Goal: Contribute content: Contribute content

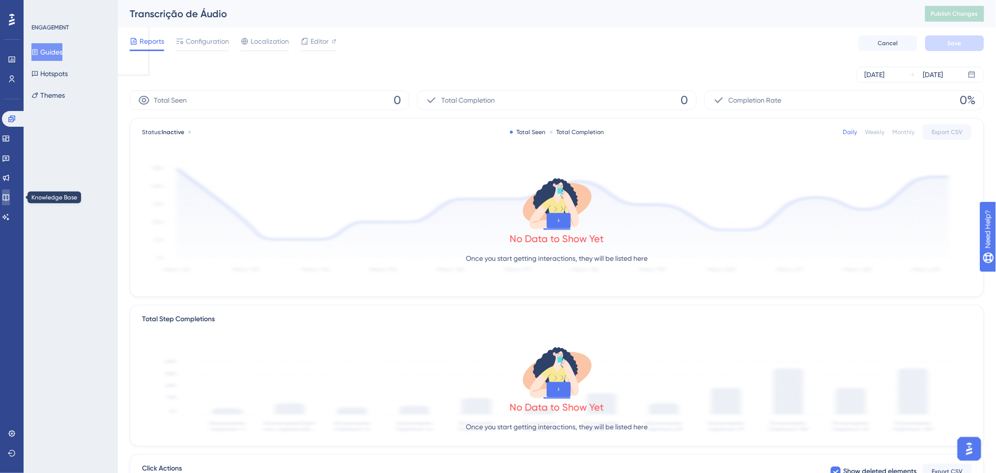
click at [10, 198] on link at bounding box center [6, 198] width 8 height 16
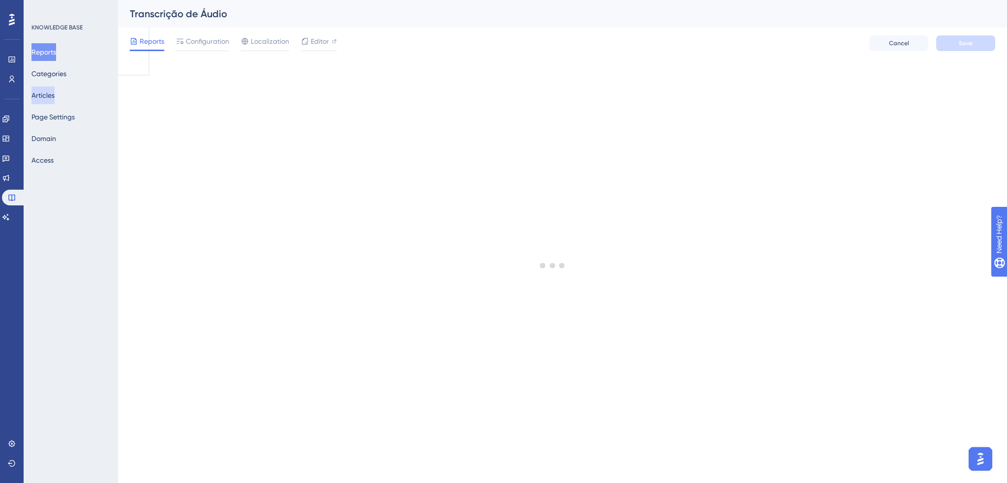
click at [41, 97] on button "Articles" at bounding box center [42, 96] width 23 height 18
click at [200, 38] on span "Configuration" at bounding box center [207, 41] width 43 height 12
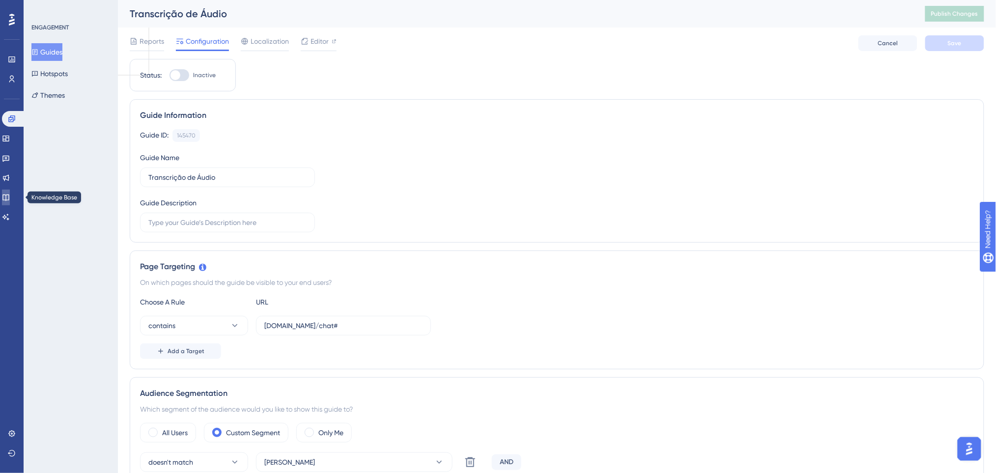
click at [10, 193] on link at bounding box center [6, 198] width 8 height 16
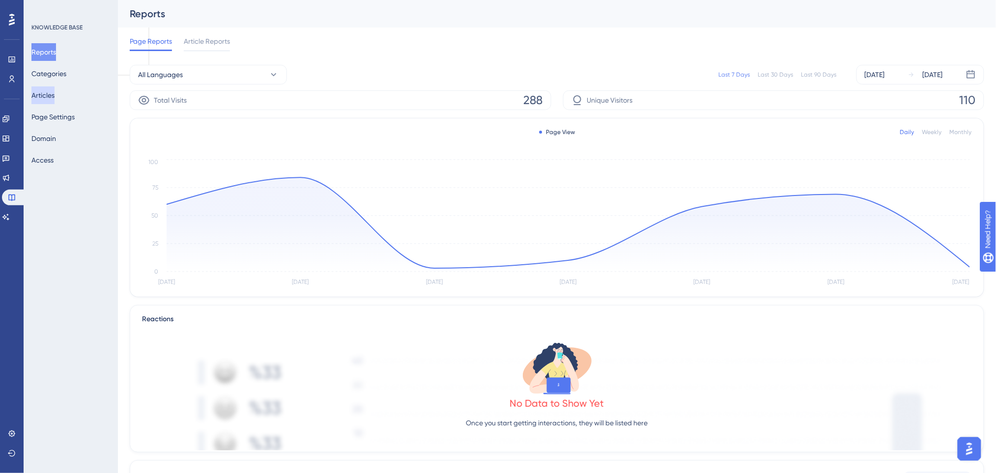
click at [50, 92] on button "Articles" at bounding box center [42, 96] width 23 height 18
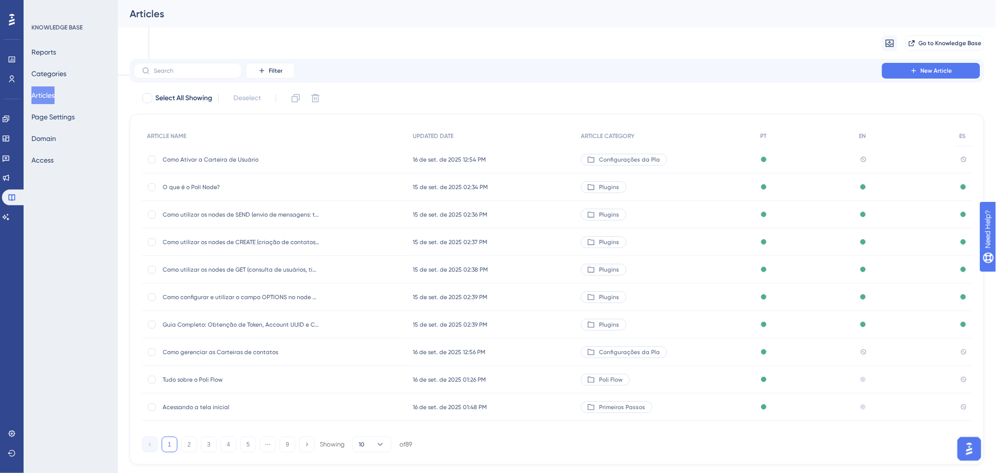
click at [202, 381] on span "Tudo sobre o Poli Flow" at bounding box center [241, 380] width 157 height 8
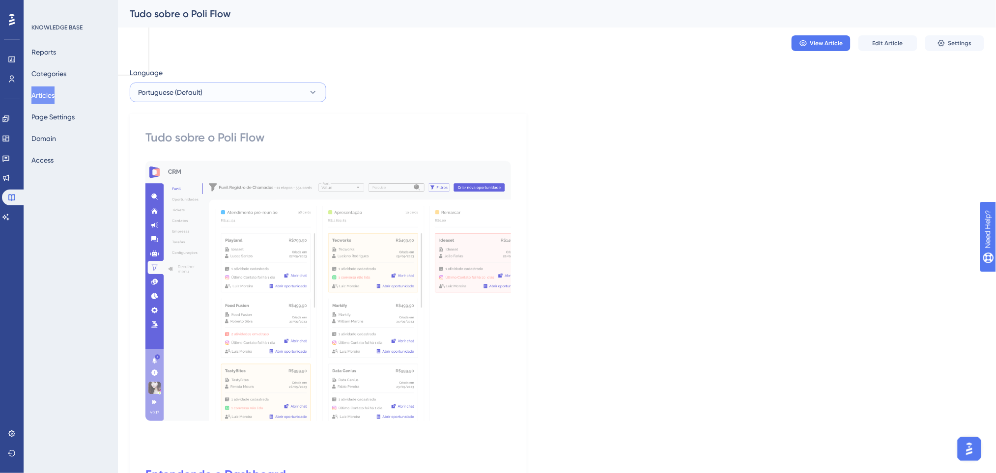
click at [184, 98] on button "Portuguese (Default)" at bounding box center [228, 93] width 197 height 20
click at [187, 141] on button "English English Draft" at bounding box center [228, 142] width 184 height 20
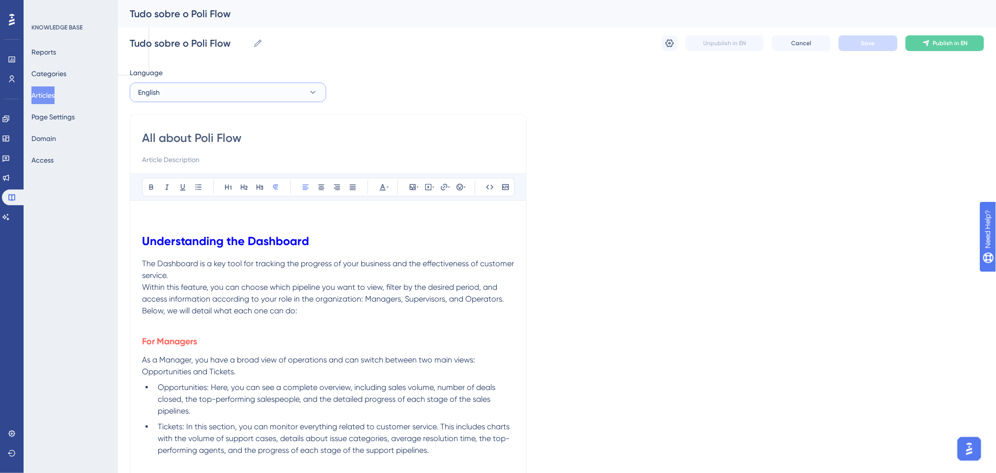
click at [245, 91] on button "English" at bounding box center [228, 93] width 197 height 20
click at [428, 52] on div "Tudo sobre o Poli Flow Tudo sobre o Poli Flow Unpublish in EN Cancel Save Publi…" at bounding box center [557, 43] width 855 height 31
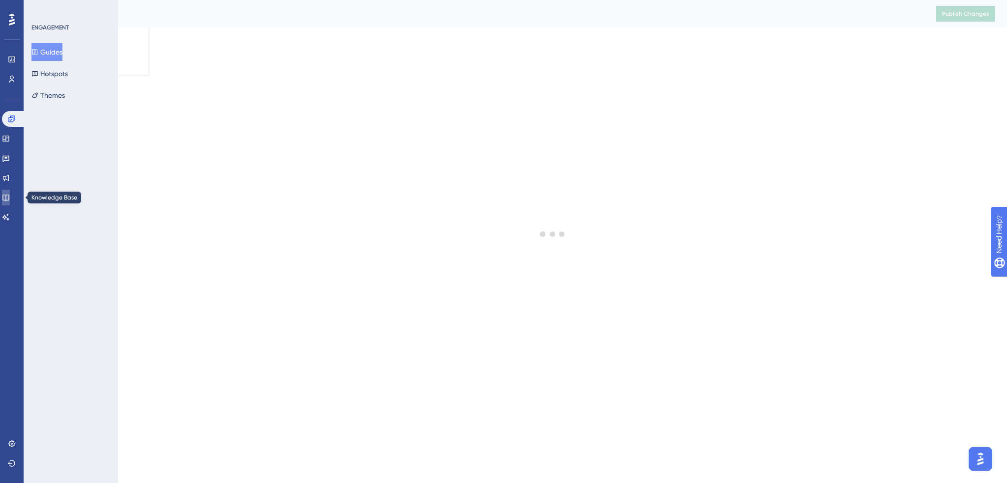
click at [9, 200] on icon at bounding box center [5, 198] width 6 height 6
click at [47, 104] on div "Reports Categories Articles Page Settings Domain Access" at bounding box center [71, 106] width 80 height 126
click at [51, 91] on button "Articles" at bounding box center [42, 96] width 23 height 18
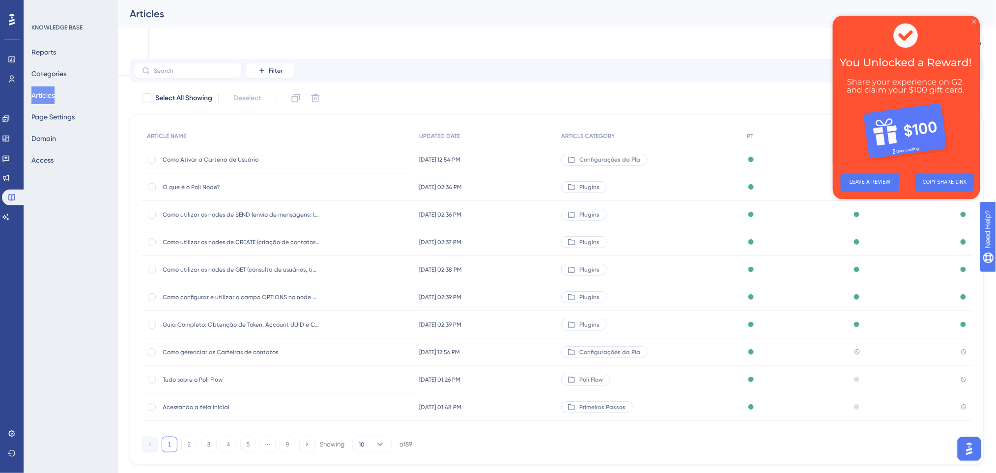
click at [976, 19] on icon "Close Preview" at bounding box center [974, 21] width 4 height 4
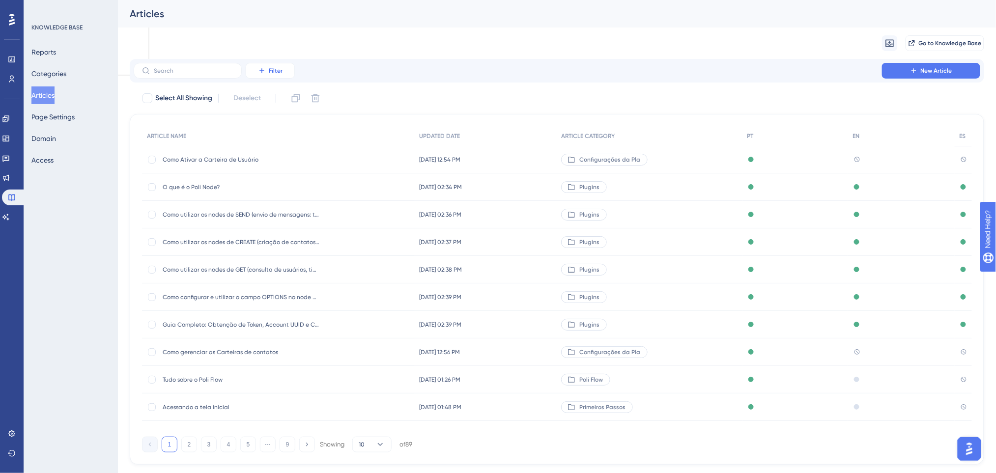
click at [266, 78] on button "Filter" at bounding box center [270, 71] width 49 height 16
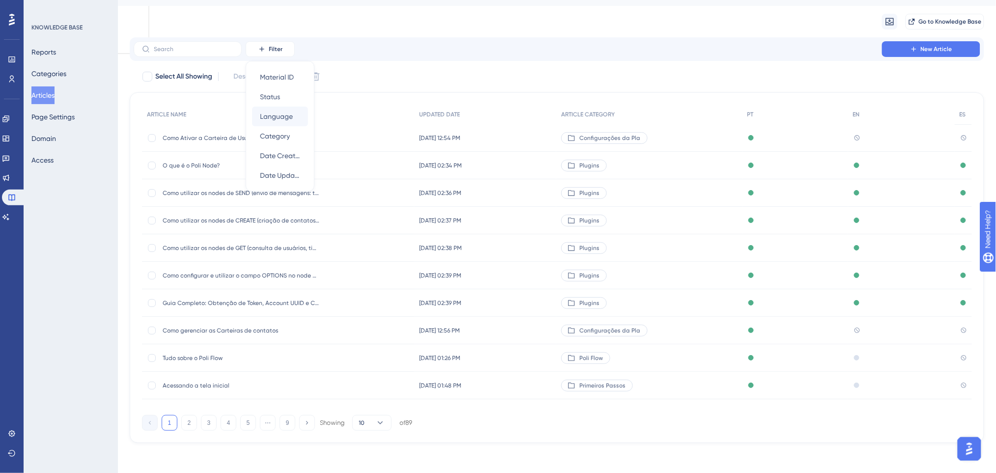
scroll to position [23, 0]
click at [271, 133] on span "Category" at bounding box center [275, 135] width 30 height 12
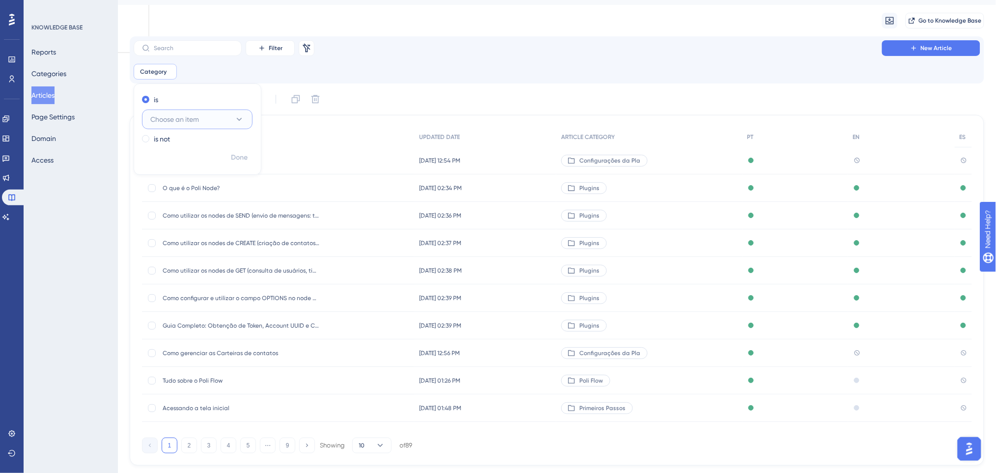
click at [166, 111] on button "Choose an item" at bounding box center [197, 120] width 111 height 20
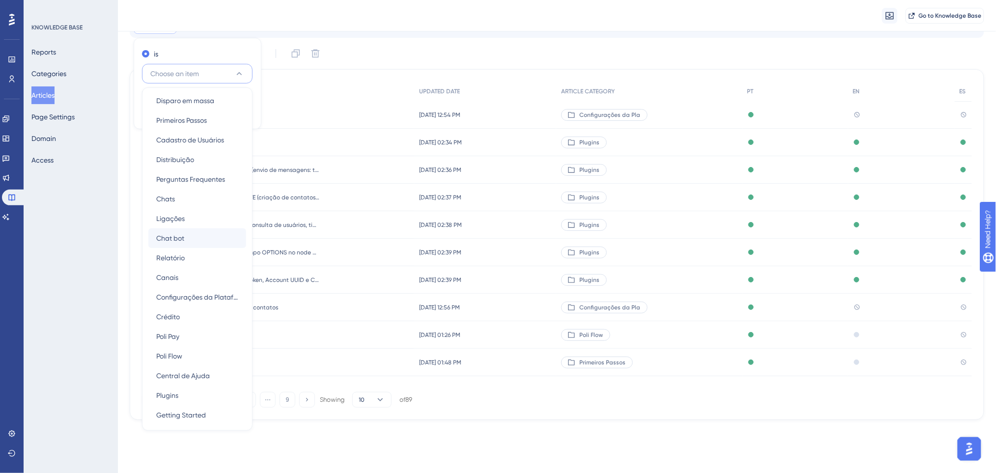
scroll to position [76, 0]
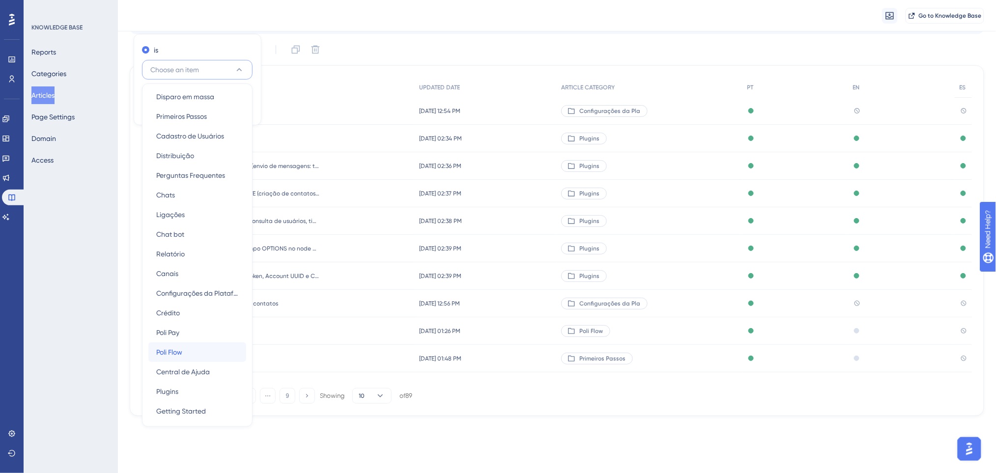
click at [194, 352] on div "Poli Flow Poli Flow" at bounding box center [197, 353] width 82 height 20
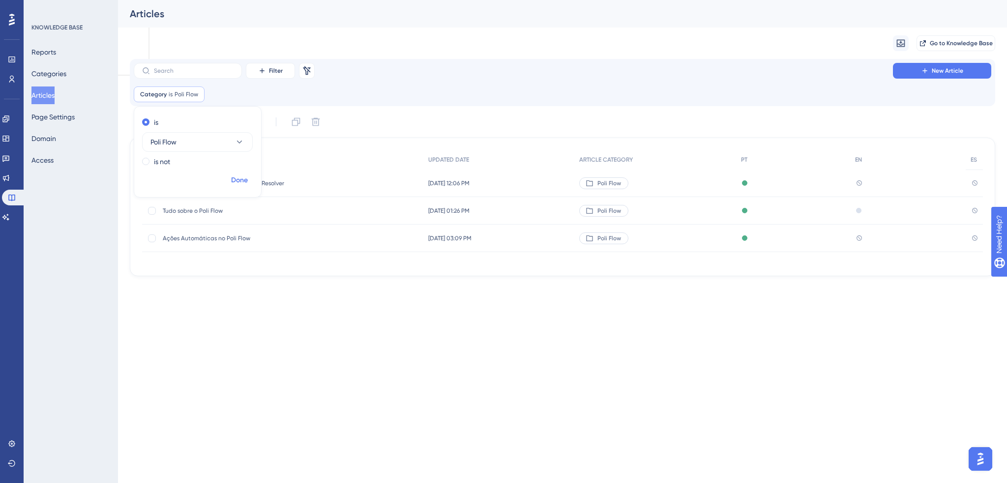
click at [239, 180] on span "Done" at bounding box center [239, 180] width 17 height 12
click at [219, 180] on span "Problemas Comuns no Flow e Como Resolver" at bounding box center [241, 183] width 157 height 8
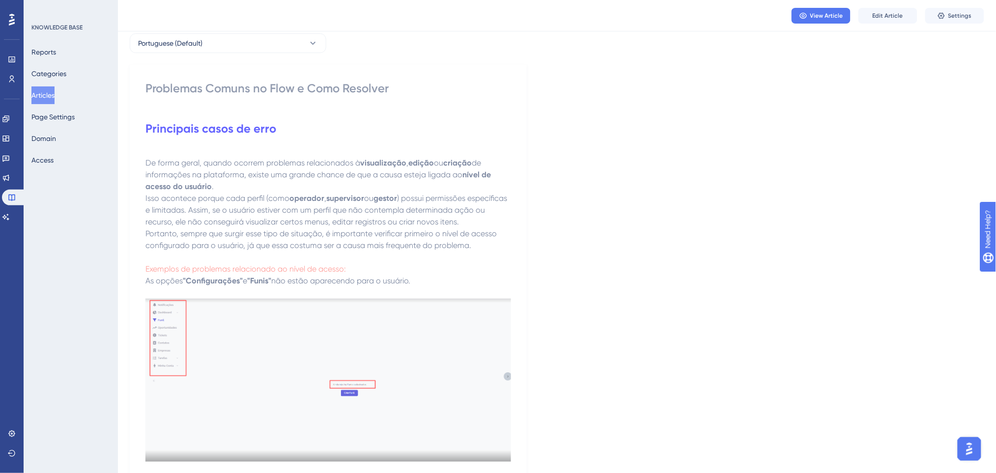
scroll to position [65, 0]
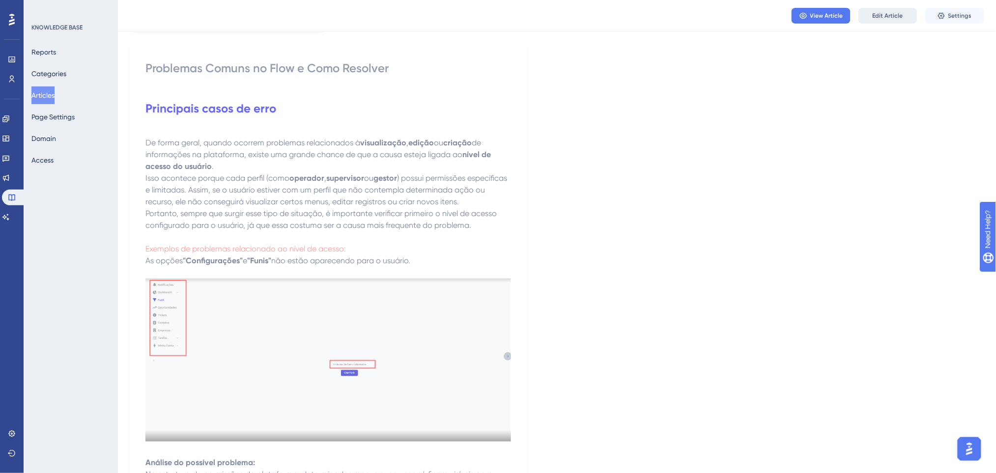
click at [903, 15] on button "Edit Article" at bounding box center [888, 16] width 59 height 16
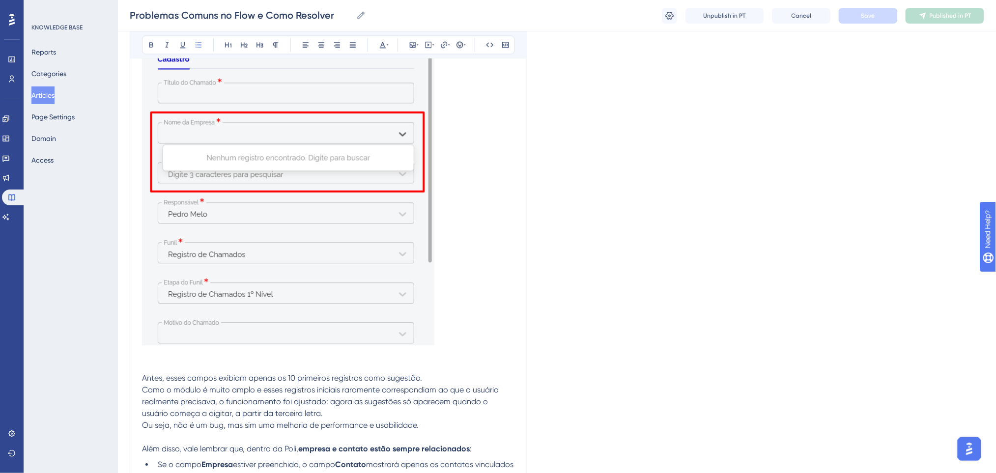
scroll to position [911, 0]
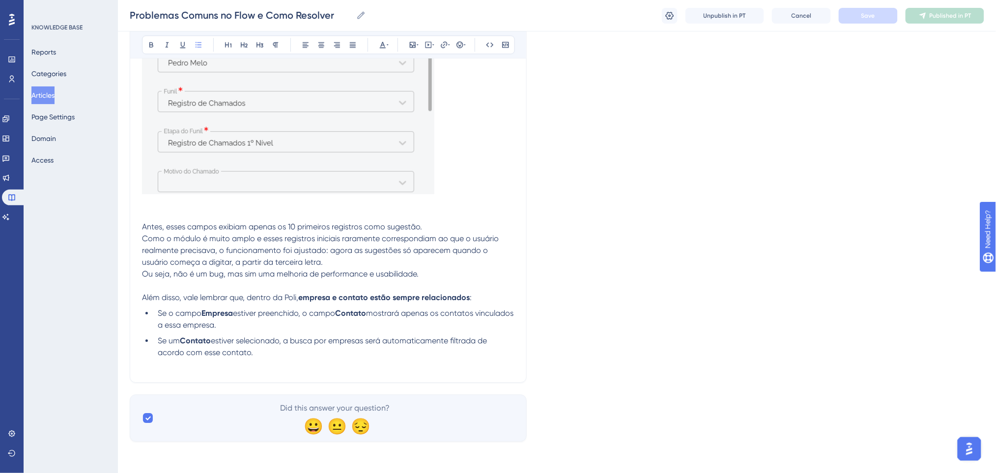
click at [262, 355] on li "Se um Contato estiver selecionado, a busca por empresas será automaticamente fi…" at bounding box center [334, 352] width 361 height 35
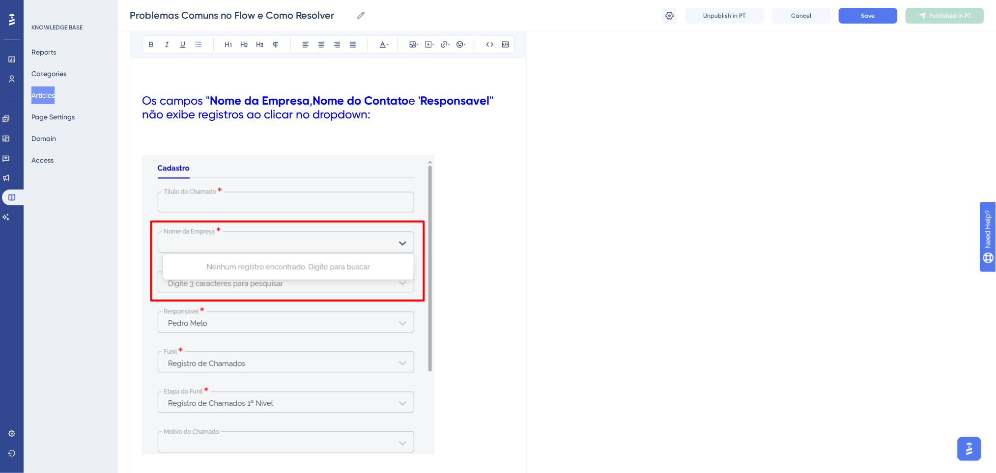
scroll to position [946, 0]
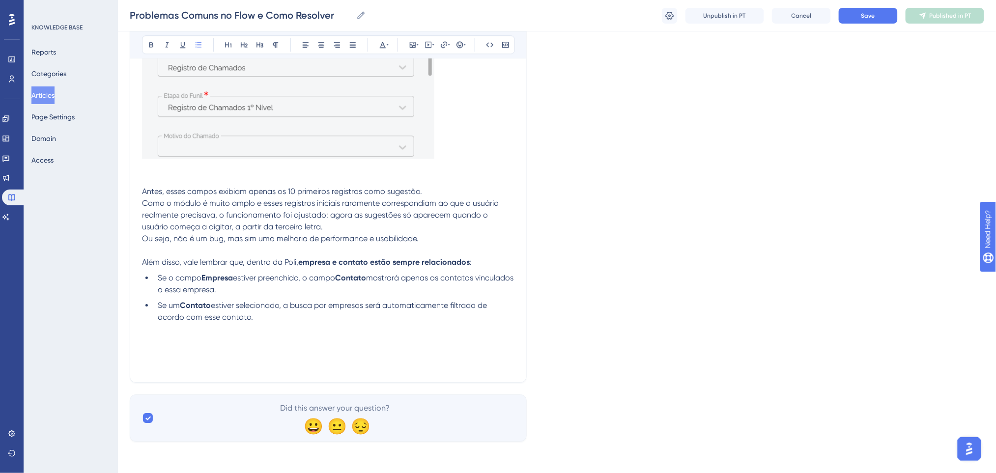
click at [186, 349] on li "Se um Contato estiver selecionado, a busca por empresas será automaticamente fi…" at bounding box center [334, 335] width 361 height 71
drag, startPoint x: 332, startPoint y: 352, endPoint x: 22, endPoint y: 352, distance: 310.2
click at [152, 44] on icon at bounding box center [151, 45] width 8 height 8
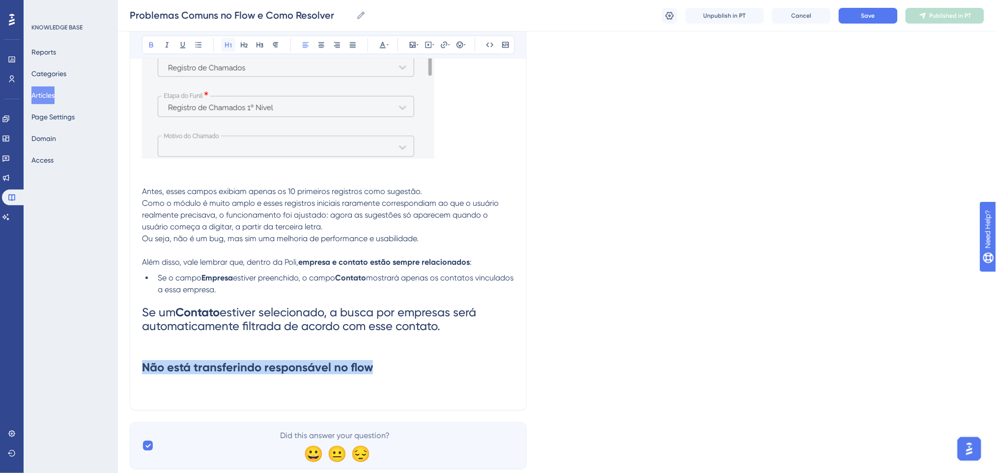
click at [223, 44] on button at bounding box center [229, 45] width 14 height 14
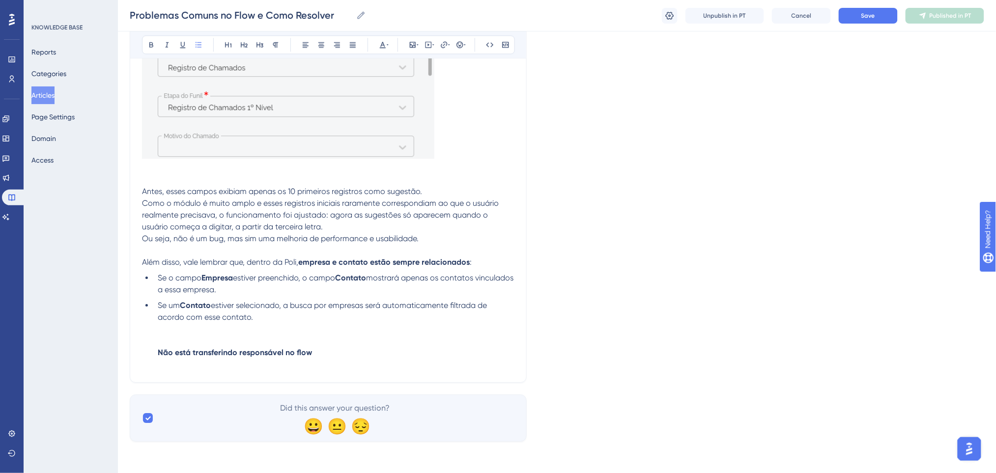
click at [284, 333] on li "Se um Contato estiver selecionado, a busca por empresas será automaticamente fi…" at bounding box center [334, 335] width 361 height 71
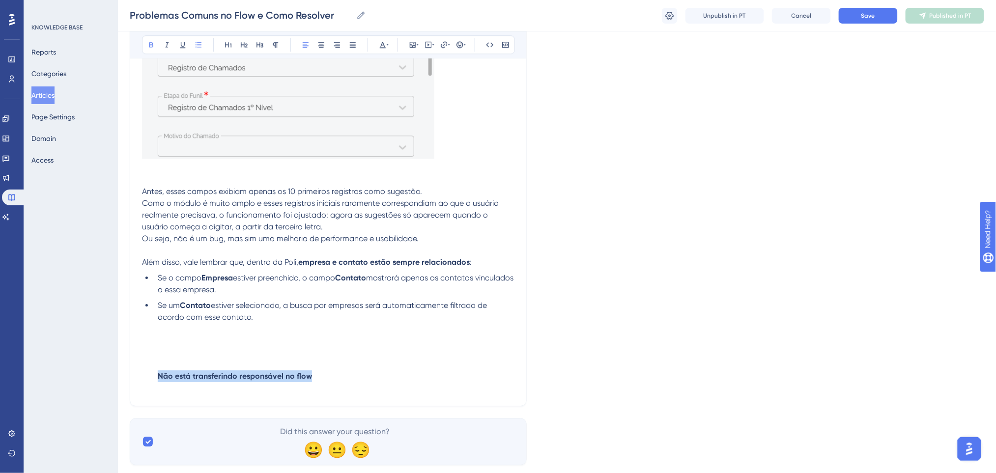
drag, startPoint x: 312, startPoint y: 374, endPoint x: 66, endPoint y: 375, distance: 245.3
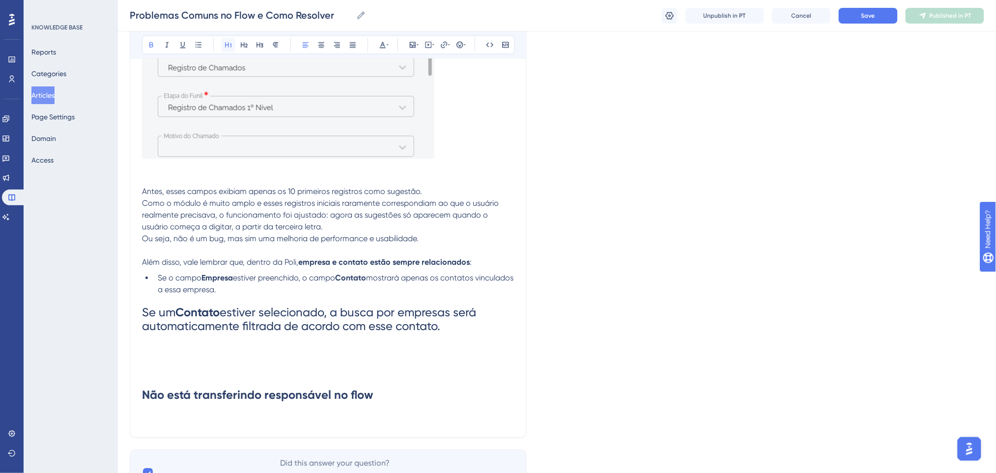
click at [225, 42] on icon at bounding box center [229, 45] width 8 height 8
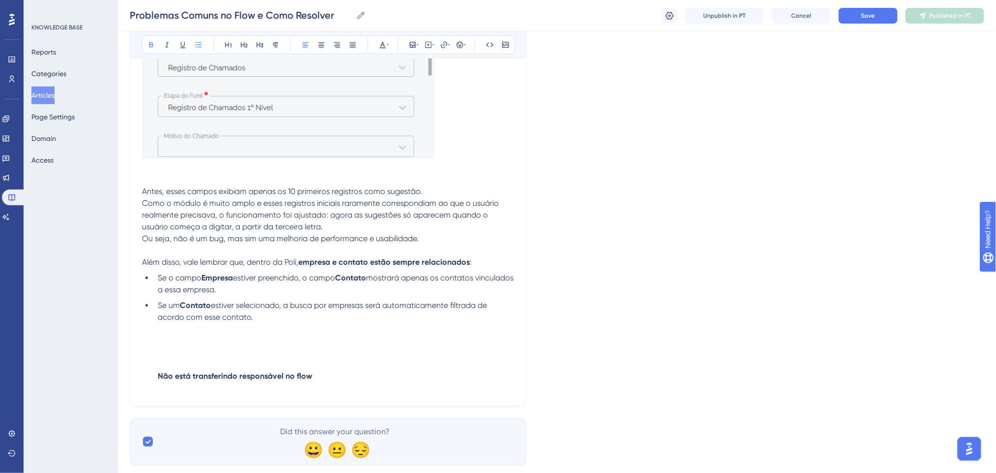
click at [316, 379] on li "Se um Contato estiver selecionado, a busca por empresas será automaticamente fi…" at bounding box center [334, 347] width 361 height 94
drag, startPoint x: 159, startPoint y: 377, endPoint x: 357, endPoint y: 374, distance: 197.6
click at [357, 374] on li "Se um Contato estiver selecionado, a busca por empresas será automaticamente fi…" at bounding box center [334, 347] width 361 height 94
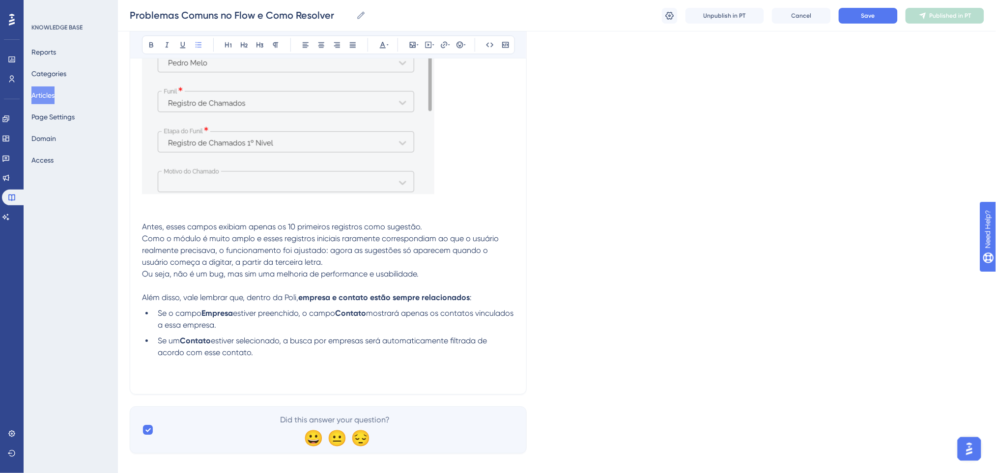
scroll to position [923, 0]
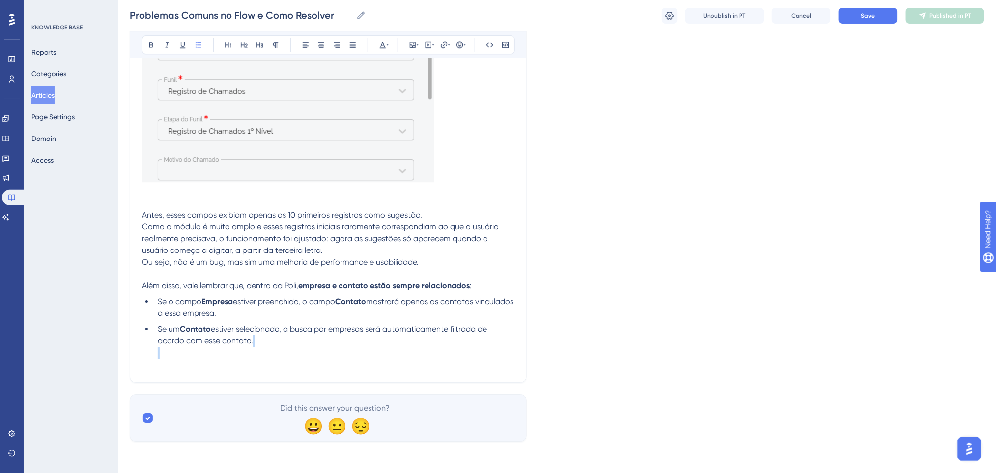
drag, startPoint x: 172, startPoint y: 364, endPoint x: 238, endPoint y: 394, distance: 73.0
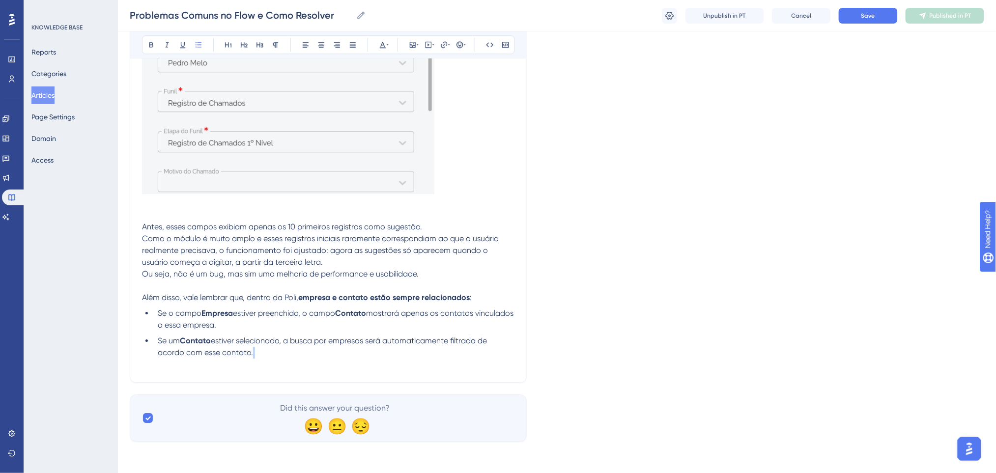
scroll to position [911, 0]
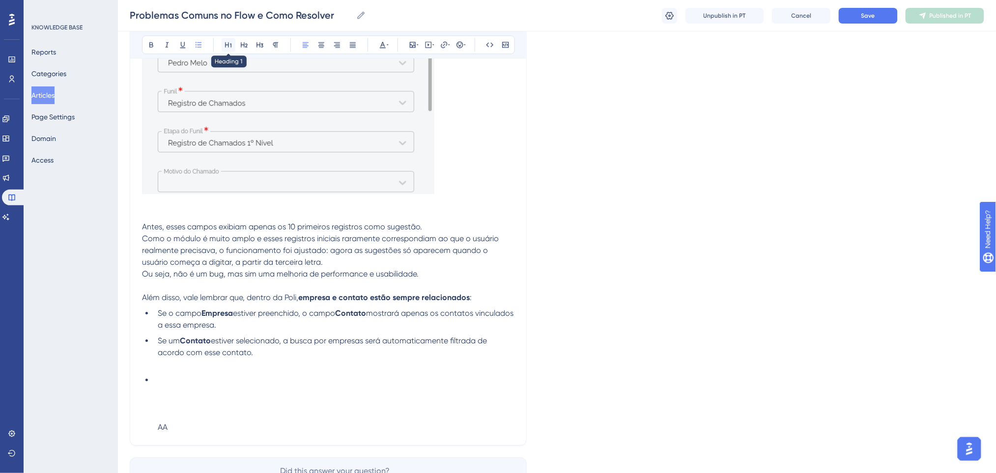
click at [228, 40] on button at bounding box center [229, 45] width 14 height 14
drag, startPoint x: 198, startPoint y: 426, endPoint x: 152, endPoint y: 427, distance: 46.2
click at [152, 427] on ul "Se o campo Empresa estiver preenchido, o campo Contato mostrará apenas os conta…" at bounding box center [328, 371] width 373 height 126
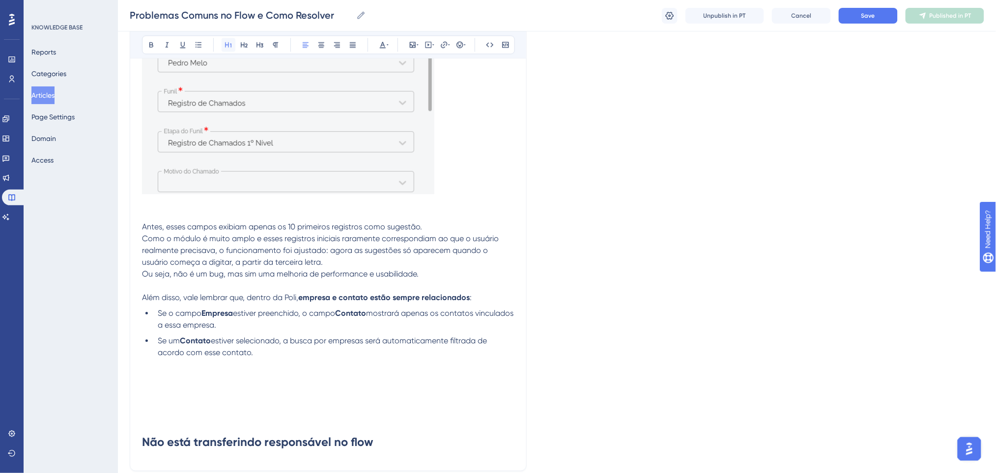
click at [230, 45] on icon at bounding box center [229, 45] width 8 height 8
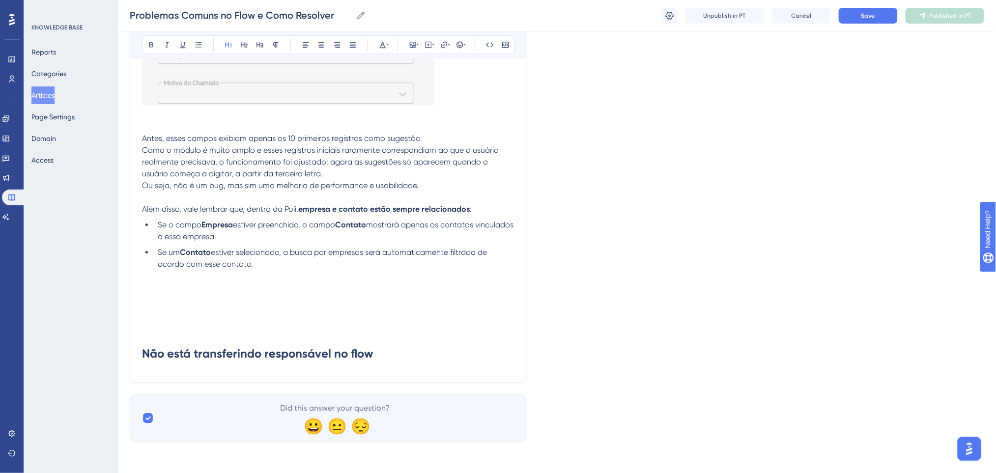
click at [347, 334] on h1 "Não está transferindo responsável no flow" at bounding box center [328, 326] width 373 height 88
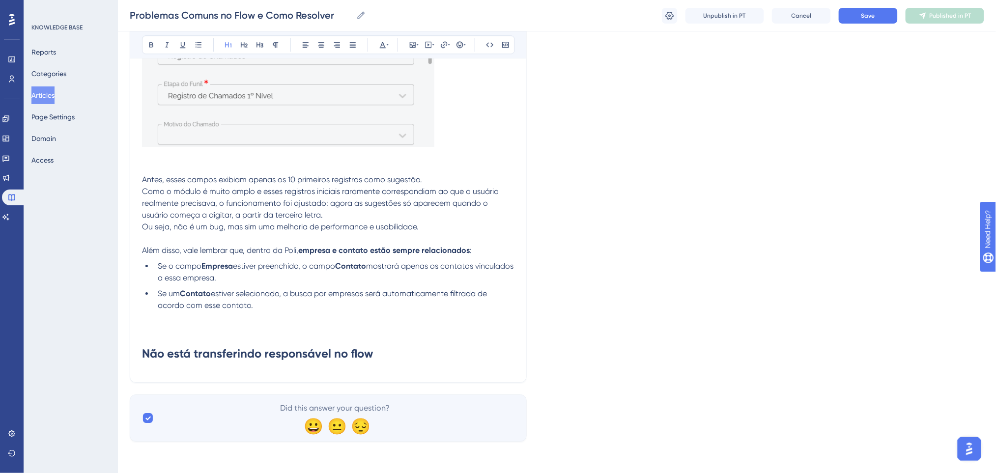
scroll to position [923, 0]
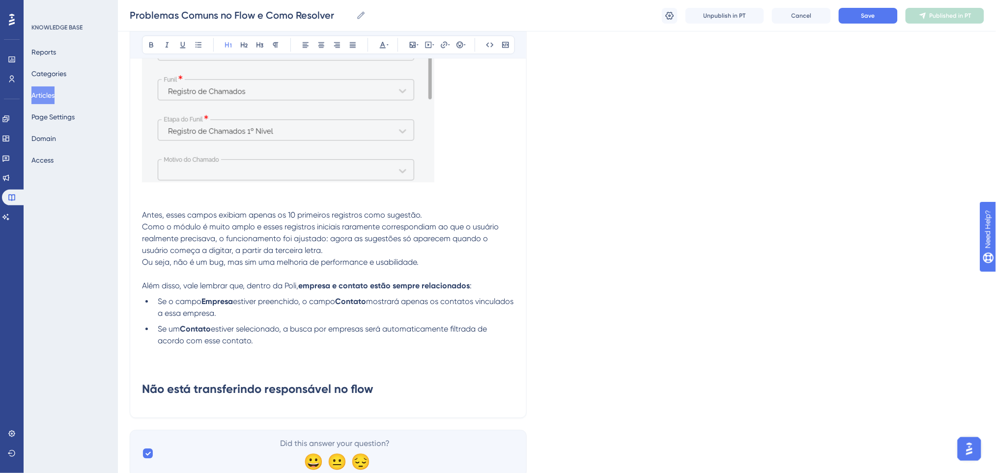
click at [145, 393] on strong "Não está transferindo responsável no flow" at bounding box center [257, 389] width 231 height 14
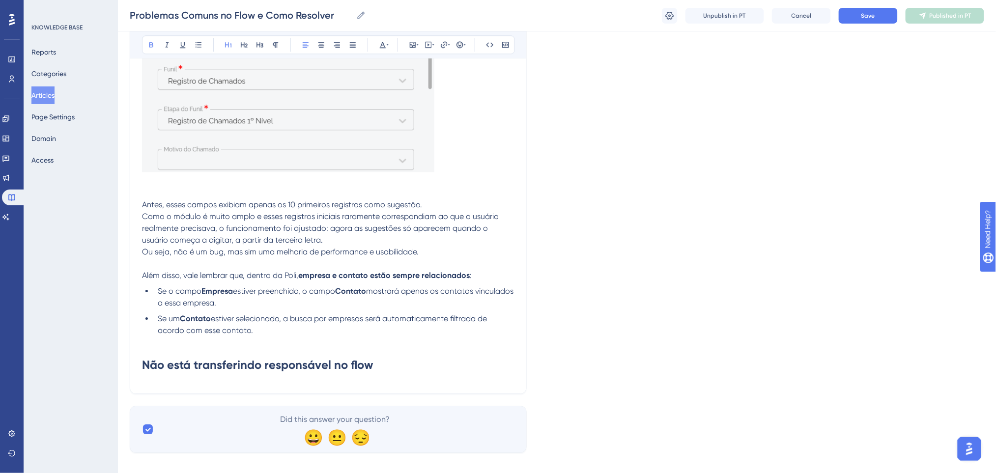
scroll to position [944, 0]
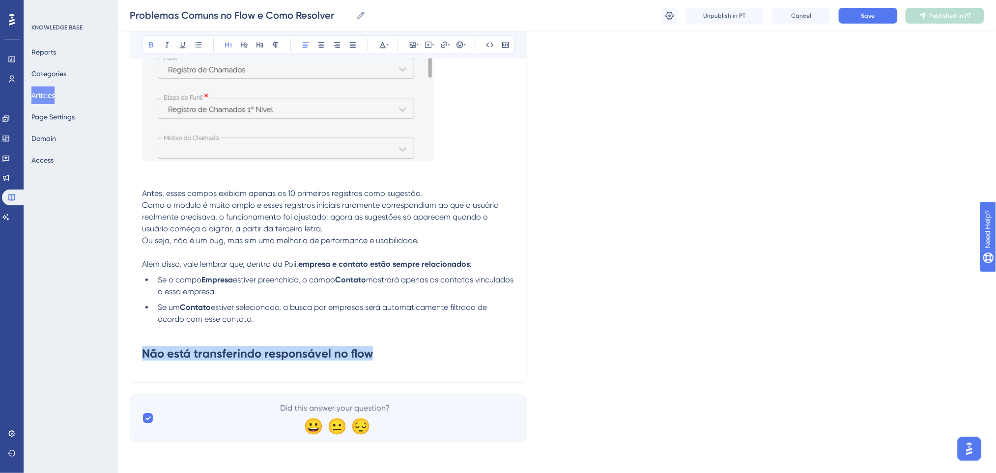
drag, startPoint x: 384, startPoint y: 351, endPoint x: 81, endPoint y: 351, distance: 303.3
click at [389, 42] on div "Bold Italic Underline Bullet Point Heading 1 Heading 2 Heading 3 Normal Align L…" at bounding box center [328, 44] width 373 height 19
drag, startPoint x: 374, startPoint y: 353, endPoint x: 53, endPoint y: 340, distance: 320.7
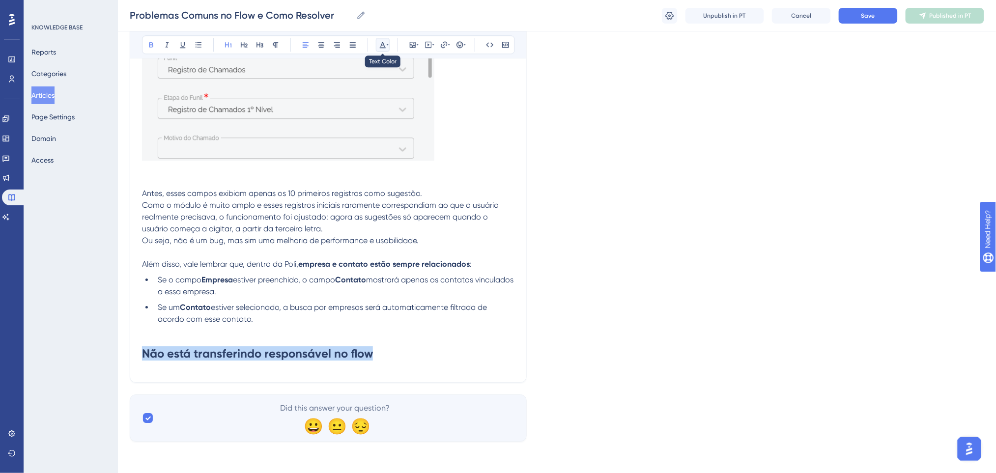
click at [379, 43] on icon at bounding box center [383, 45] width 8 height 8
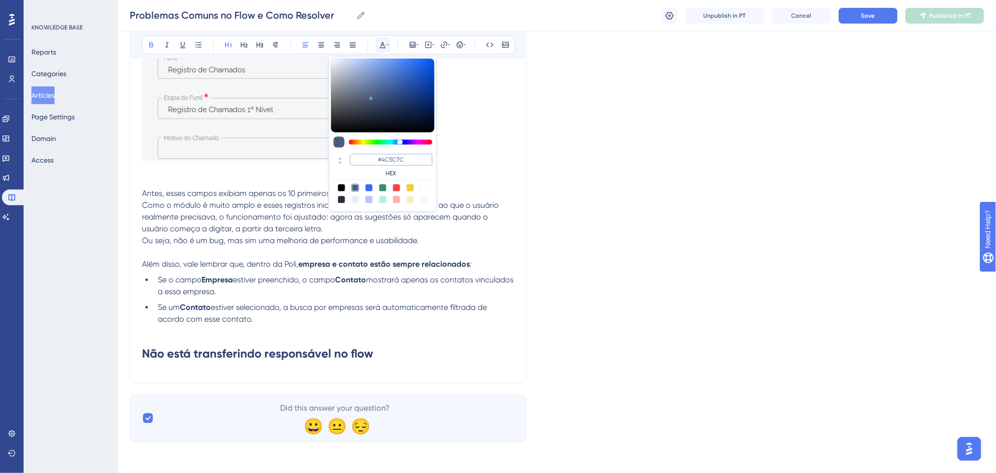
drag, startPoint x: 421, startPoint y: 159, endPoint x: 327, endPoint y: 160, distance: 94.4
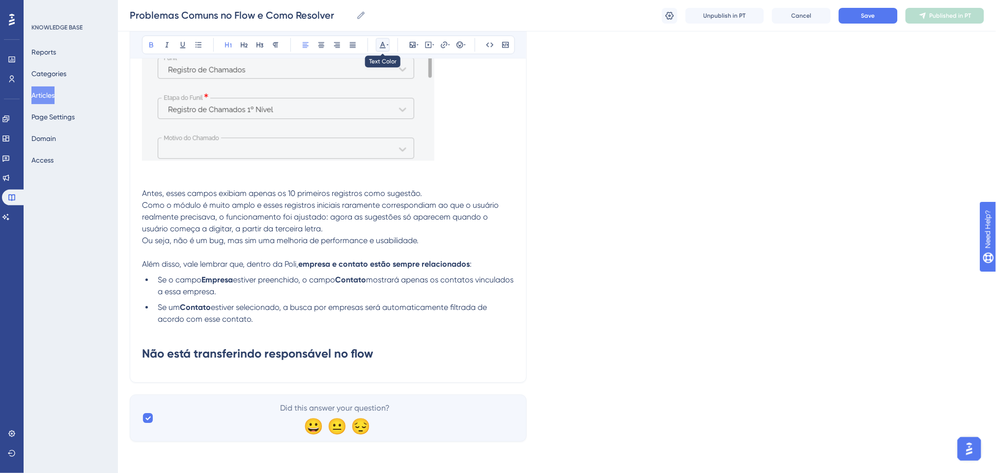
click at [380, 48] on icon at bounding box center [383, 45] width 6 height 6
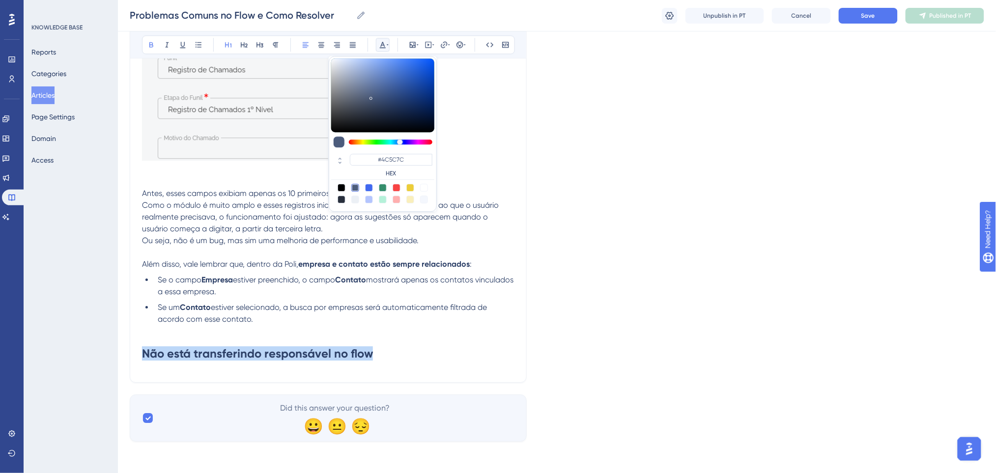
drag, startPoint x: 378, startPoint y: 356, endPoint x: 144, endPoint y: 358, distance: 233.5
click at [144, 358] on h1 "Não está transferindo responsável no flow" at bounding box center [328, 353] width 373 height 33
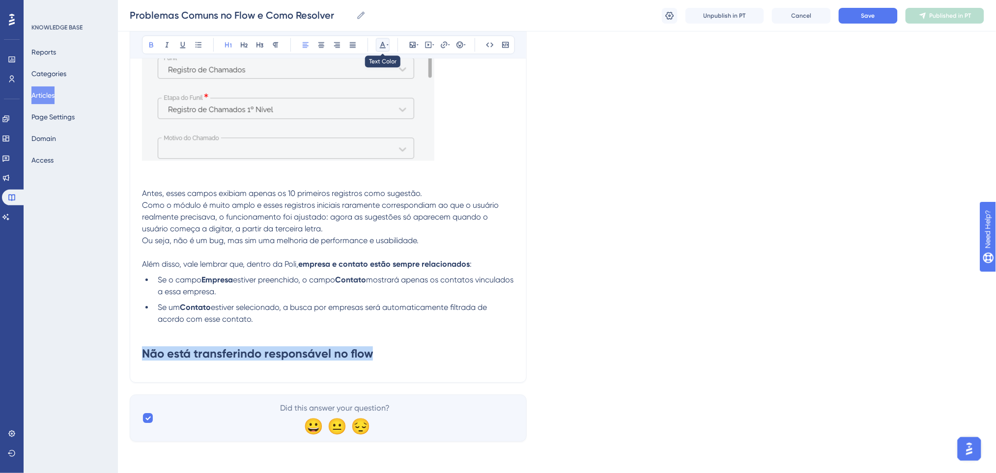
click at [384, 42] on icon at bounding box center [383, 45] width 8 height 8
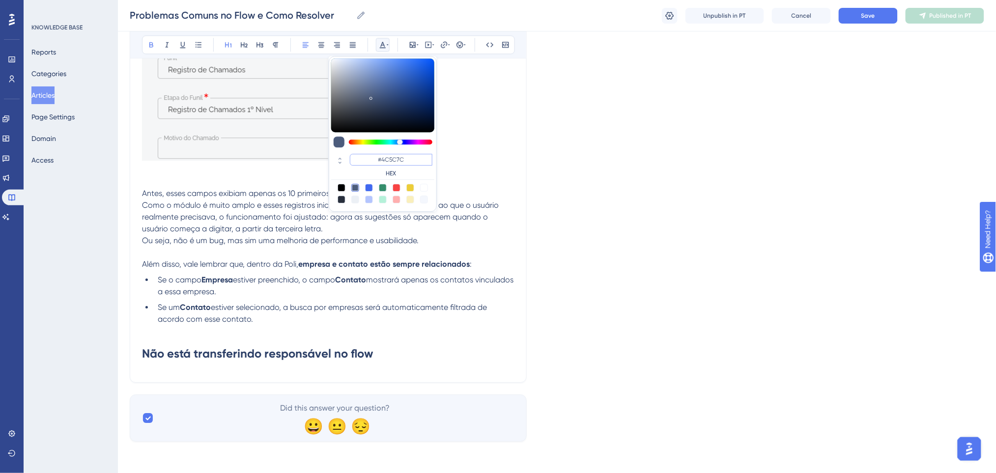
drag, startPoint x: 412, startPoint y: 157, endPoint x: 377, endPoint y: 161, distance: 36.0
click at [377, 161] on input "#4C5C7C" at bounding box center [391, 160] width 83 height 12
type input "#0000FF"
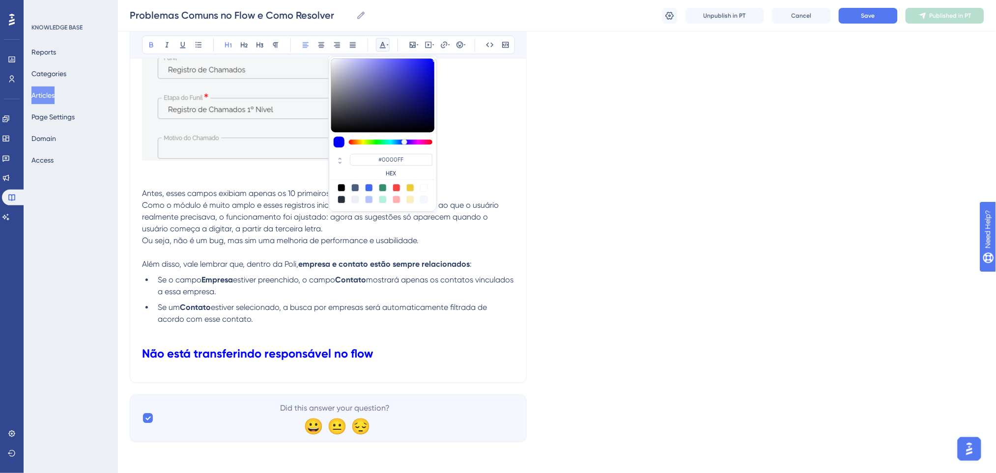
click at [455, 280] on span "mostrará apenas os contatos vinculados a essa empresa." at bounding box center [337, 285] width 358 height 21
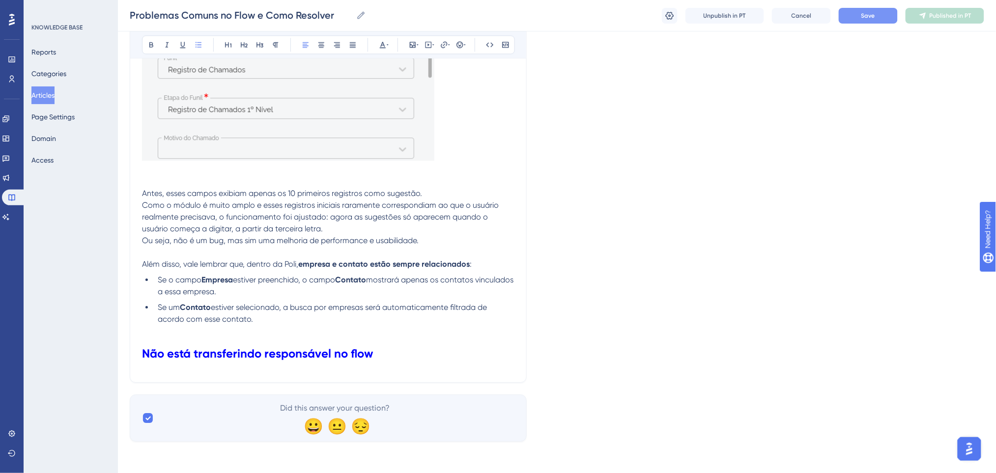
click at [874, 14] on span "Save" at bounding box center [869, 16] width 14 height 8
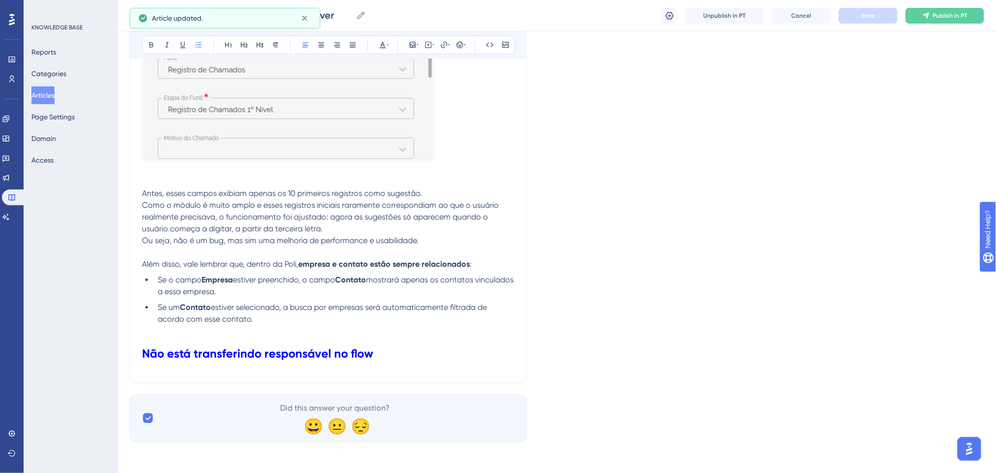
click at [386, 355] on h1 "Não está transferindo responsável no flow" at bounding box center [328, 353] width 373 height 33
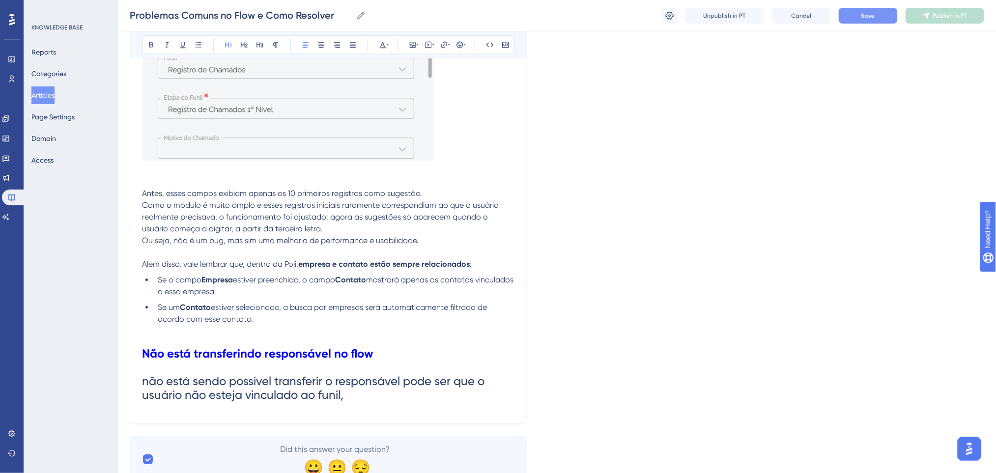
click at [244, 384] on span "não está sendo possivel transferir o responsável pode ser que o usuário não est…" at bounding box center [315, 389] width 346 height 28
click at [328, 398] on span "não está sendo possivel transferir o responsável pode ser que o usuário não est…" at bounding box center [315, 389] width 346 height 28
click at [352, 395] on h1 "Não está transferindo responsável no flow não está sendo possível transferir o …" at bounding box center [328, 374] width 373 height 75
click at [145, 379] on span "não está sendo possível transferir o responsável pode ser que o usuário não est…" at bounding box center [315, 389] width 346 height 28
drag, startPoint x: 359, startPoint y: 398, endPoint x: 124, endPoint y: 378, distance: 235.8
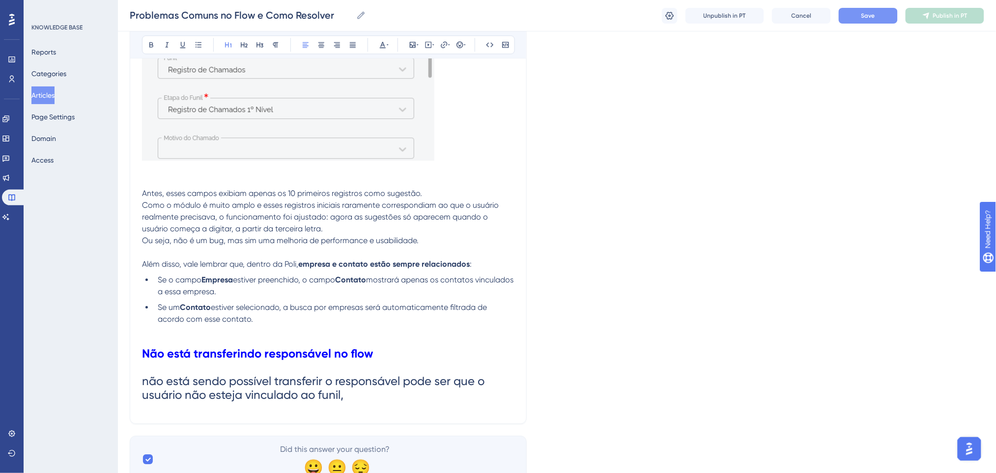
copy span "não está sendo possível transferir o responsável pode ser que o usuário não est…"
click at [351, 376] on span "não está sendo possível transferir o responsável pode ser que o usuário não est…" at bounding box center [315, 389] width 346 height 28
drag, startPoint x: 360, startPoint y: 396, endPoint x: 143, endPoint y: 384, distance: 217.6
click at [143, 384] on h1 "Não está transferindo responsável no flow não está sendo possível transferir o …" at bounding box center [328, 374] width 373 height 75
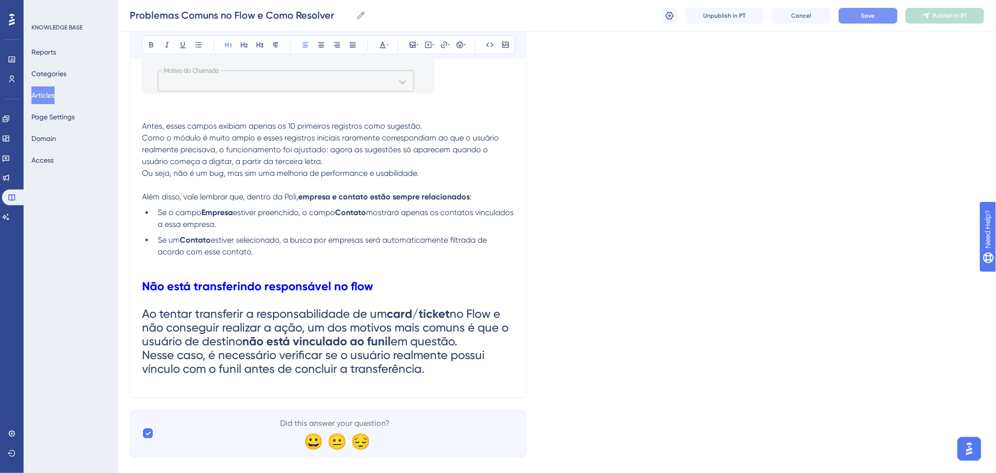
scroll to position [1027, 0]
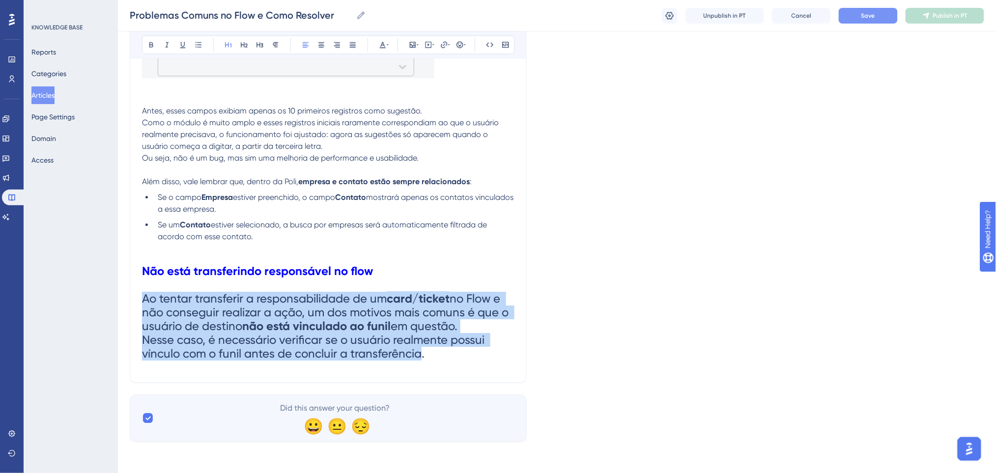
drag, startPoint x: 423, startPoint y: 351, endPoint x: 232, endPoint y: 136, distance: 287.6
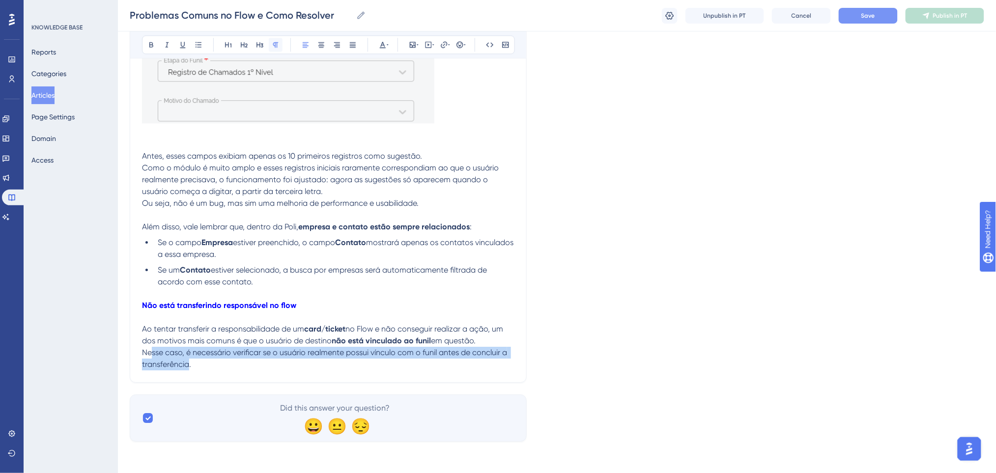
scroll to position [982, 0]
click at [273, 42] on icon at bounding box center [276, 45] width 8 height 8
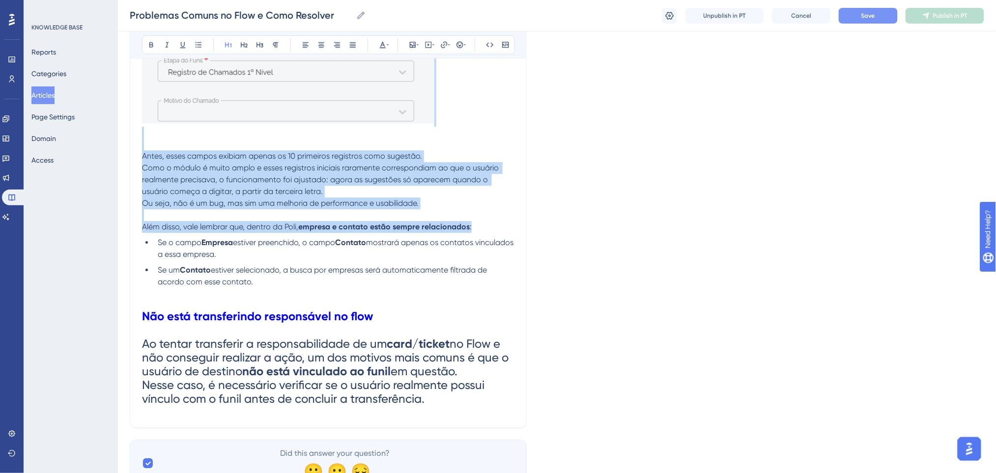
click at [413, 324] on h1 "Não está transferindo responsável no flow Ao tentar transferir a responsabilida…" at bounding box center [328, 358] width 373 height 116
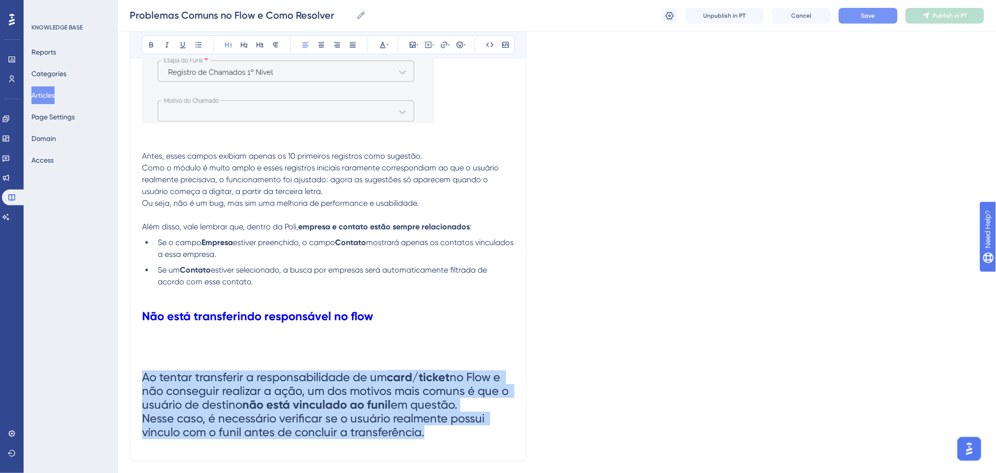
drag, startPoint x: 433, startPoint y: 433, endPoint x: 83, endPoint y: 371, distance: 355.5
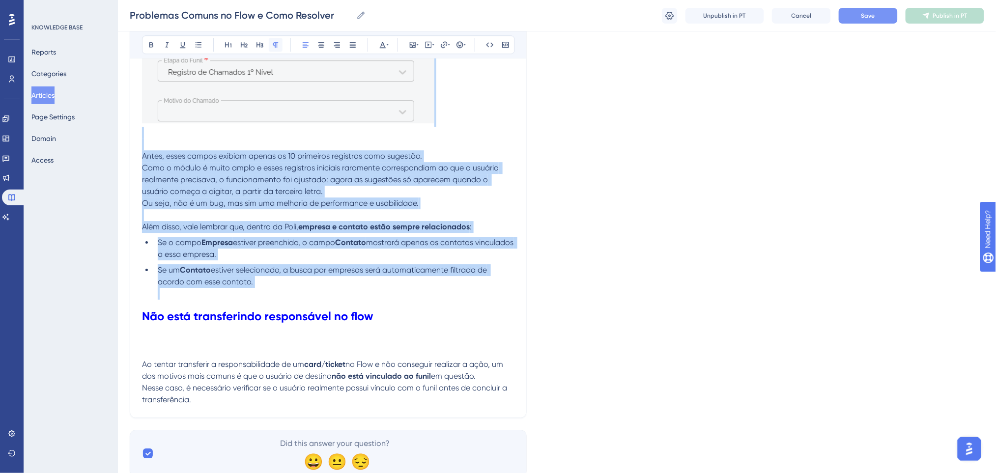
click at [277, 39] on button at bounding box center [276, 45] width 14 height 14
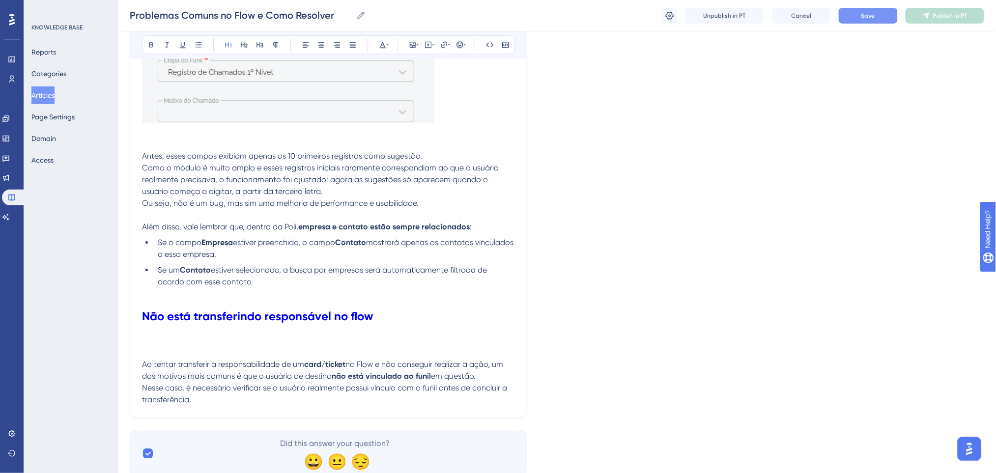
drag, startPoint x: 281, startPoint y: 328, endPoint x: 313, endPoint y: 325, distance: 31.6
click at [282, 327] on h1 "Não está transferindo responsável no flow" at bounding box center [328, 323] width 373 height 47
drag, startPoint x: 318, startPoint y: 311, endPoint x: 127, endPoint y: 231, distance: 206.6
click at [438, 268] on span "estiver selecionado, a busca por empresas será automaticamente filtrada de acor…" at bounding box center [323, 275] width 331 height 21
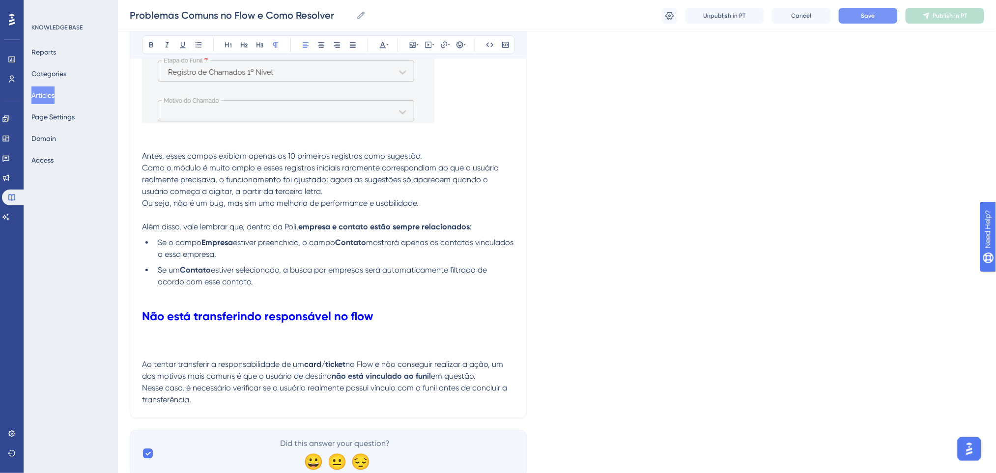
click at [145, 360] on span "Ao tentar transferir a responsabilidade de um" at bounding box center [223, 364] width 162 height 9
click at [143, 364] on span "Ao tentar transferir a responsabilidade de um" at bounding box center [223, 364] width 162 height 9
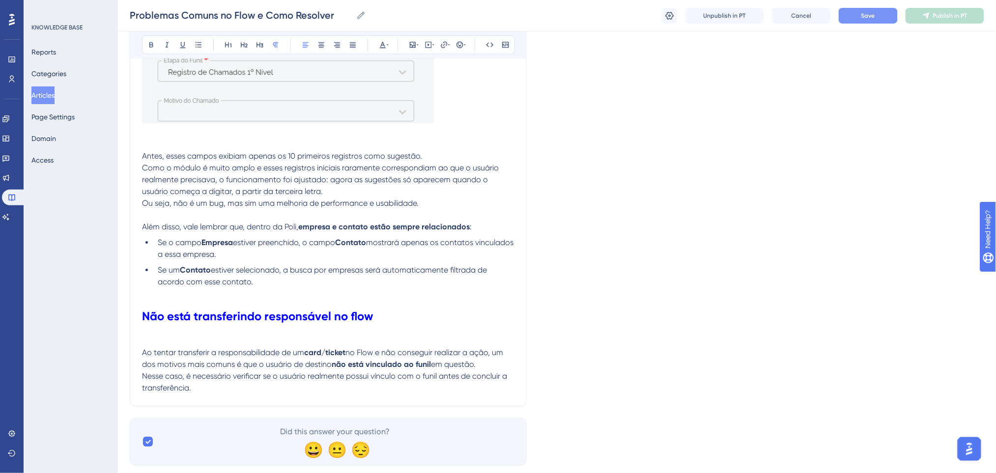
click at [161, 342] on h1 "Não está transferindo responsável no flow" at bounding box center [328, 323] width 373 height 47
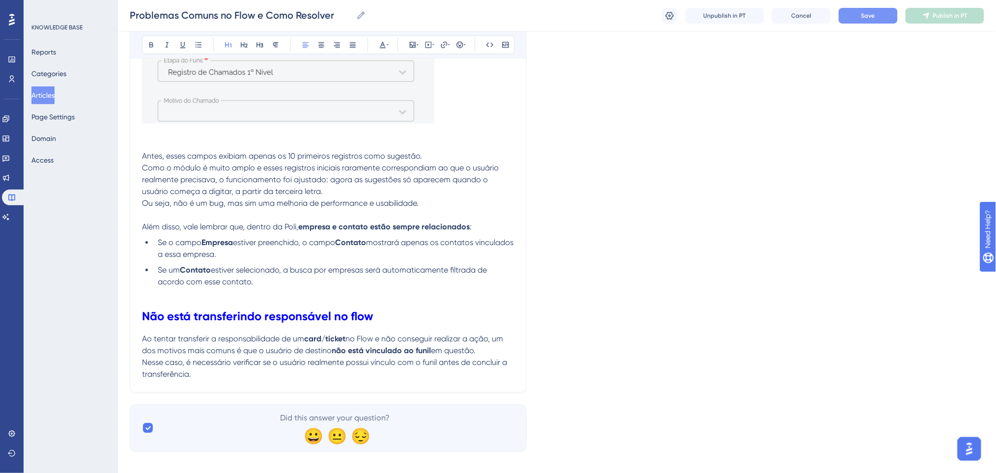
click at [178, 405] on div "Did this answer your question? 😀 😐 😔" at bounding box center [328, 428] width 397 height 47
click at [271, 377] on p "Ao tentar transferir a responsabilidade de um card/ticket no Flow e não consegu…" at bounding box center [328, 356] width 373 height 47
click at [236, 374] on p "Ao tentar transferir a responsabilidade de um card/ticket no Flow e não consegu…" at bounding box center [328, 356] width 373 height 47
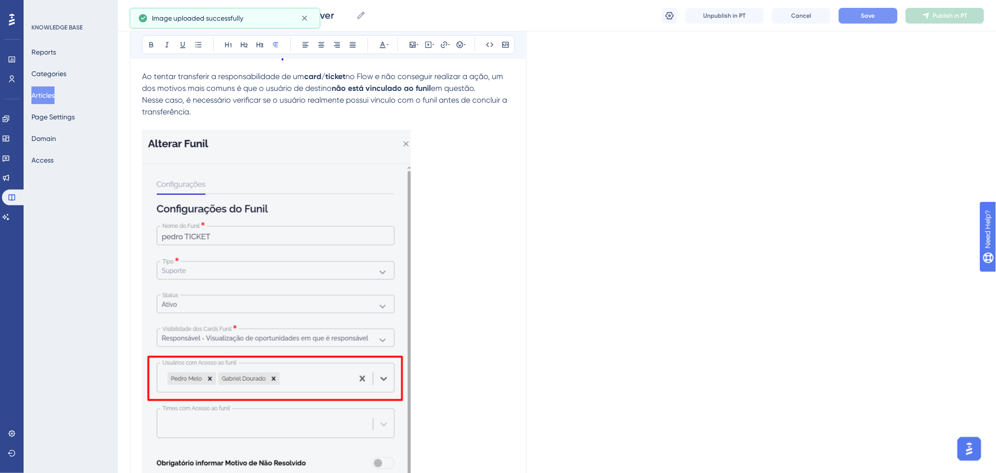
scroll to position [1397, 0]
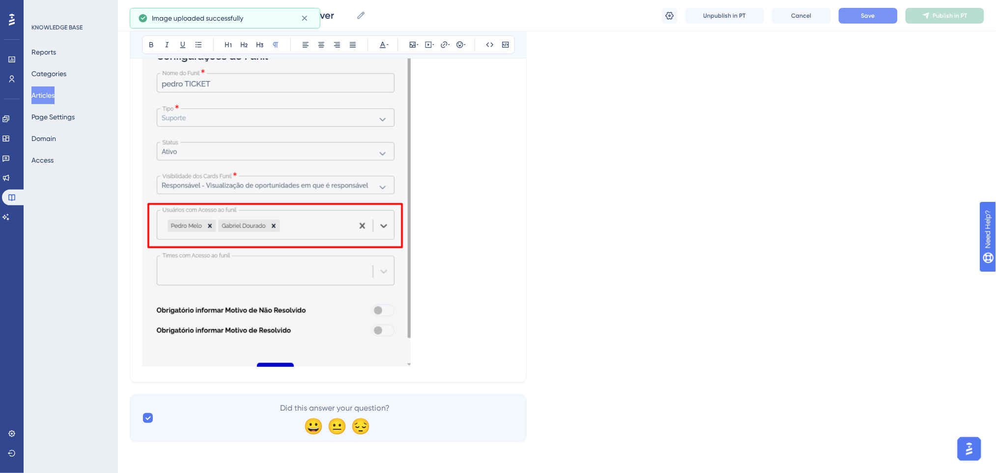
click at [358, 313] on img at bounding box center [276, 172] width 269 height 390
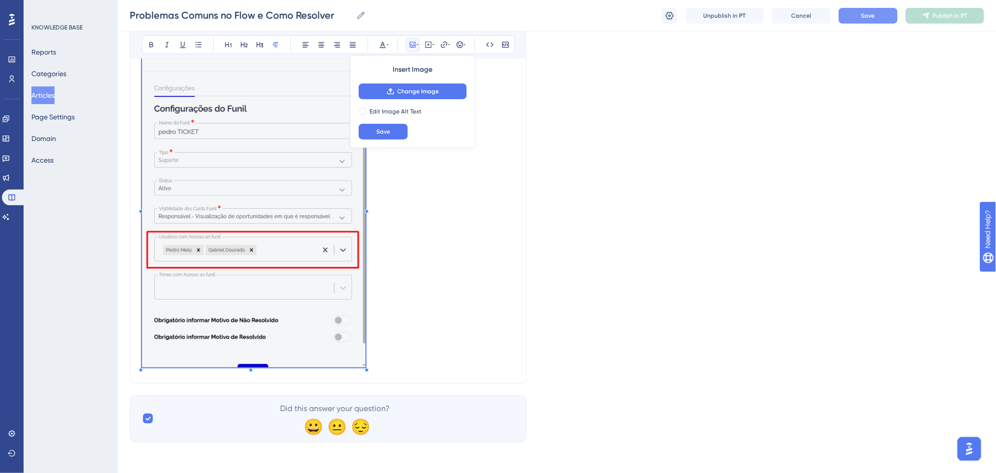
click at [365, 227] on span at bounding box center [254, 207] width 224 height 328
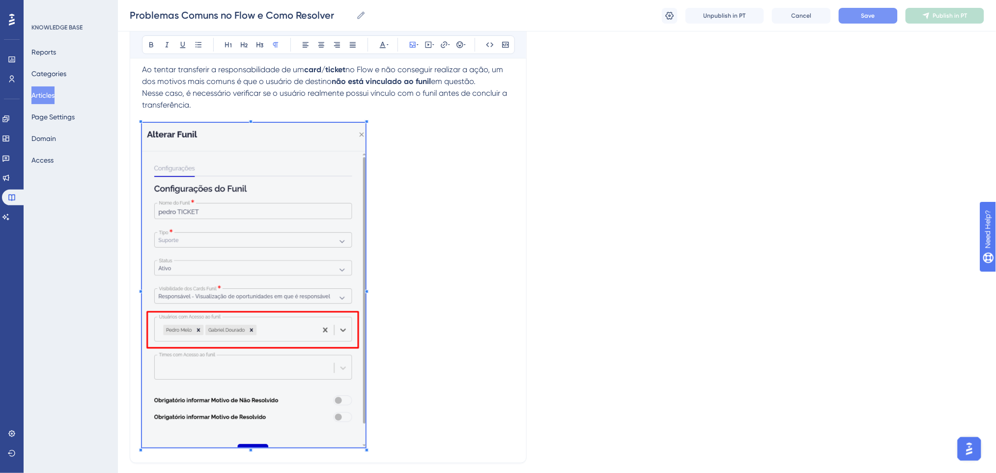
scroll to position [1200, 0]
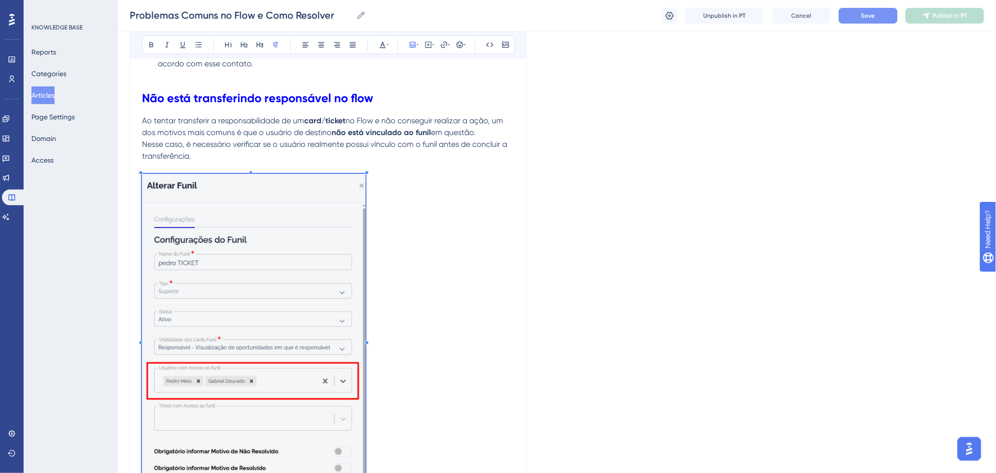
click at [449, 122] on span "no Flow e não conseguir realizar a ação, um dos motivos mais comuns é que o usu…" at bounding box center [323, 126] width 363 height 21
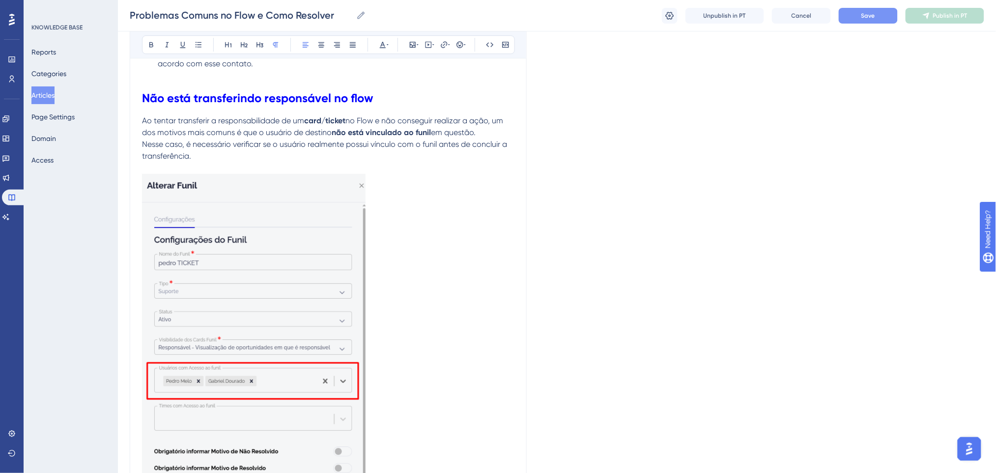
click at [874, 10] on button "Save" at bounding box center [868, 16] width 59 height 16
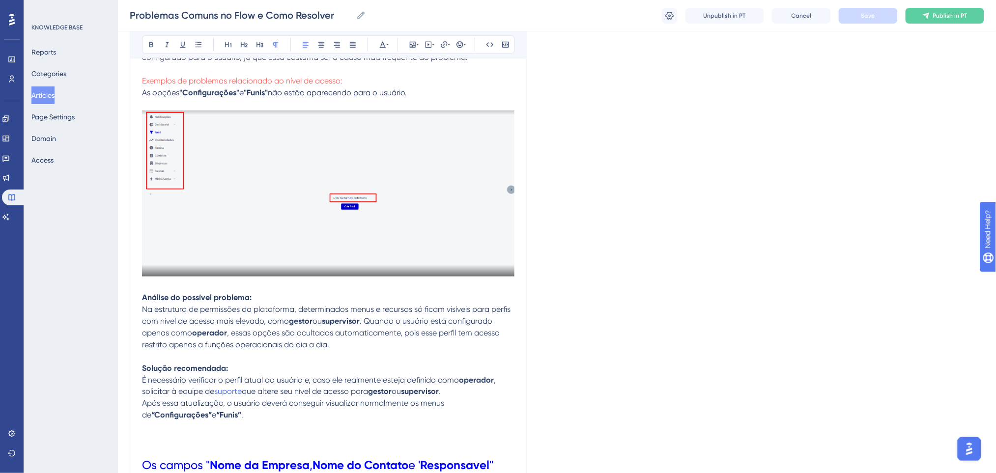
scroll to position [282, 0]
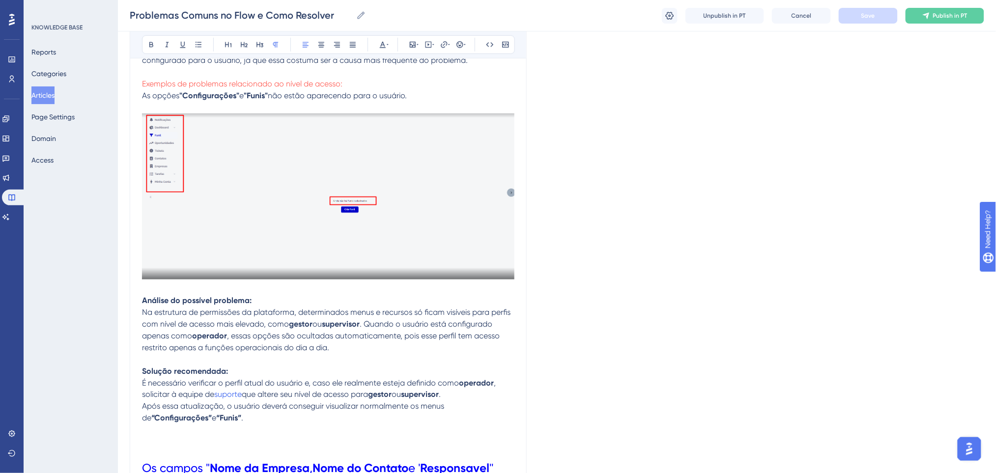
click at [55, 92] on button "Articles" at bounding box center [42, 96] width 23 height 18
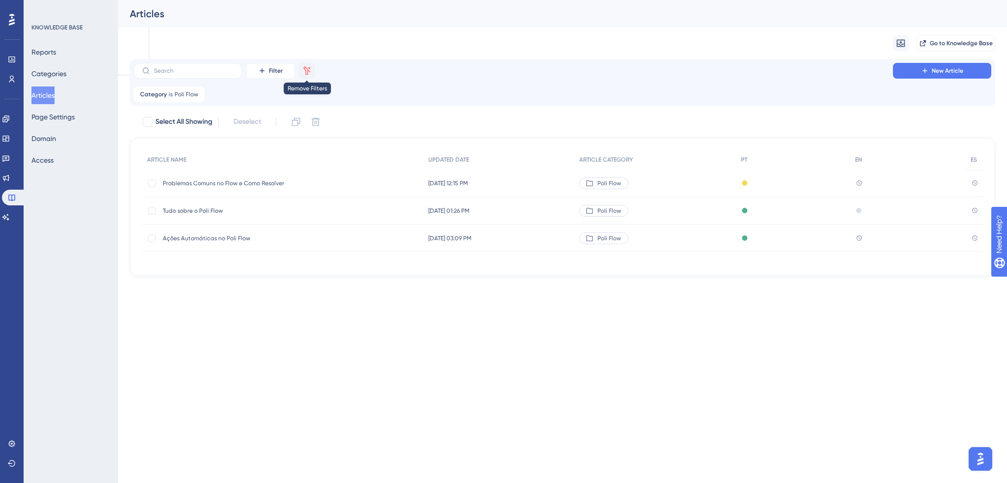
click at [305, 71] on icon at bounding box center [307, 71] width 10 height 10
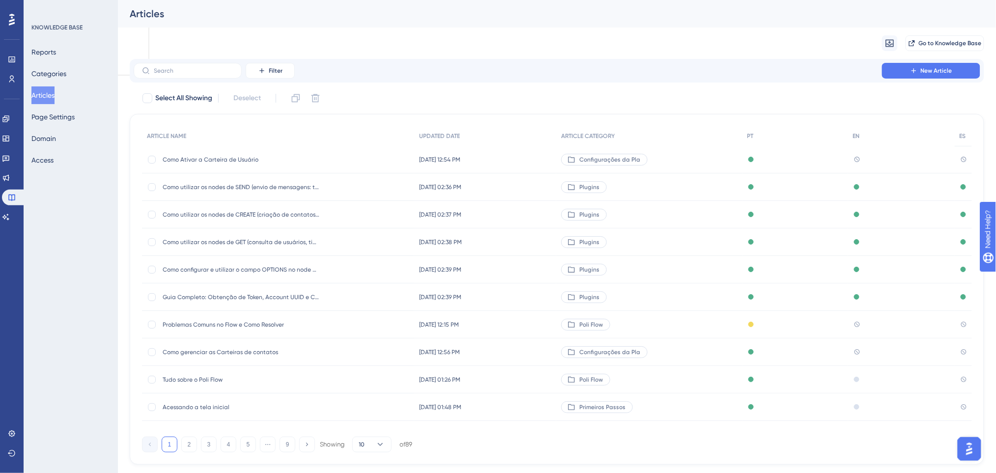
click at [243, 161] on span "Como Ativar a Carteira de Usuário" at bounding box center [241, 160] width 157 height 8
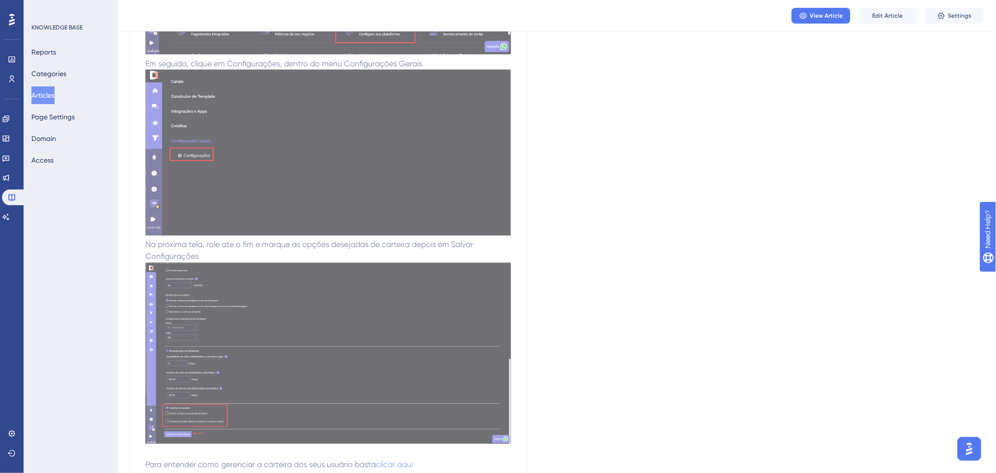
scroll to position [632, 0]
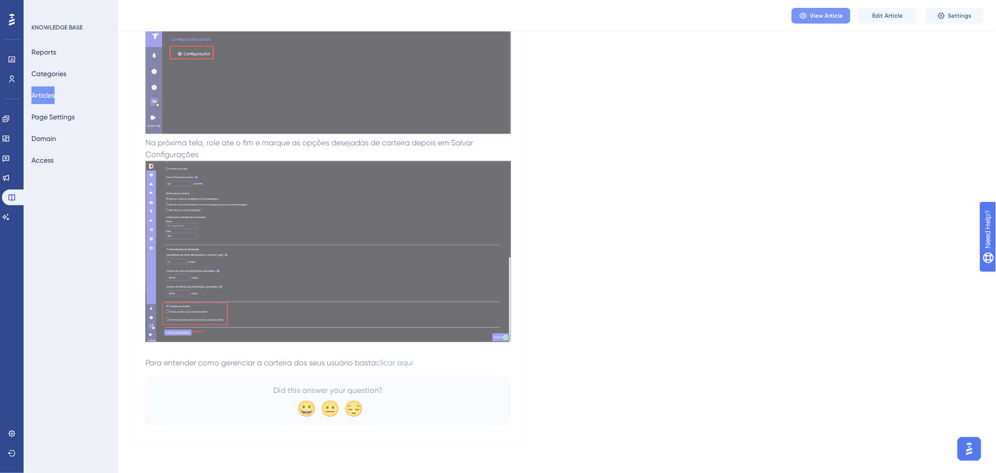
click at [827, 14] on span "View Article" at bounding box center [827, 16] width 33 height 8
click at [55, 97] on button "Articles" at bounding box center [42, 96] width 23 height 18
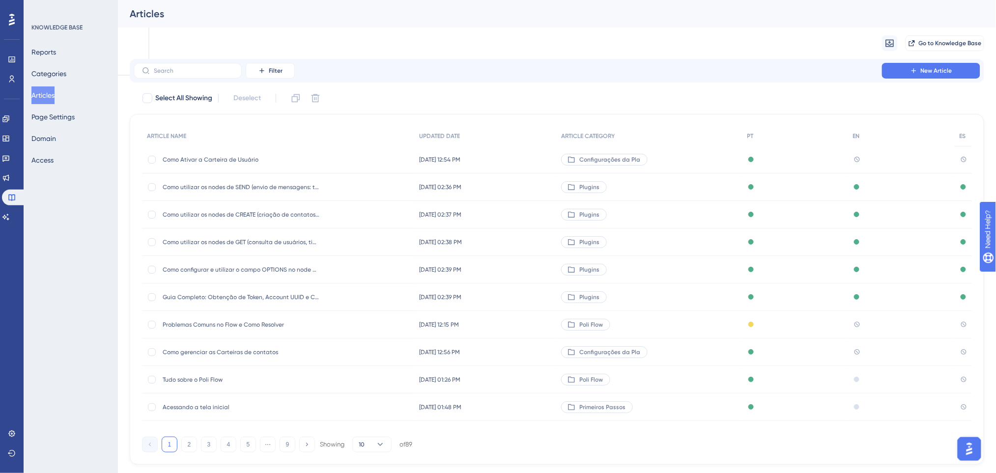
scroll to position [23, 0]
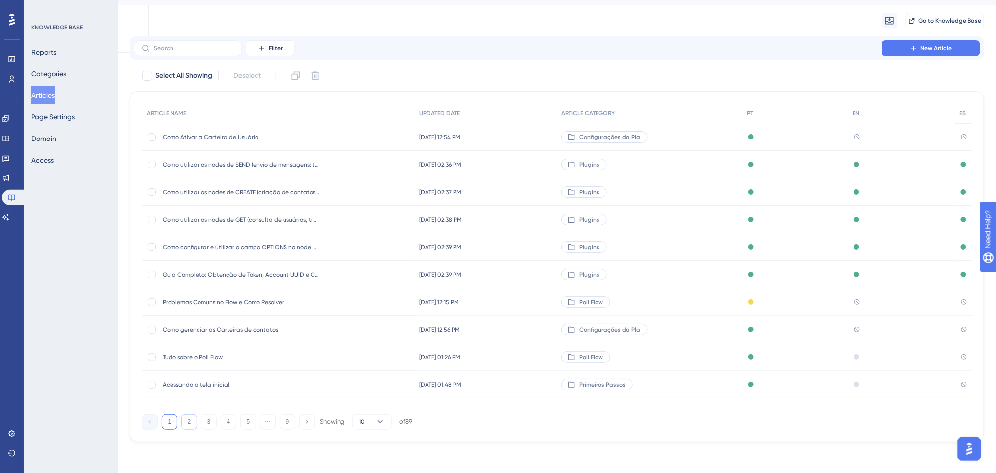
click at [193, 417] on button "2" at bounding box center [189, 422] width 16 height 16
click at [209, 418] on button "3" at bounding box center [209, 422] width 16 height 16
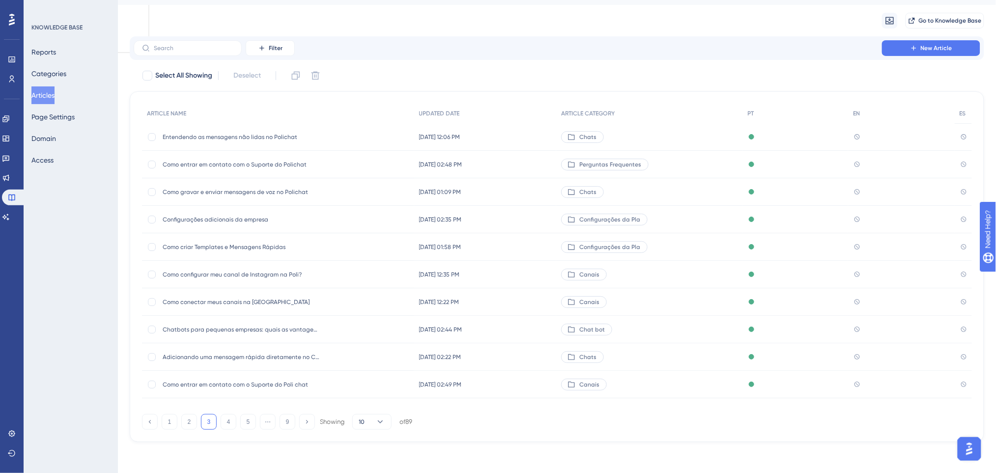
click at [311, 245] on span "Como criar Templates e Mensagens Rápidas" at bounding box center [241, 247] width 157 height 8
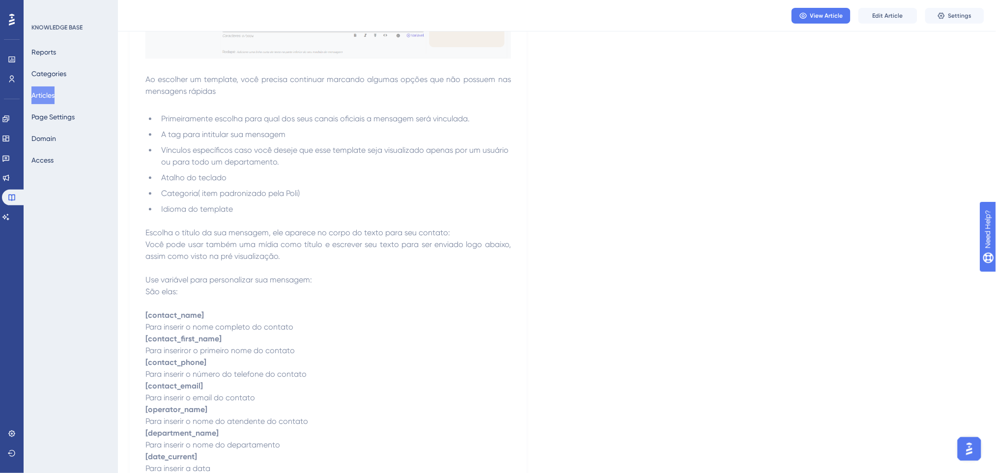
scroll to position [811, 0]
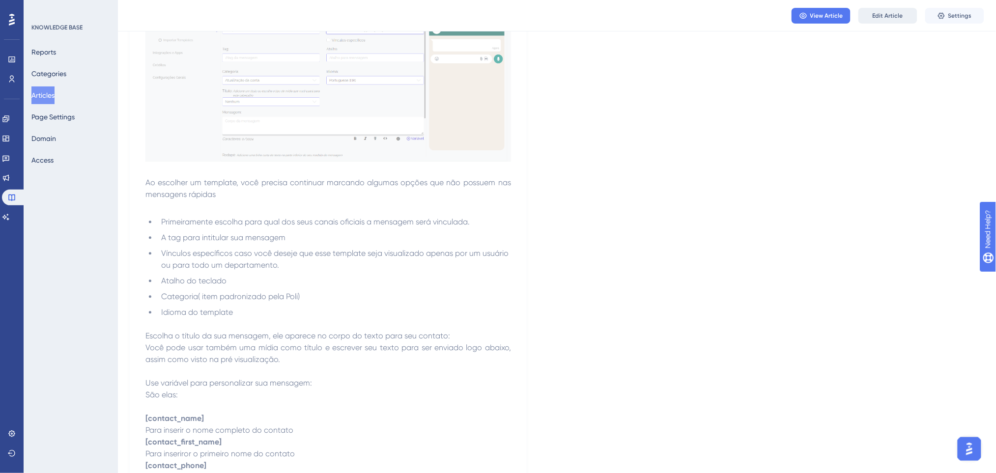
click at [894, 14] on span "Edit Article" at bounding box center [888, 16] width 30 height 8
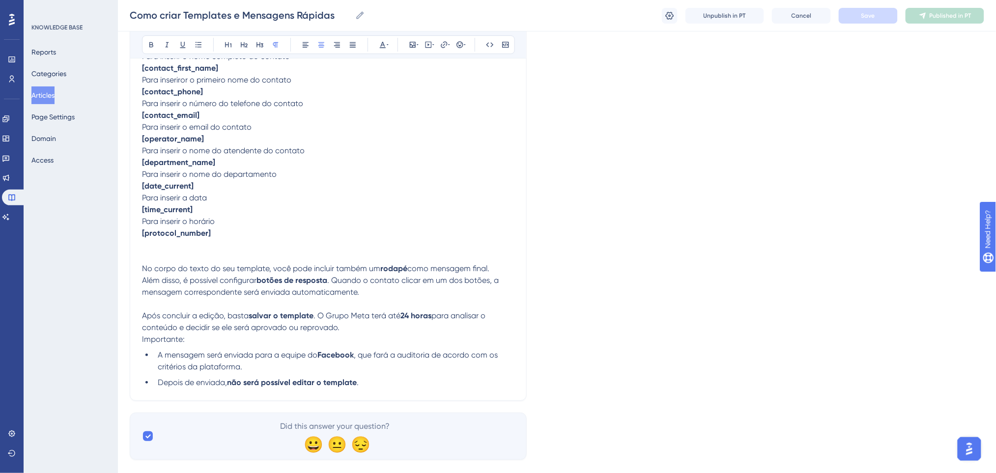
scroll to position [1264, 0]
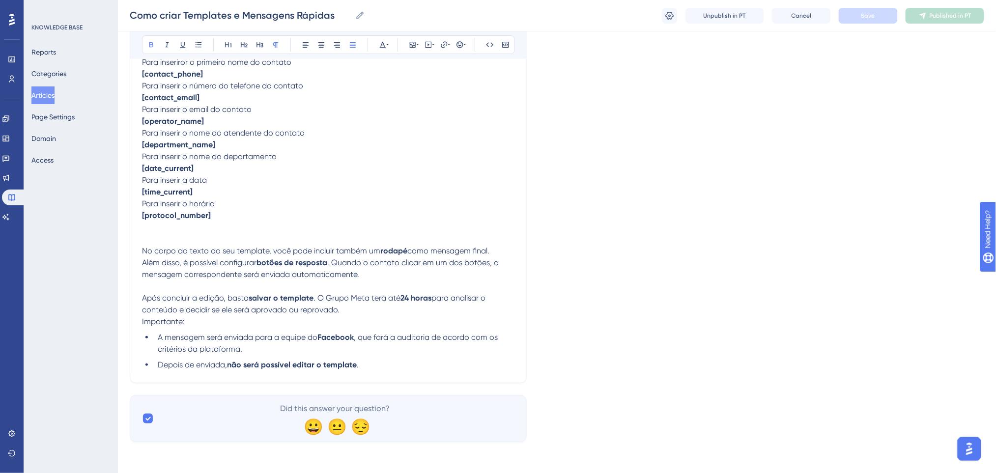
click at [300, 172] on p "[date_current]" at bounding box center [328, 169] width 373 height 12
click at [268, 111] on p "Para inserir o email do contato" at bounding box center [328, 110] width 373 height 12
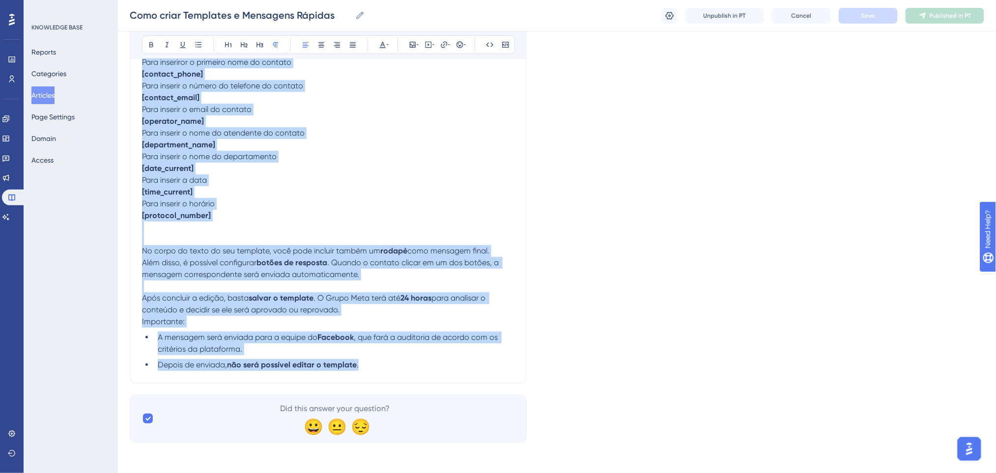
copy div "Lo ipsumdolo sitamet c adipiscin eli seddoe temporincid utlaboreetdo mag aliqu …"
click at [327, 145] on p "[department_name]" at bounding box center [328, 145] width 373 height 12
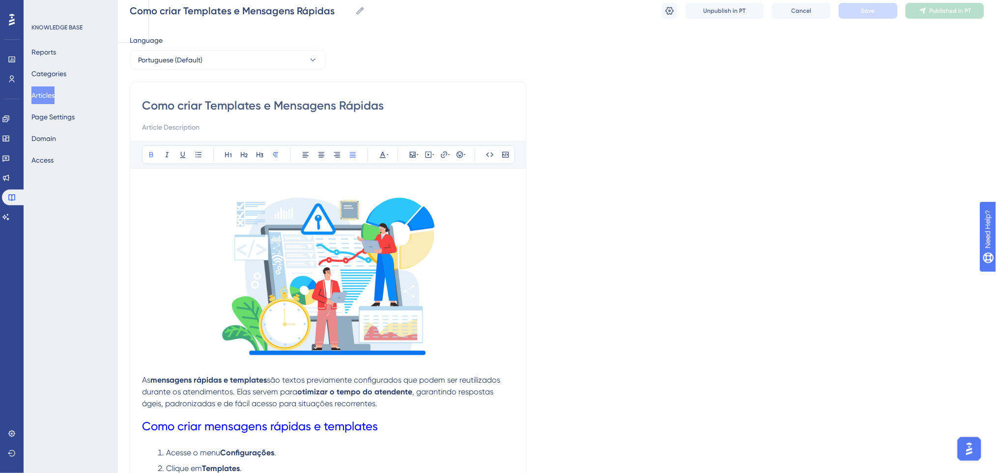
scroll to position [0, 0]
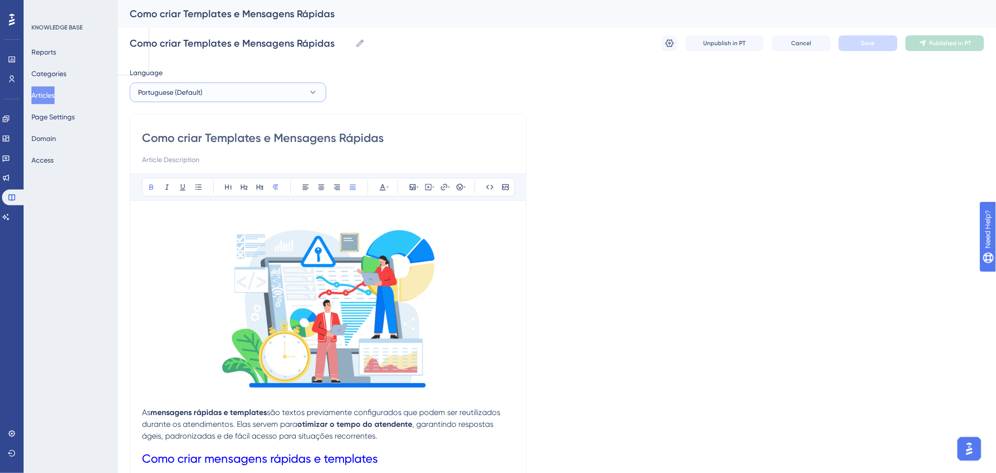
click at [213, 88] on button "Portuguese (Default)" at bounding box center [228, 93] width 197 height 20
click at [200, 141] on button "English English No translation" at bounding box center [228, 142] width 184 height 20
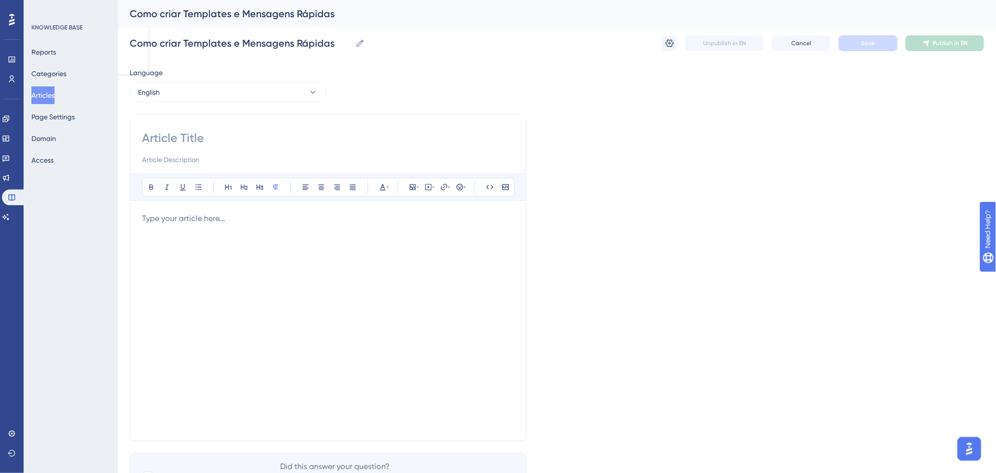
click at [206, 218] on p at bounding box center [328, 219] width 373 height 12
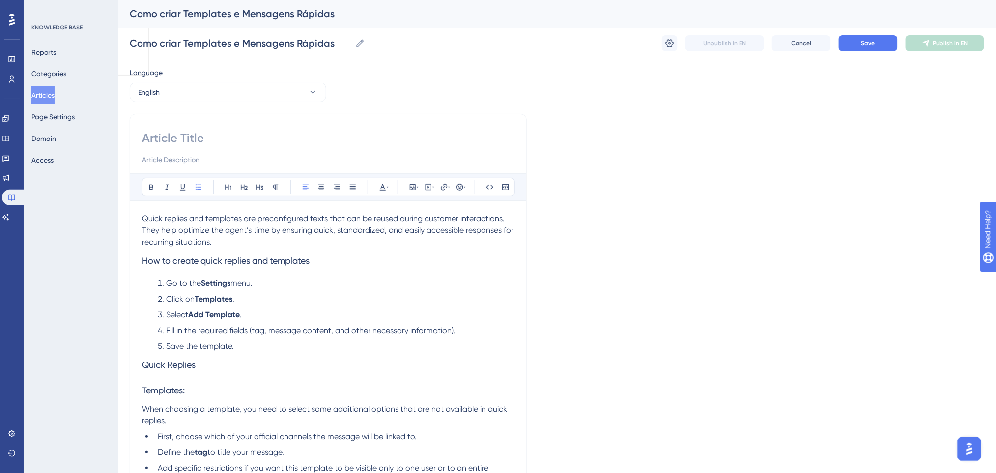
click at [171, 154] on input at bounding box center [328, 160] width 373 height 12
click at [193, 142] on input at bounding box center [328, 138] width 373 height 16
click at [211, 155] on input at bounding box center [328, 160] width 373 height 12
type input "AA"
drag, startPoint x: 211, startPoint y: 155, endPoint x: 71, endPoint y: 137, distance: 141.8
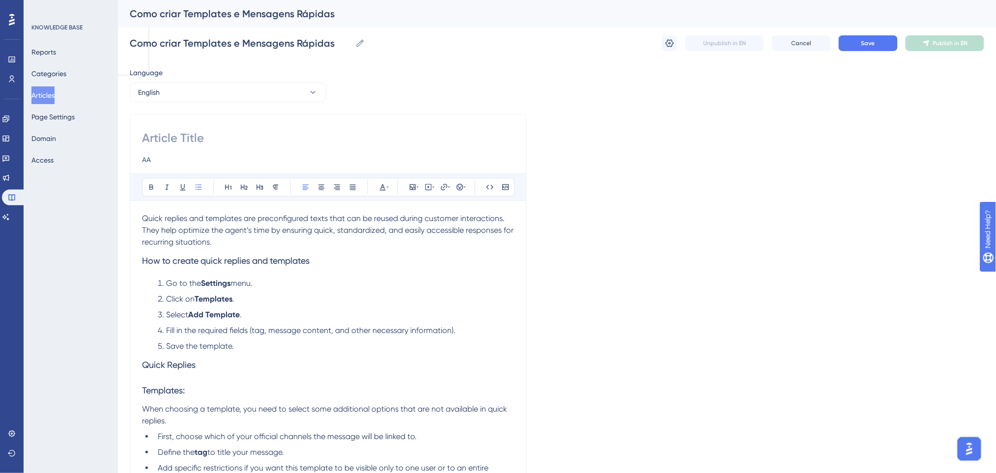
click at [204, 130] on input at bounding box center [328, 138] width 373 height 16
click at [439, 141] on input "How to create templates and quick messages" at bounding box center [328, 138] width 373 height 16
type input "How to create templates and quick messages"
click at [858, 45] on button "Save" at bounding box center [868, 43] width 59 height 16
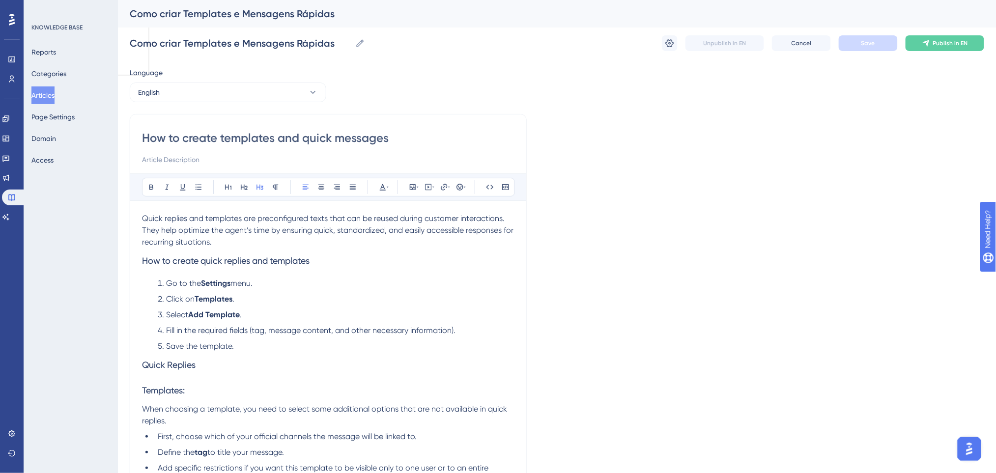
click at [330, 260] on h3 "How to create quick replies and templates" at bounding box center [328, 261] width 373 height 26
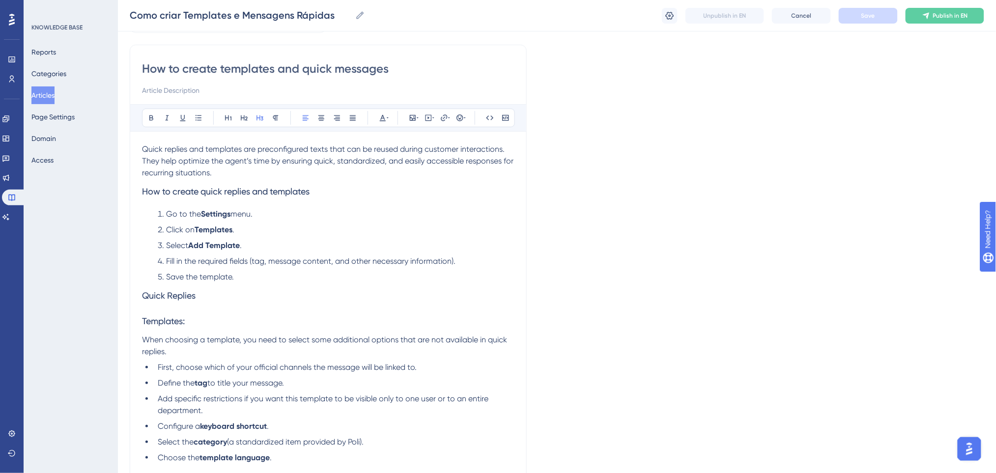
scroll to position [131, 0]
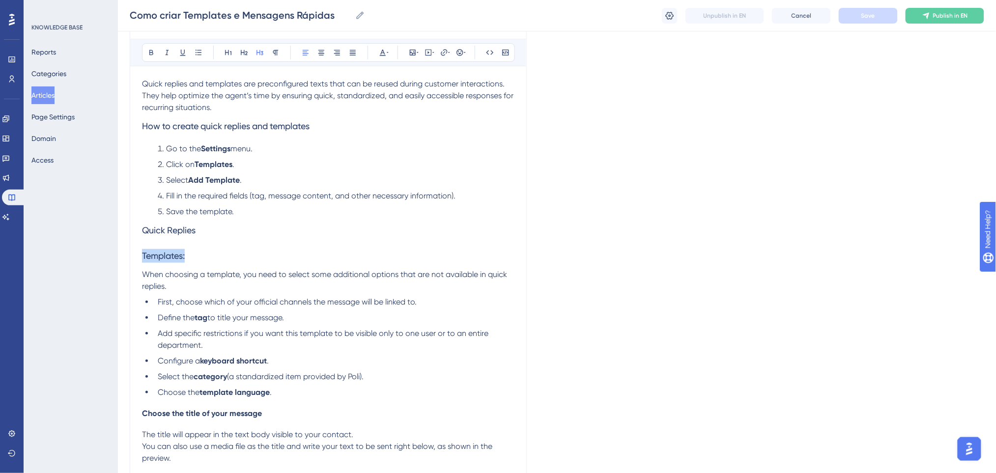
drag, startPoint x: 197, startPoint y: 254, endPoint x: 106, endPoint y: 255, distance: 90.5
click at [118, 255] on div "Performance Users Engagement Widgets Feedback Product Updates Knowledge Base AI…" at bounding box center [557, 351] width 878 height 964
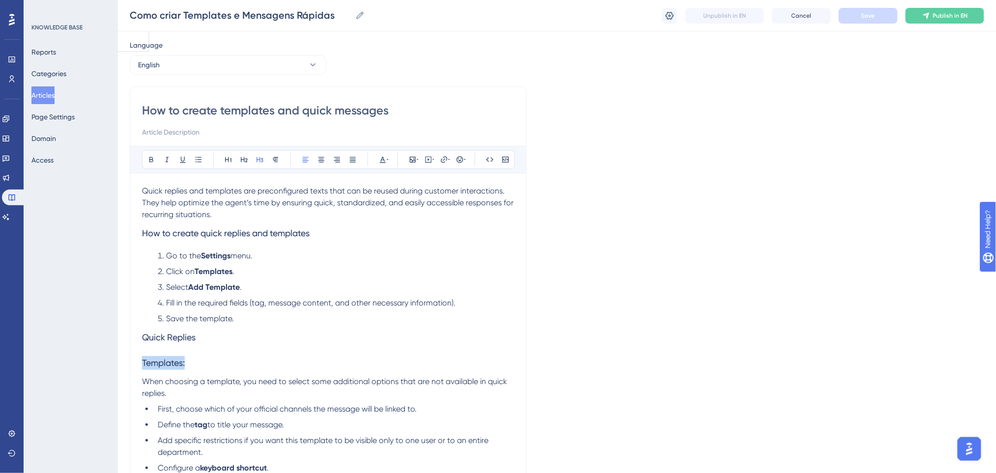
scroll to position [0, 0]
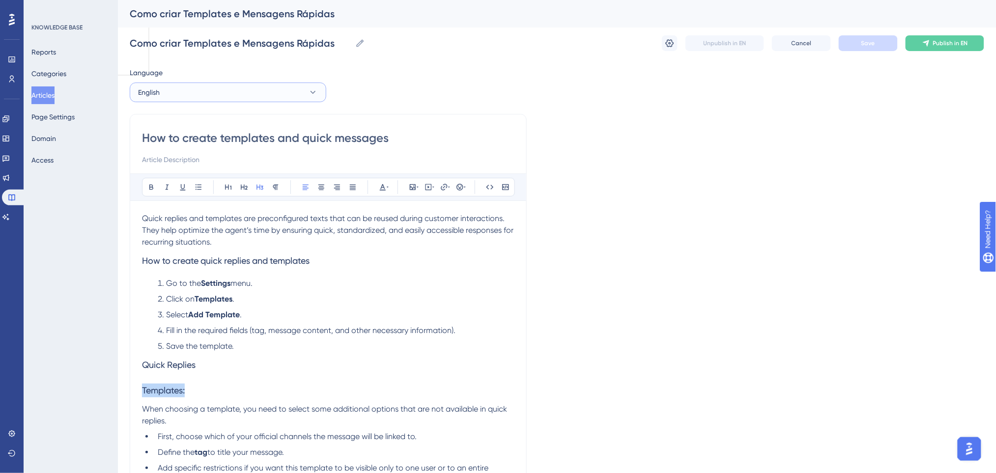
click at [175, 97] on button "English" at bounding box center [228, 93] width 197 height 20
click at [180, 120] on span "Portuguese (Default)" at bounding box center [176, 122] width 64 height 12
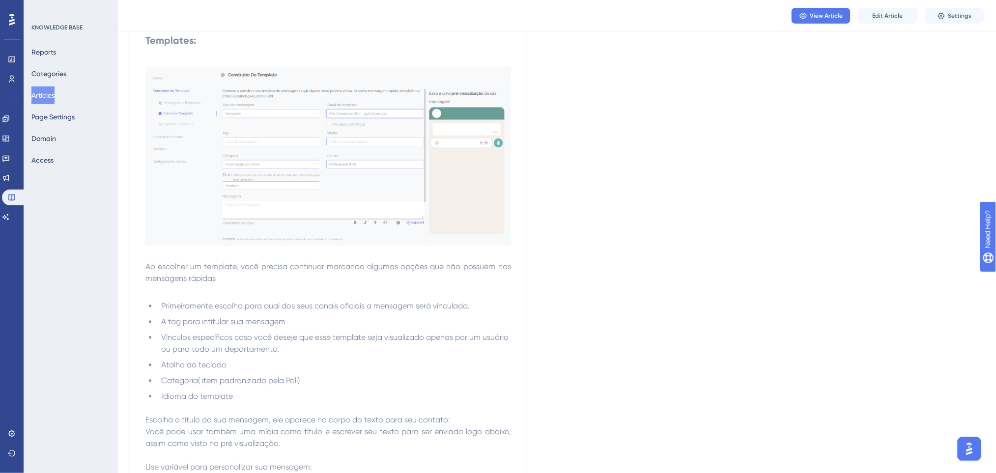
scroll to position [721, 0]
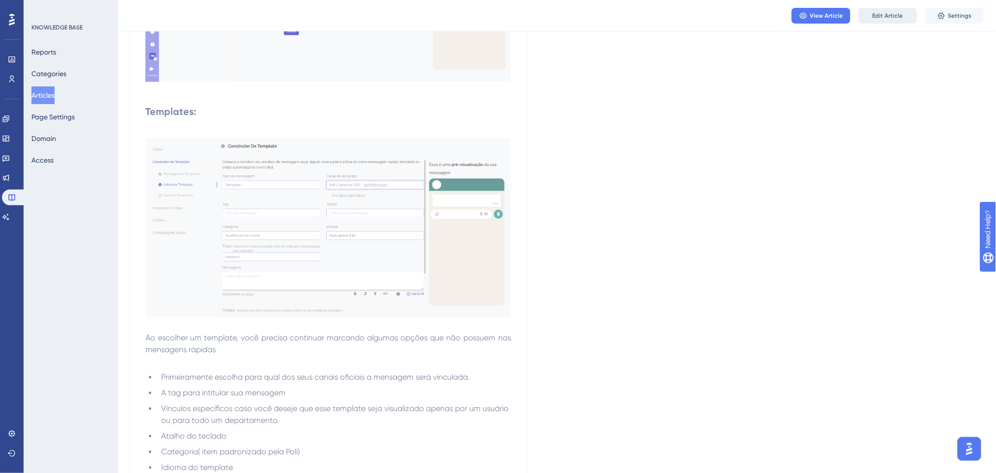
click at [899, 14] on span "Edit Article" at bounding box center [888, 16] width 30 height 8
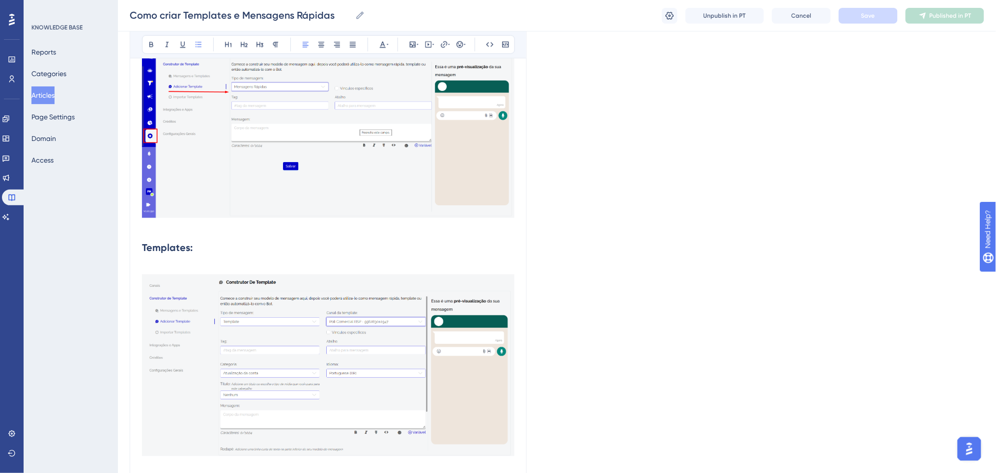
scroll to position [655, 0]
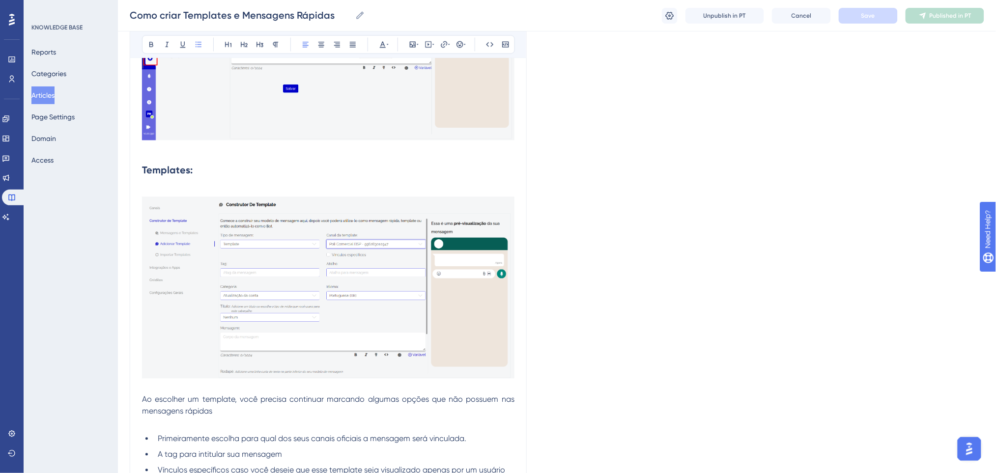
drag, startPoint x: 510, startPoint y: 350, endPoint x: 253, endPoint y: 150, distance: 325.4
click at [271, 139] on div "As mensagens rápidas e templates são textos previamente configurados que podem …" at bounding box center [328, 267] width 373 height 1426
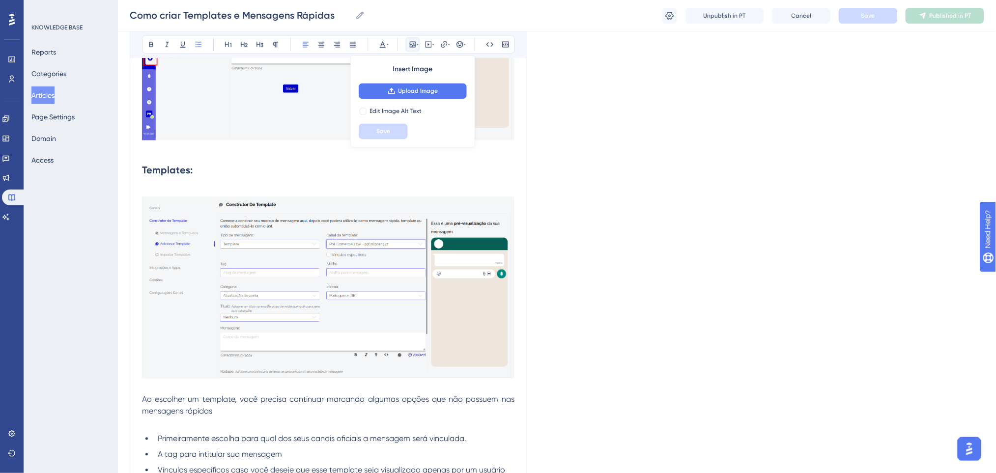
click at [245, 161] on h2 "Templates:" at bounding box center [328, 170] width 373 height 29
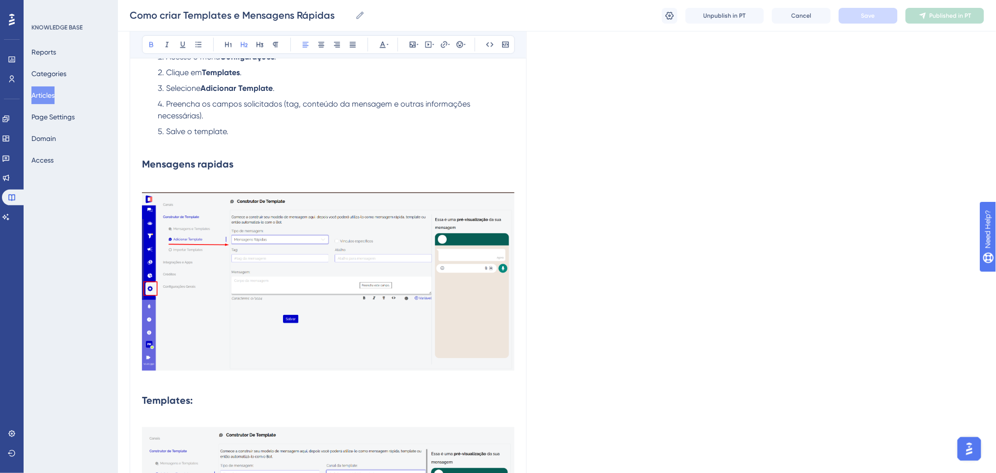
scroll to position [393, 0]
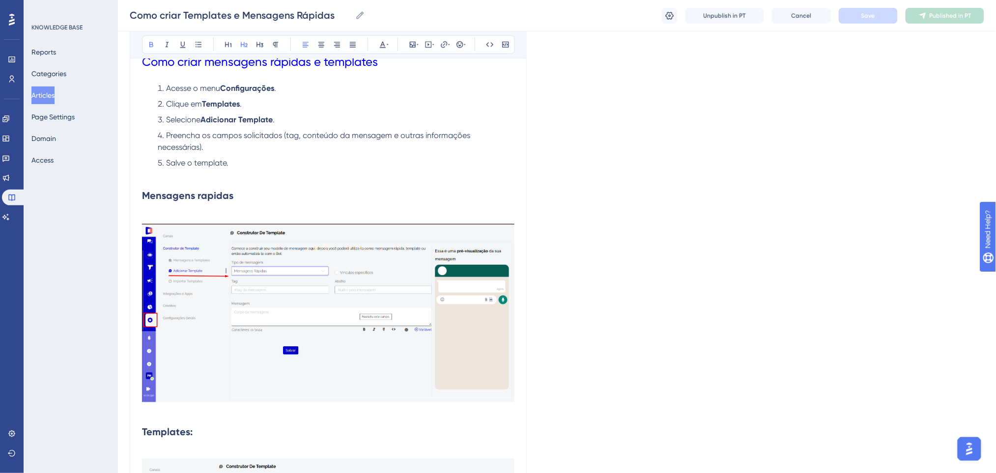
click at [174, 201] on strong "Mensagens rapidas" at bounding box center [187, 196] width 91 height 12
drag, startPoint x: 155, startPoint y: 207, endPoint x: 148, endPoint y: 208, distance: 6.5
click at [153, 207] on h2 "Mensagens rapidas" at bounding box center [328, 202] width 373 height 43
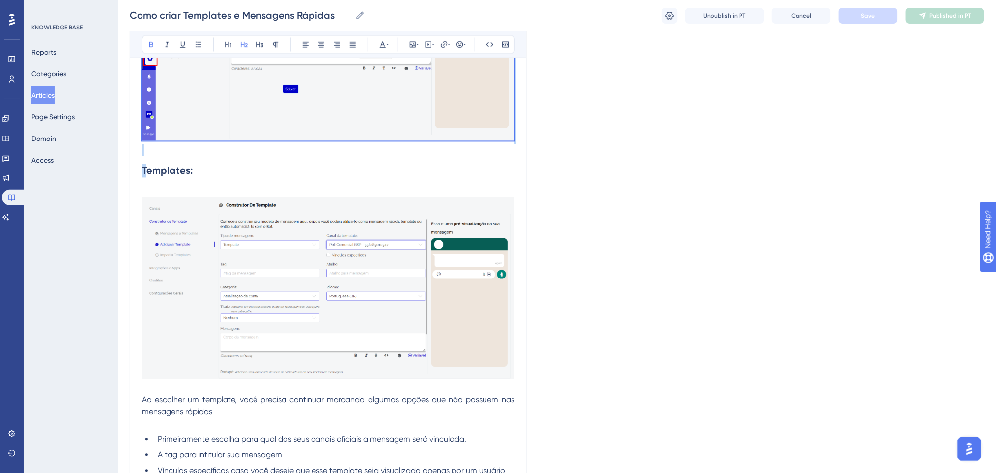
scroll to position [655, 0]
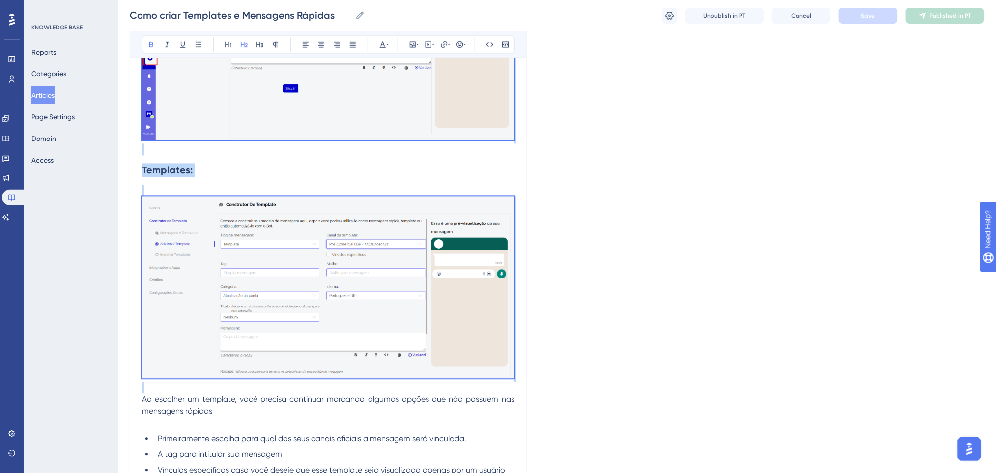
drag, startPoint x: 145, startPoint y: 210, endPoint x: 505, endPoint y: 388, distance: 402.1
click at [505, 388] on div "As mensagens rápidas e templates são textos previamente configurados que podem …" at bounding box center [328, 267] width 373 height 1426
copy div "Templates:"
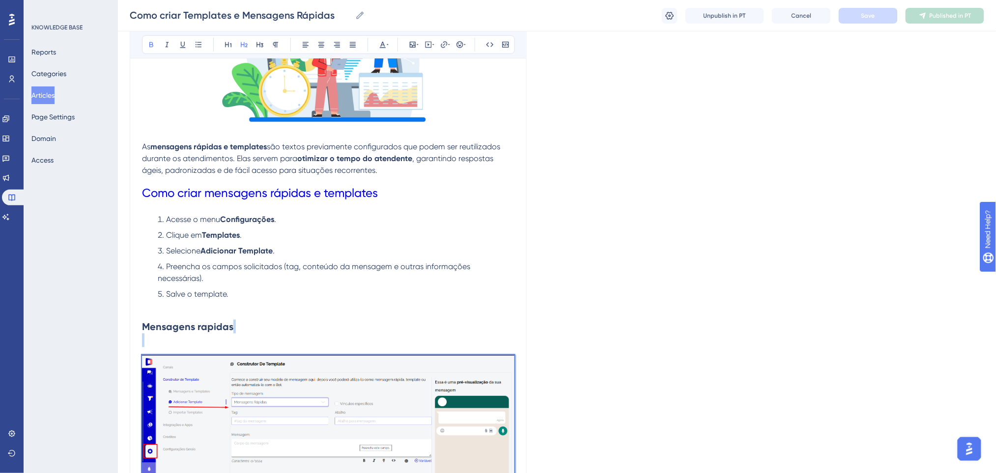
scroll to position [0, 0]
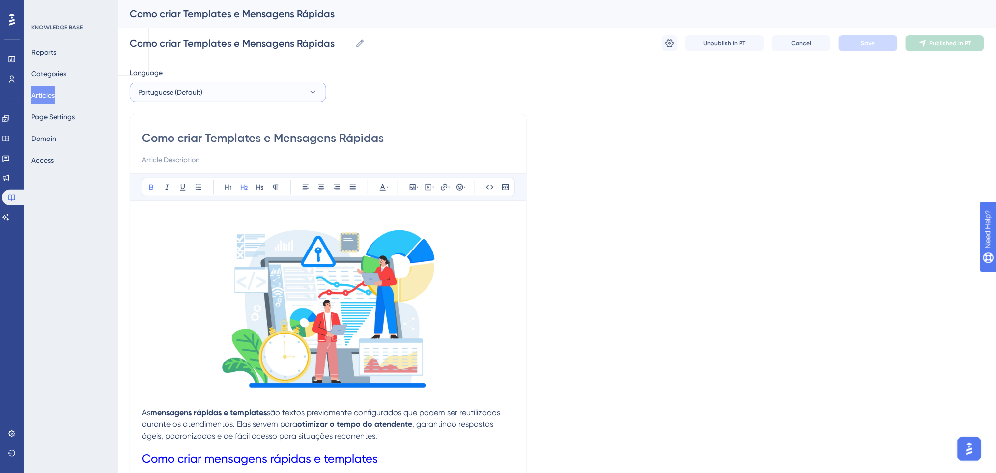
click at [217, 91] on button "Portuguese (Default)" at bounding box center [228, 93] width 197 height 20
click at [199, 143] on button "English English Draft" at bounding box center [228, 142] width 184 height 20
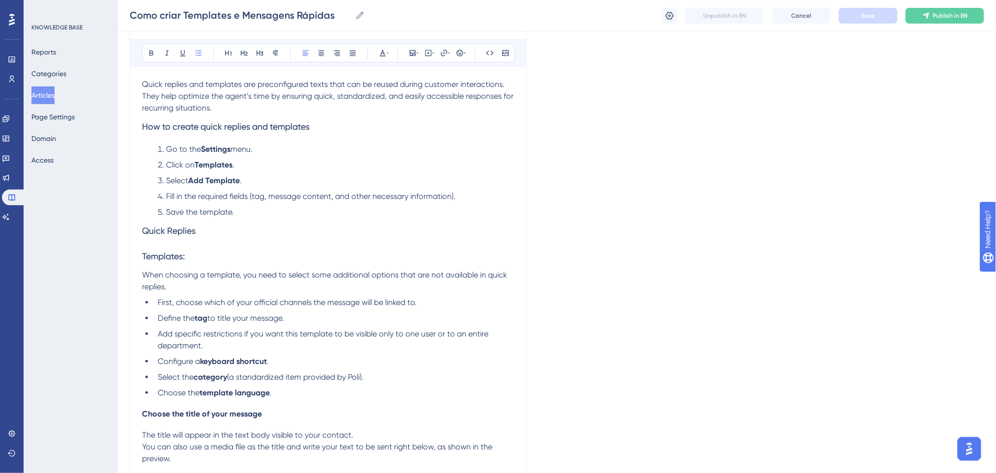
scroll to position [131, 0]
click at [208, 231] on h3 "Quick Replies" at bounding box center [328, 231] width 373 height 26
click at [215, 245] on h3 "Templates:" at bounding box center [328, 256] width 373 height 26
click at [212, 242] on h3 "Quick Replies" at bounding box center [328, 231] width 373 height 26
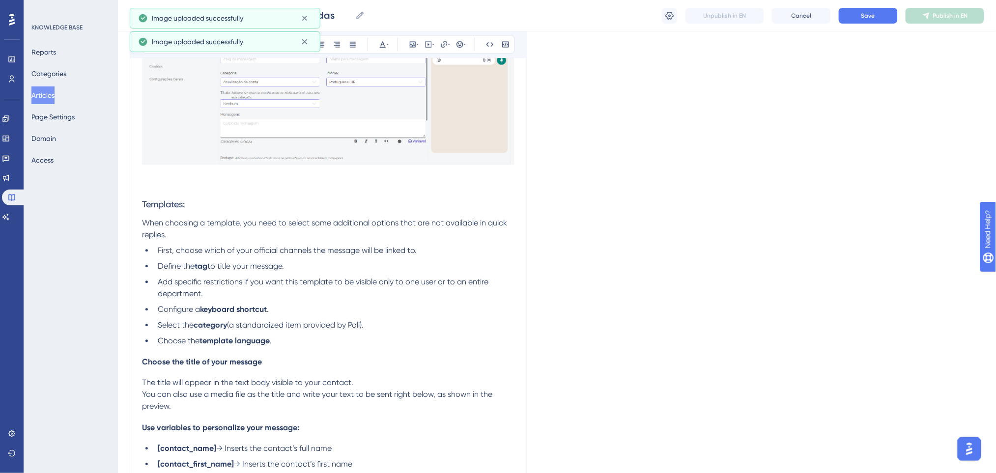
scroll to position [524, 0]
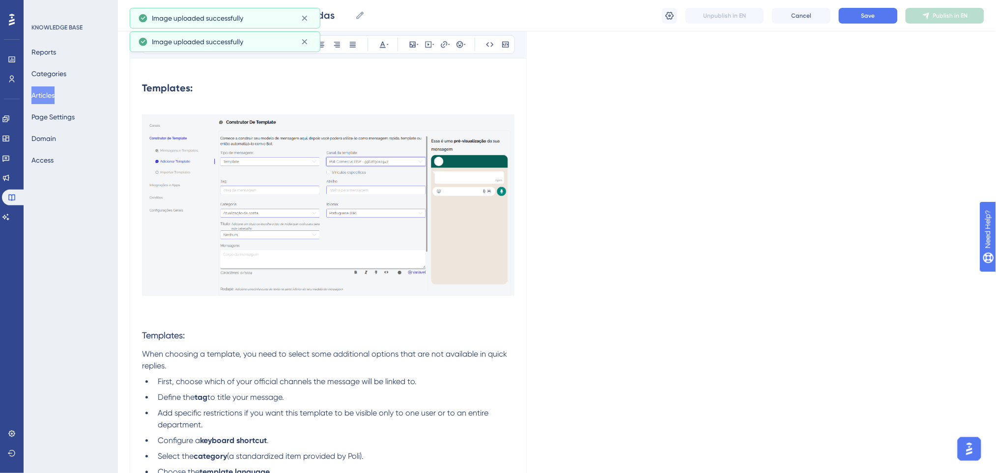
click at [213, 328] on h3 "Templates:" at bounding box center [328, 336] width 373 height 26
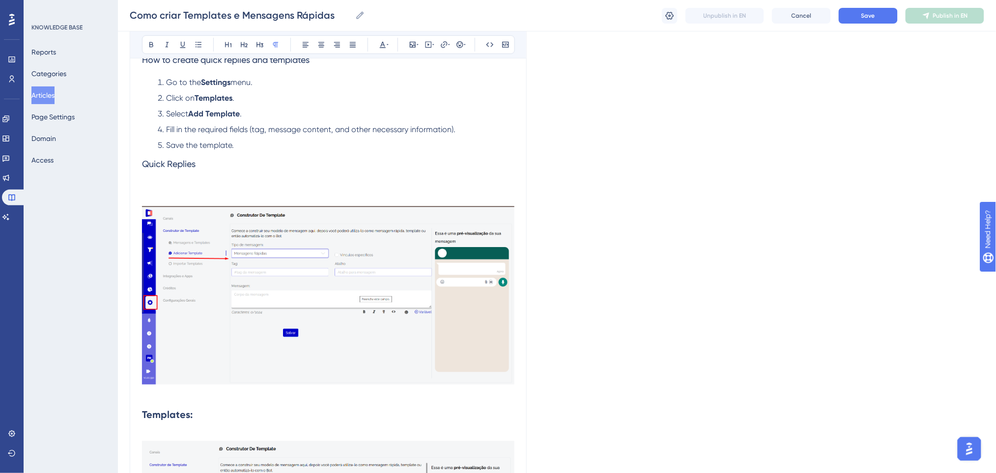
scroll to position [197, 0]
click at [210, 184] on h2 at bounding box center [328, 191] width 373 height 29
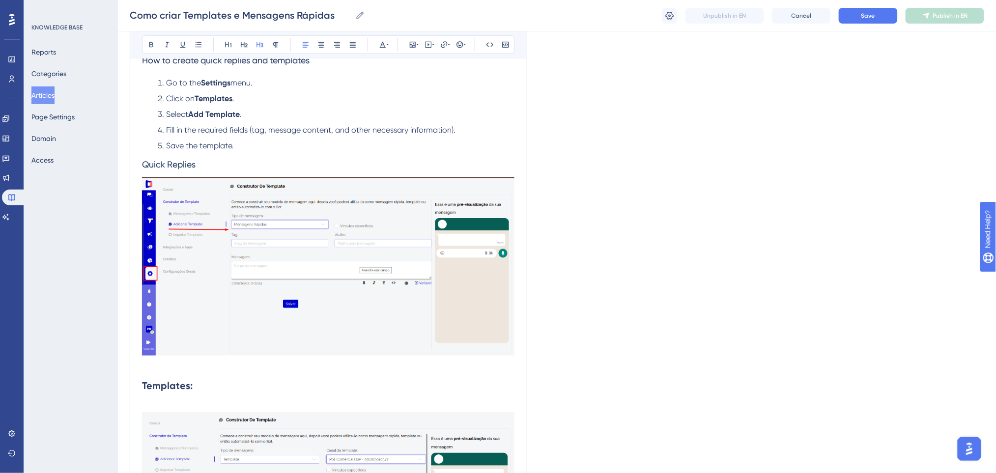
click at [245, 146] on li "Save the template." at bounding box center [334, 146] width 361 height 12
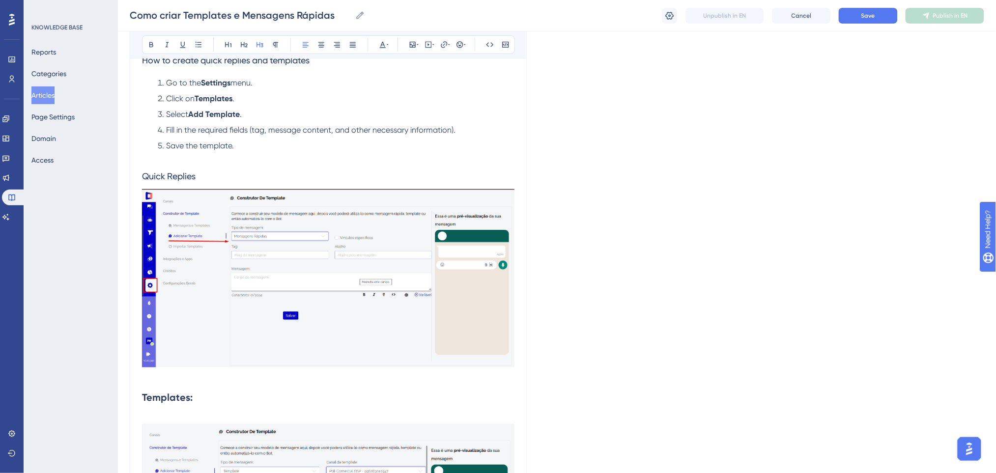
click at [216, 174] on h3 "Quick Replies" at bounding box center [328, 177] width 373 height 26
drag, startPoint x: 213, startPoint y: 175, endPoint x: 177, endPoint y: 88, distance: 94.3
click at [145, 46] on button at bounding box center [152, 45] width 14 height 14
click at [288, 183] on h3 "Quick Replies" at bounding box center [328, 177] width 373 height 26
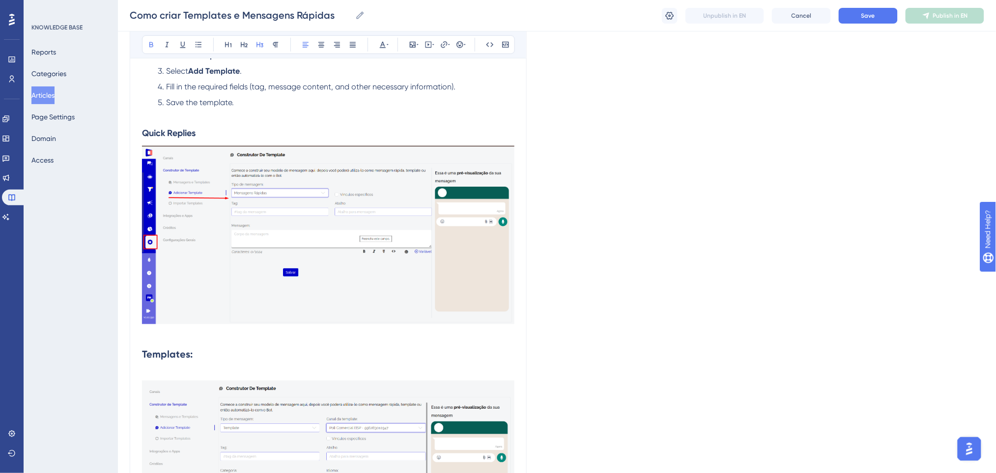
scroll to position [262, 0]
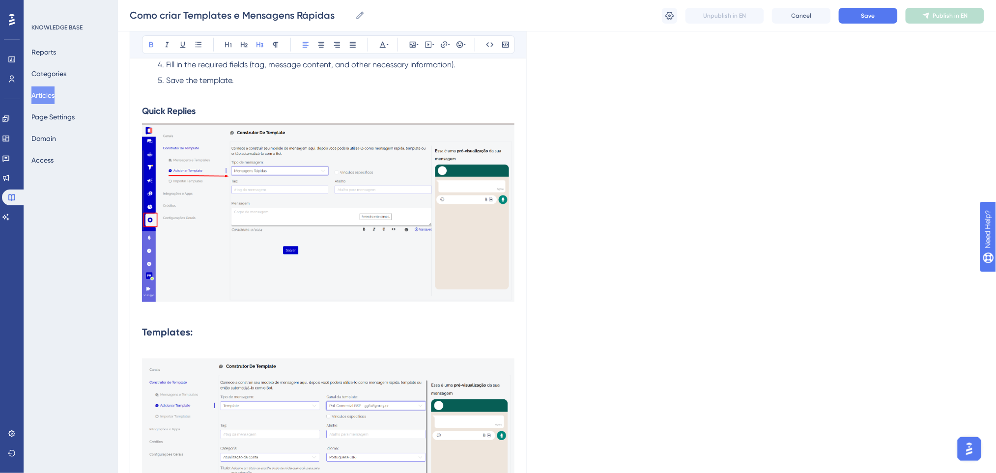
click at [359, 196] on img at bounding box center [328, 213] width 373 height 178
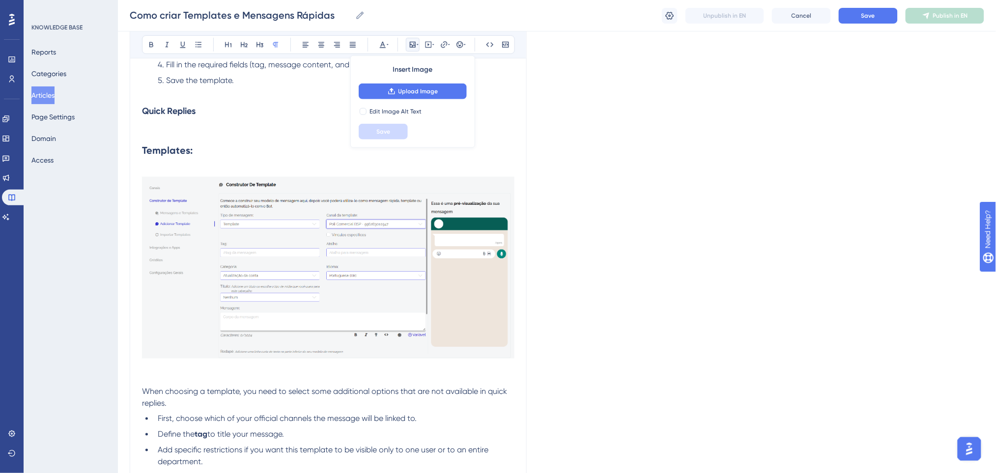
click at [335, 266] on img at bounding box center [328, 268] width 373 height 182
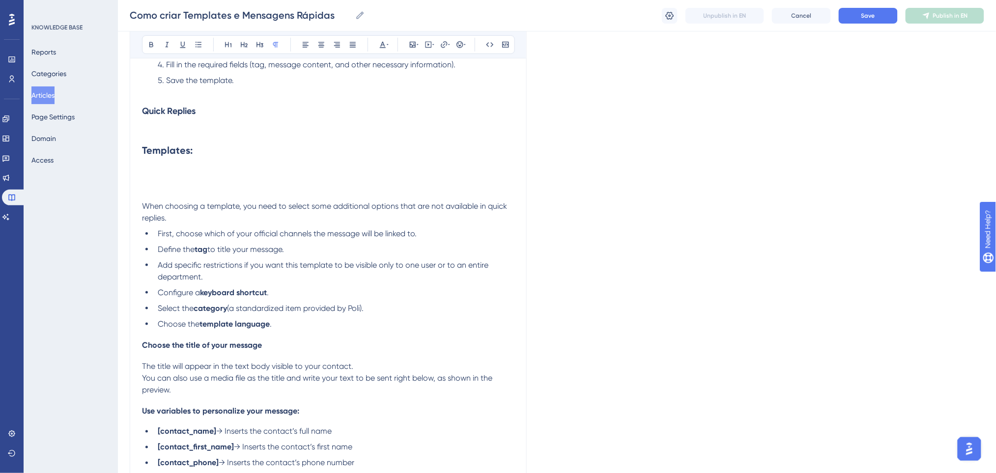
click at [225, 127] on p at bounding box center [328, 130] width 373 height 12
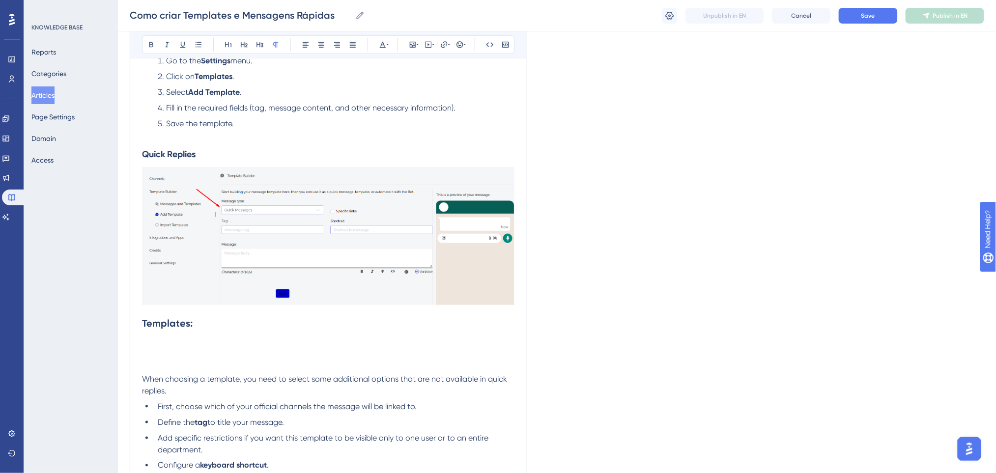
scroll to position [197, 0]
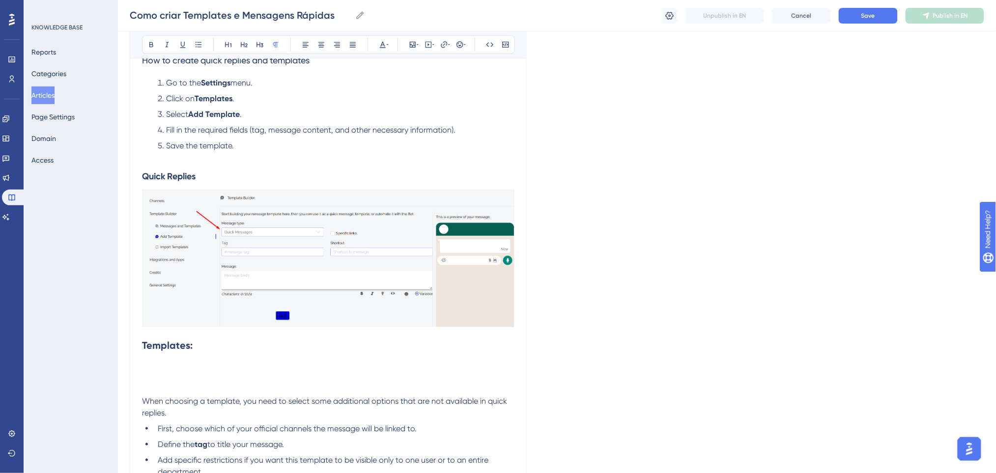
click at [204, 359] on h2 "Templates:" at bounding box center [328, 345] width 373 height 29
click at [187, 373] on p at bounding box center [328, 378] width 373 height 12
click at [213, 356] on h2 "Templates:" at bounding box center [328, 345] width 373 height 29
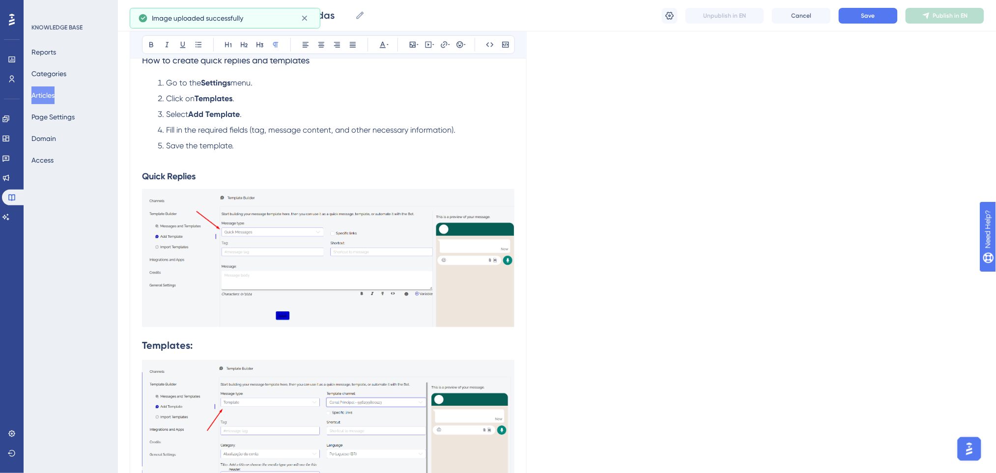
scroll to position [459, 0]
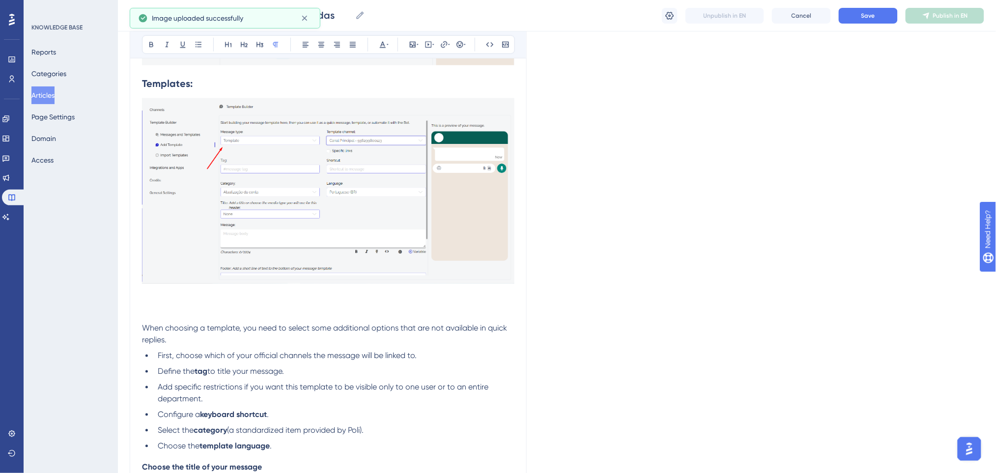
click at [184, 298] on p at bounding box center [328, 294] width 373 height 12
click at [174, 303] on p at bounding box center [328, 305] width 373 height 12
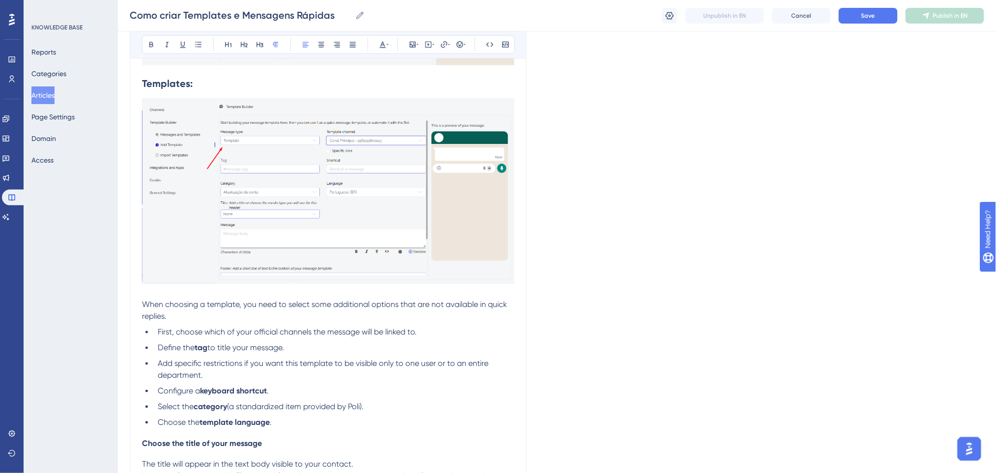
click at [151, 305] on span "When choosing a template, you need to select some additional options that are n…" at bounding box center [325, 310] width 367 height 21
click at [151, 295] on p at bounding box center [328, 294] width 373 height 12
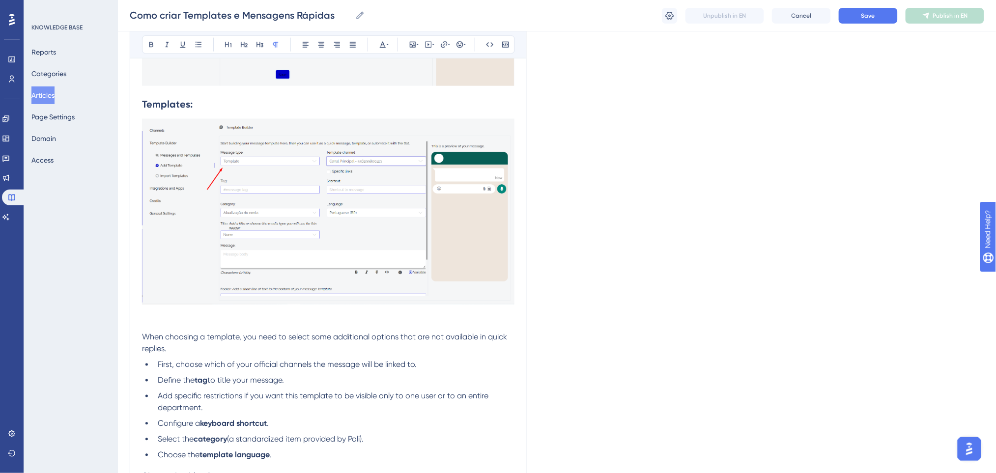
scroll to position [221, 0]
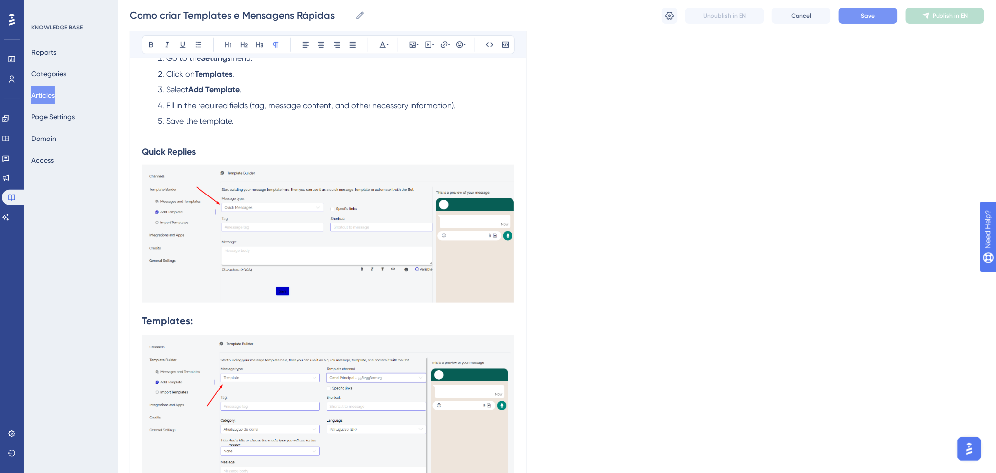
click at [868, 16] on span "Save" at bounding box center [869, 16] width 14 height 8
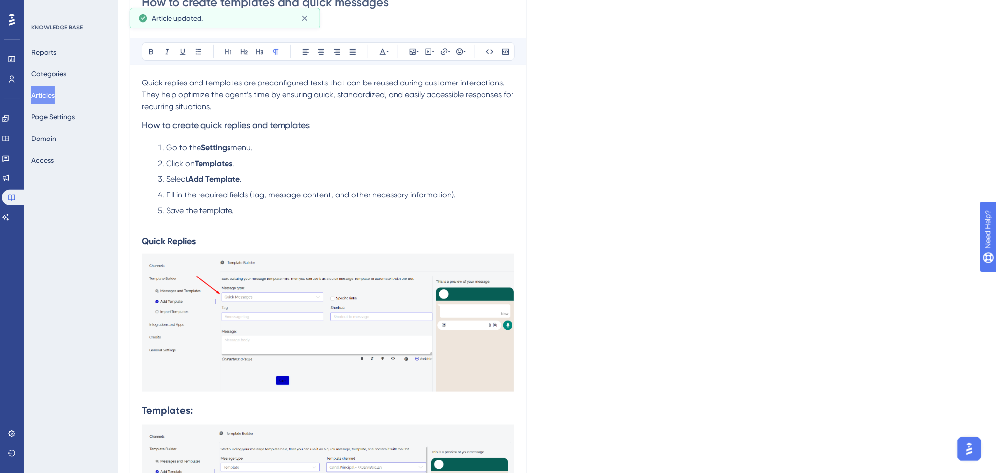
scroll to position [0, 0]
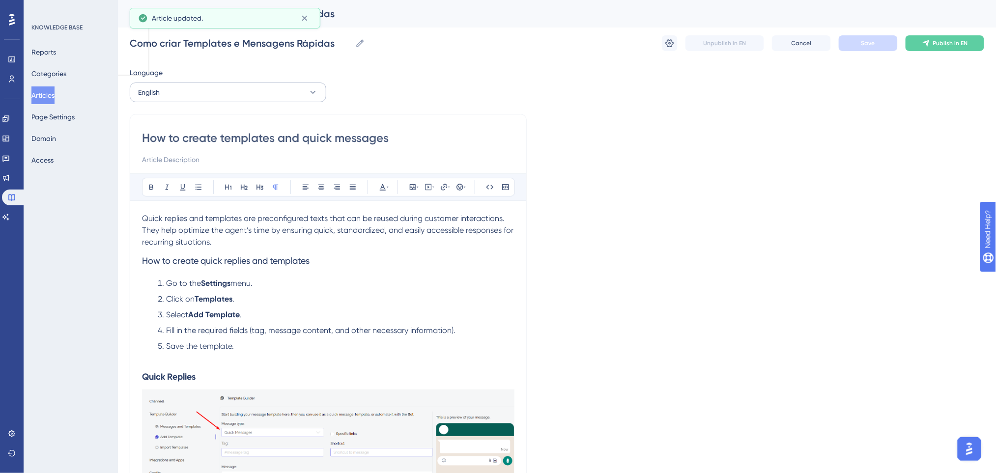
drag, startPoint x: 179, startPoint y: 76, endPoint x: 174, endPoint y: 88, distance: 13.5
click at [178, 76] on div "Language" at bounding box center [228, 75] width 197 height 16
click at [174, 88] on button "English" at bounding box center [228, 93] width 197 height 20
click at [178, 119] on span "Portuguese (Default)" at bounding box center [176, 122] width 64 height 12
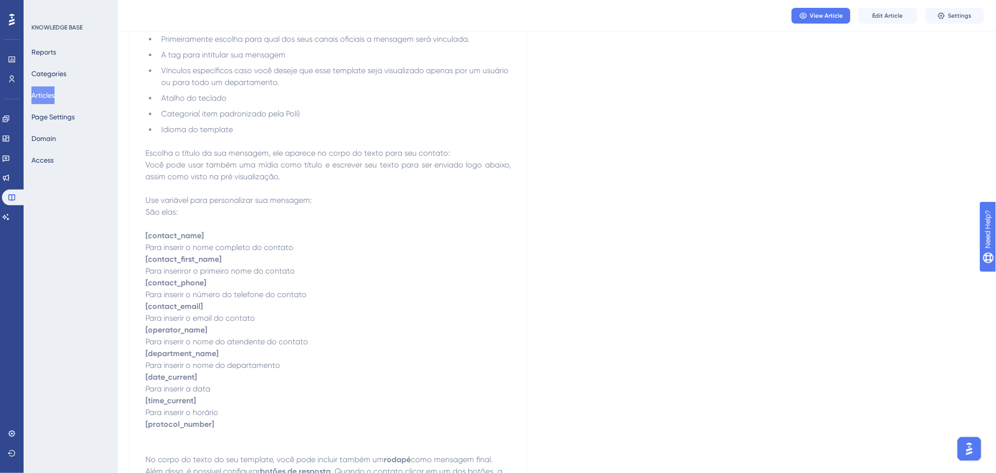
scroll to position [942, 0]
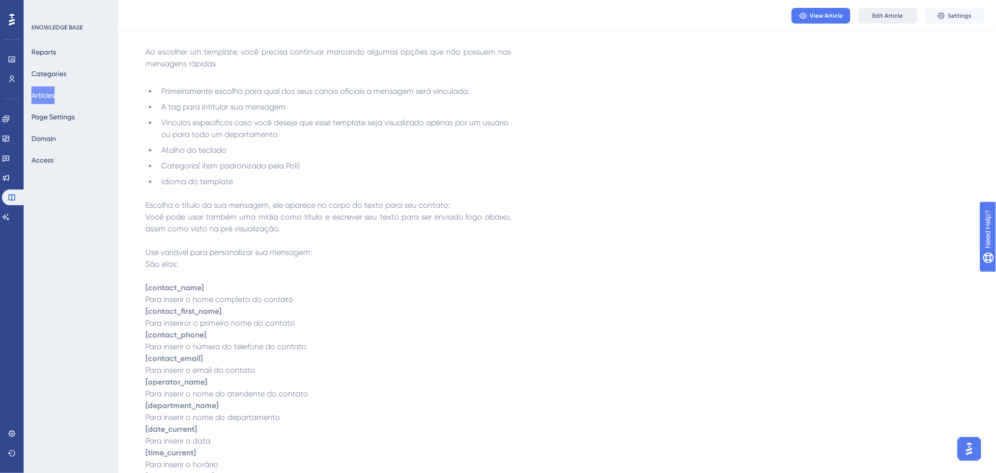
click at [883, 19] on span "Edit Article" at bounding box center [888, 16] width 30 height 8
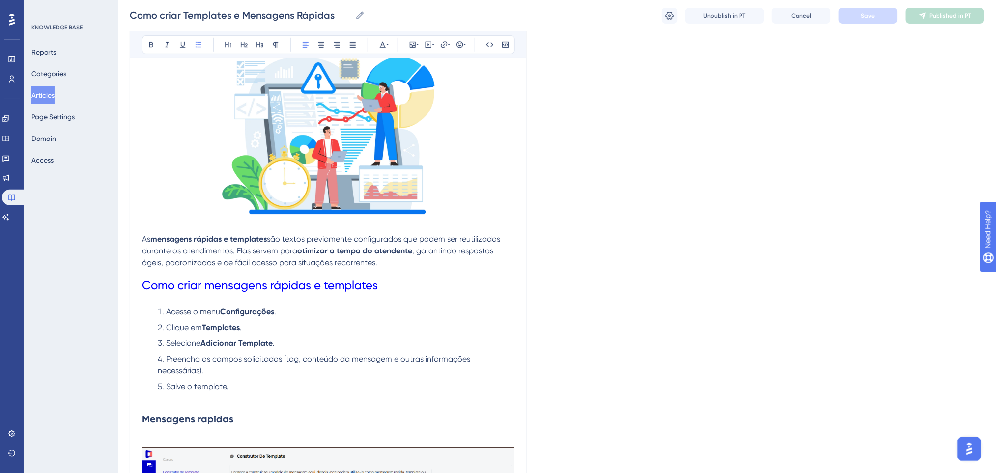
scroll to position [19, 0]
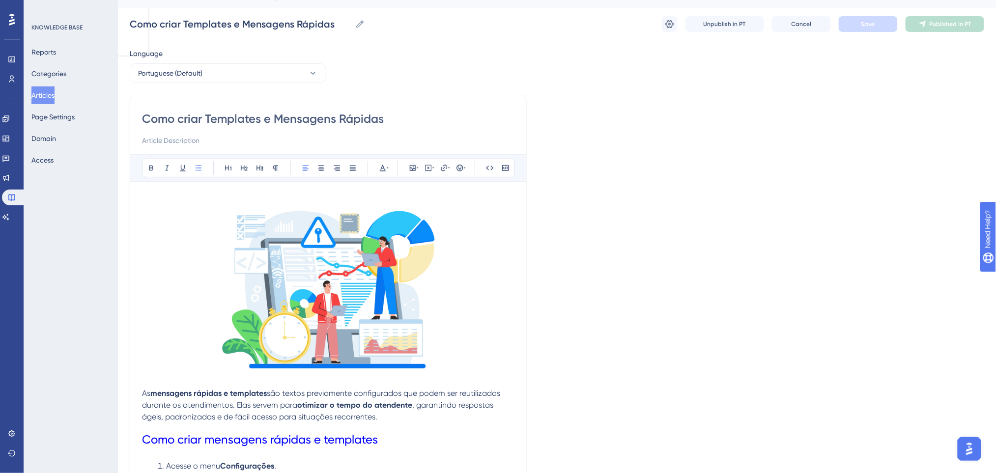
click at [156, 396] on strong "mensagens rápidas e templates" at bounding box center [208, 393] width 116 height 9
click at [144, 397] on span "As" at bounding box center [146, 393] width 8 height 9
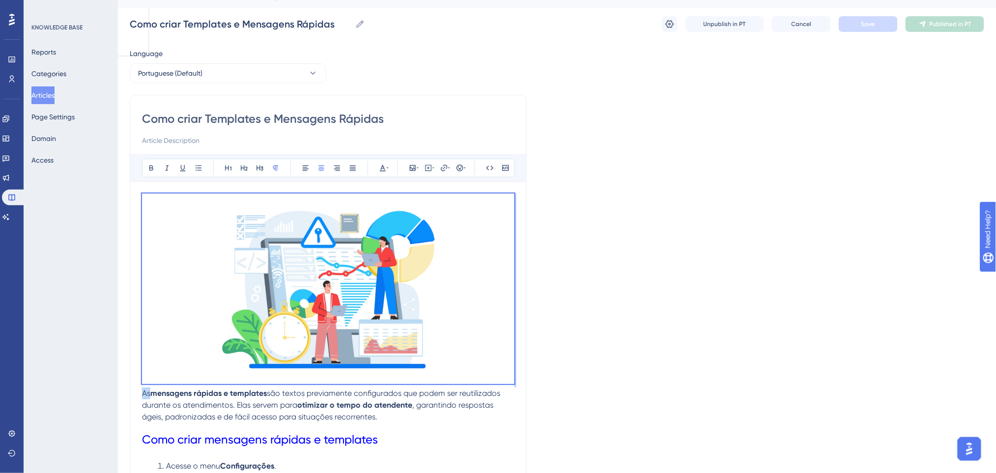
drag, startPoint x: 143, startPoint y: 397, endPoint x: 124, endPoint y: 169, distance: 228.3
copy div "As"
click at [203, 70] on button "Portuguese (Default)" at bounding box center [228, 73] width 197 height 20
click at [192, 118] on button "English English Draft" at bounding box center [228, 123] width 184 height 20
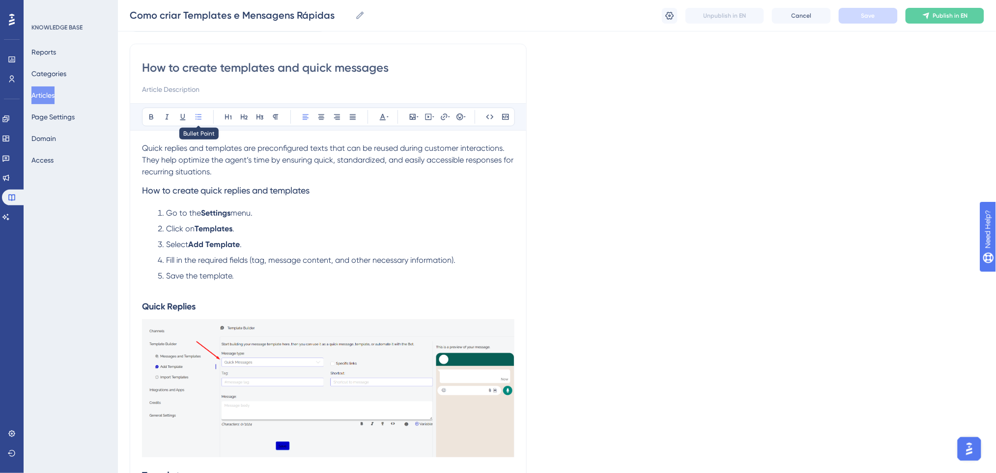
scroll to position [0, 0]
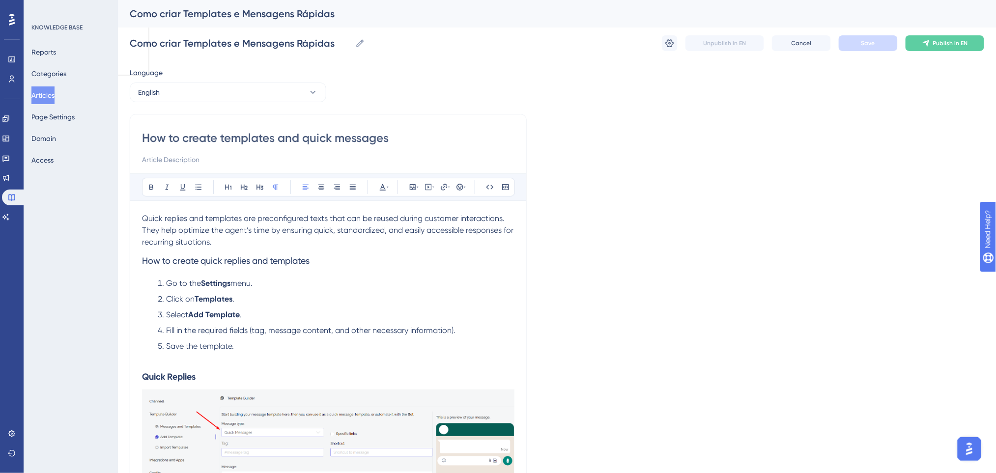
click at [143, 218] on span "Quick replies and templates are preconfigured texts that can be reused during c…" at bounding box center [329, 230] width 374 height 33
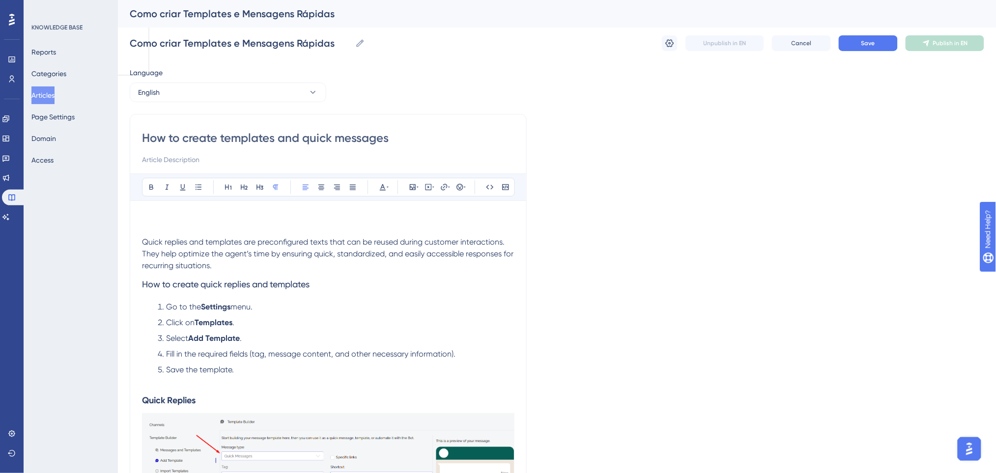
click at [150, 217] on p at bounding box center [328, 219] width 373 height 12
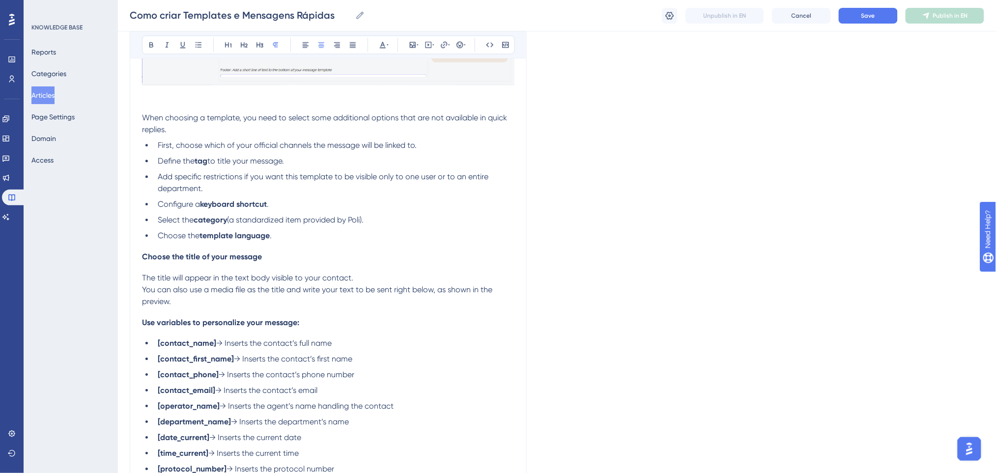
scroll to position [1048, 0]
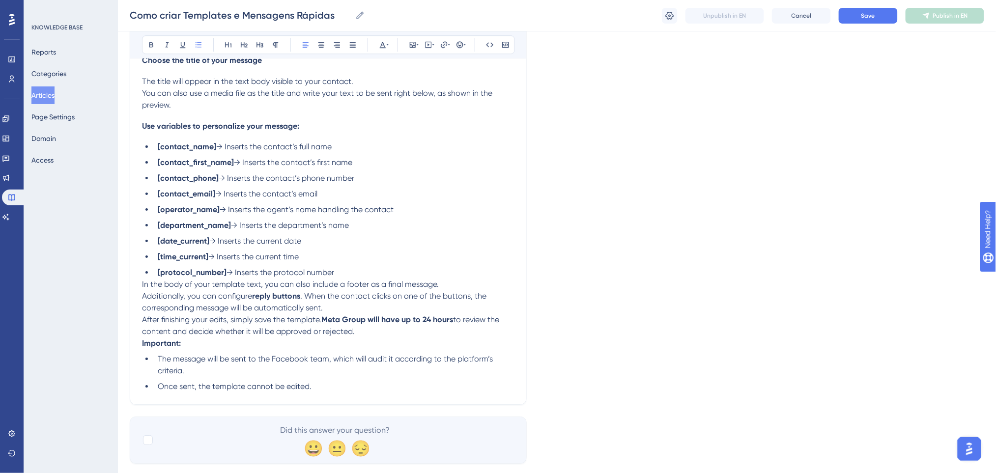
click at [400, 270] on li "[protocol_number] → Inserts the protocol number" at bounding box center [334, 273] width 361 height 12
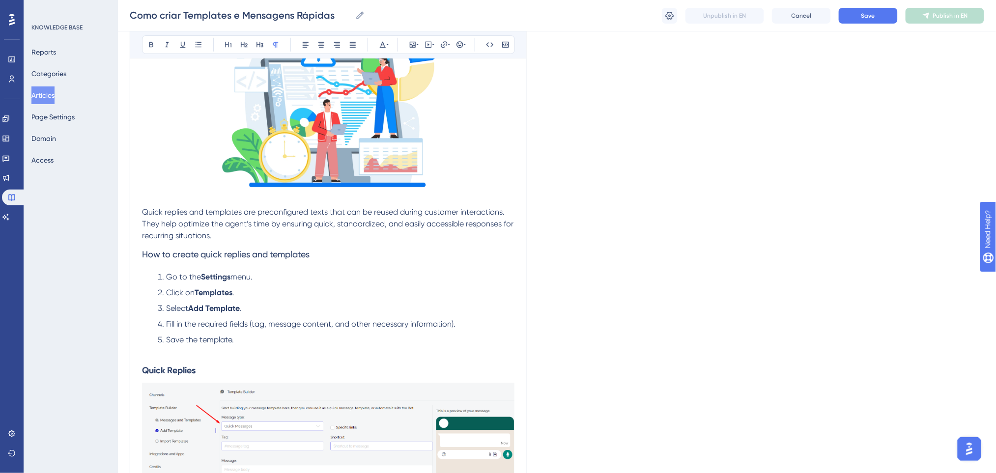
scroll to position [0, 0]
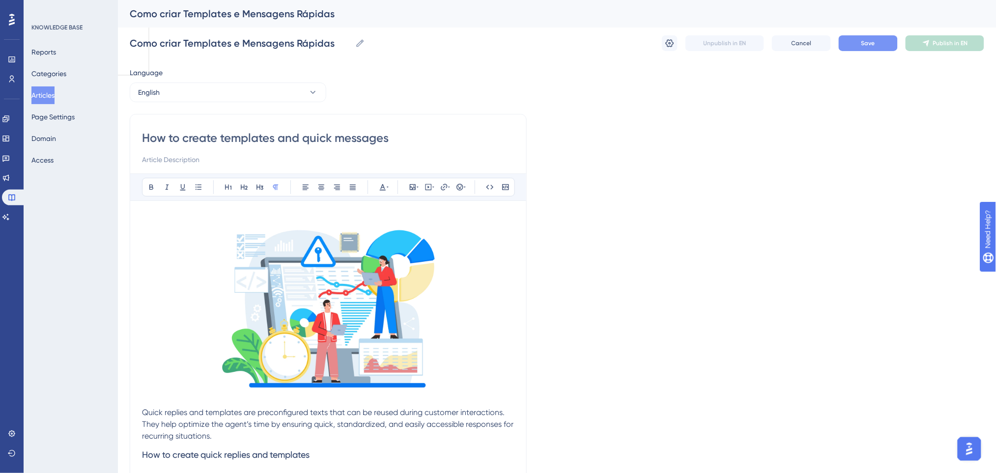
click at [868, 37] on button "Save" at bounding box center [868, 43] width 59 height 16
click at [254, 89] on button "English" at bounding box center [228, 93] width 197 height 20
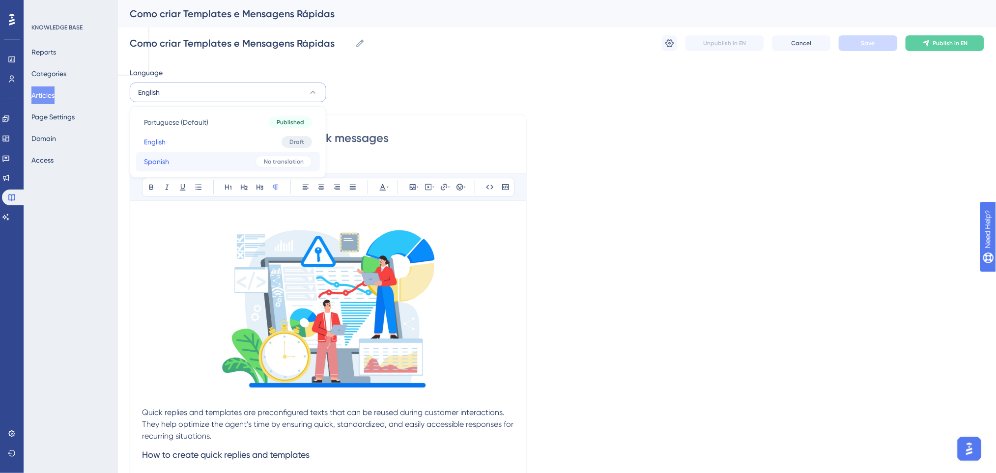
click at [236, 158] on button "Spanish Spanish No translation" at bounding box center [228, 162] width 184 height 20
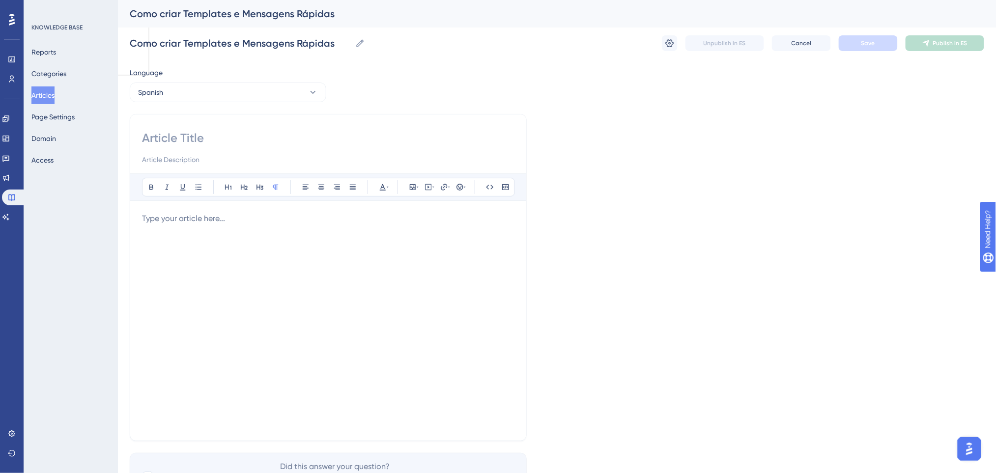
click at [222, 224] on p at bounding box center [328, 219] width 373 height 12
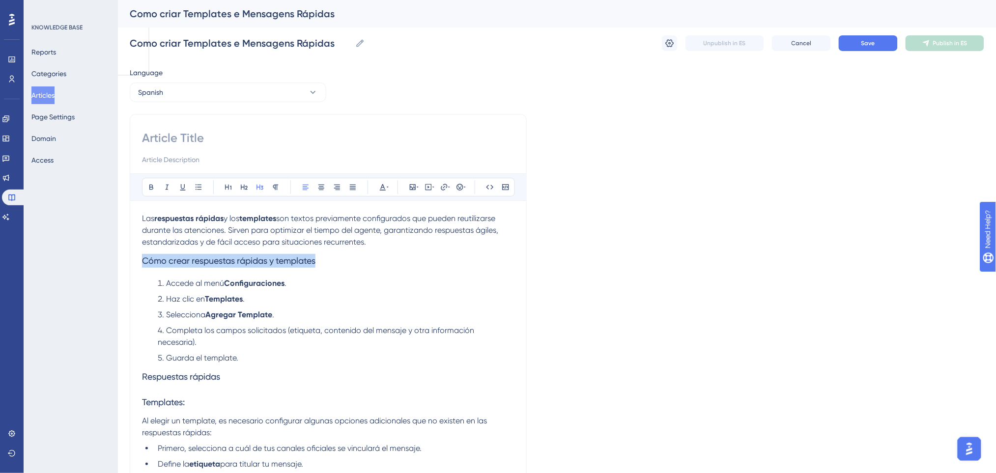
drag, startPoint x: 344, startPoint y: 260, endPoint x: 106, endPoint y: 272, distance: 238.7
copy span "Cómo crear respuestas rápidas y templates"
click at [226, 135] on input at bounding box center [328, 138] width 373 height 16
paste input "Cómo crear respuestas rápidas y templates"
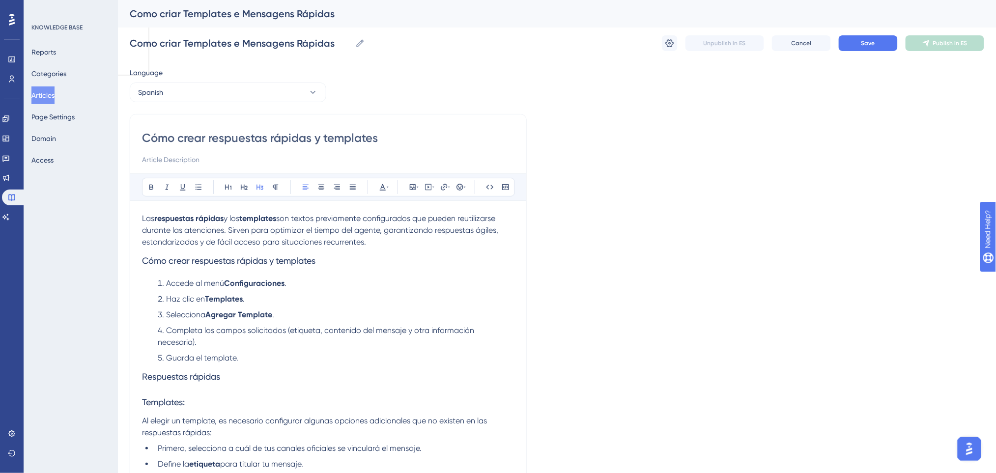
type input "Cómo crear respuestas rápidas y templates"
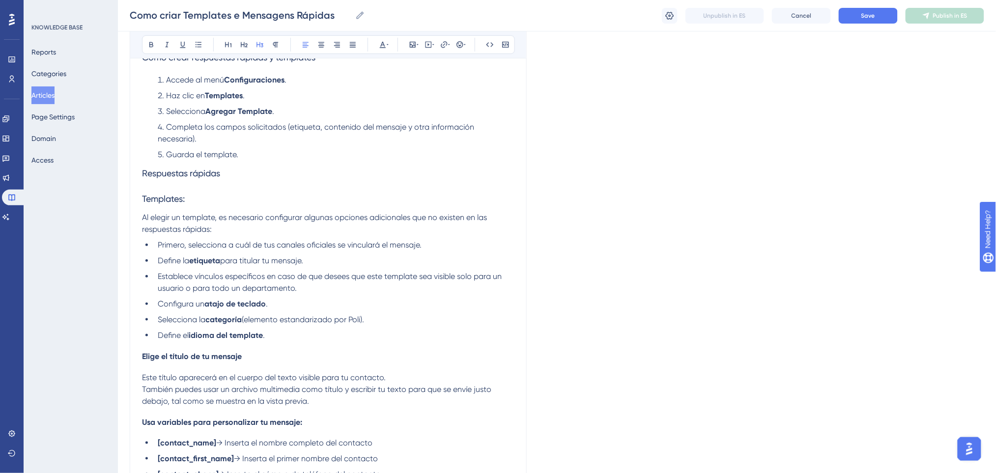
scroll to position [197, 0]
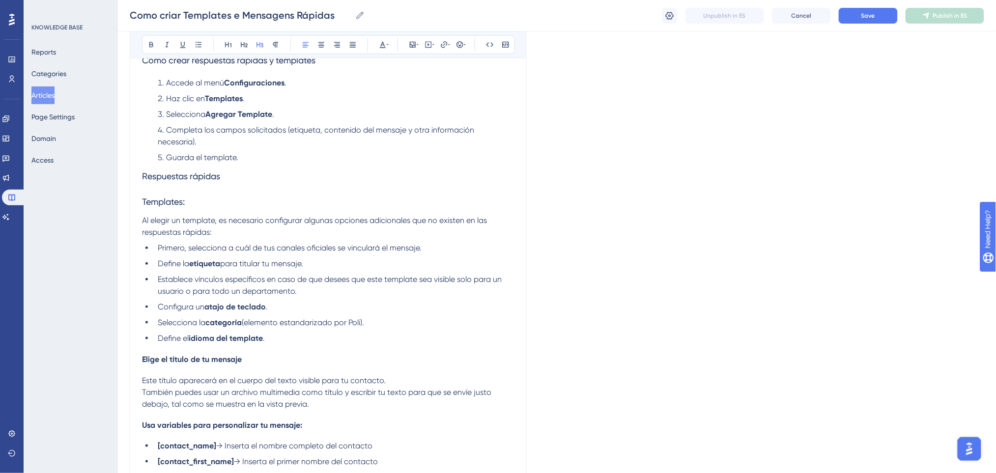
click at [222, 175] on h3 "Respuestas rápidas" at bounding box center [328, 177] width 373 height 26
click at [228, 194] on h3 "Templates:" at bounding box center [328, 202] width 373 height 26
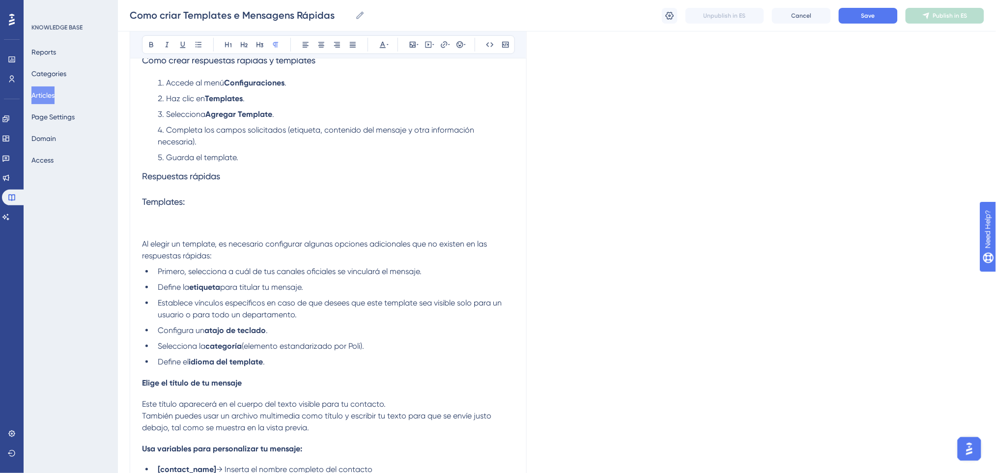
click at [196, 202] on h3 "Templates:" at bounding box center [328, 202] width 373 height 26
click at [184, 227] on p at bounding box center [328, 233] width 373 height 12
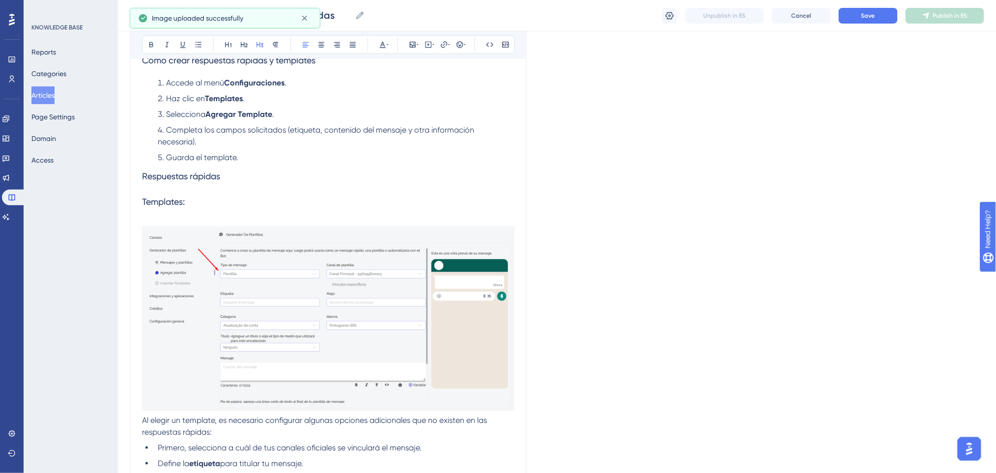
click at [263, 203] on h3 "Templates:" at bounding box center [328, 202] width 373 height 26
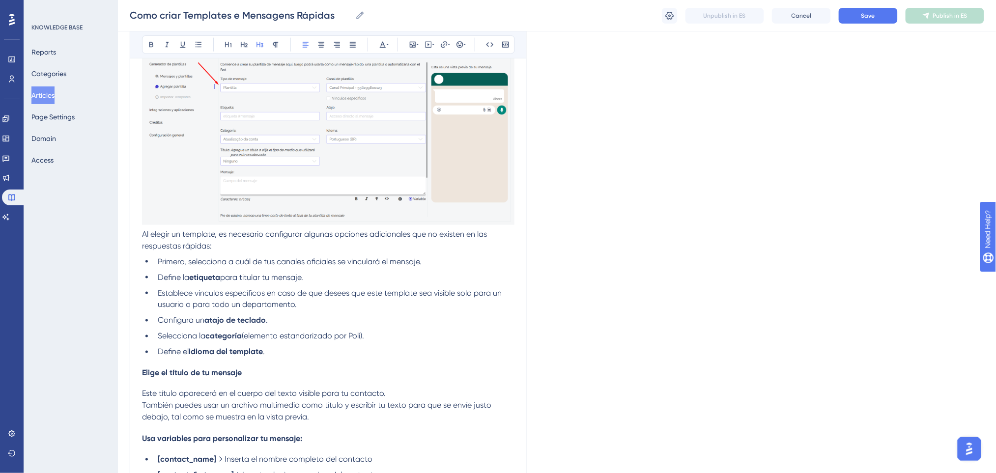
scroll to position [393, 0]
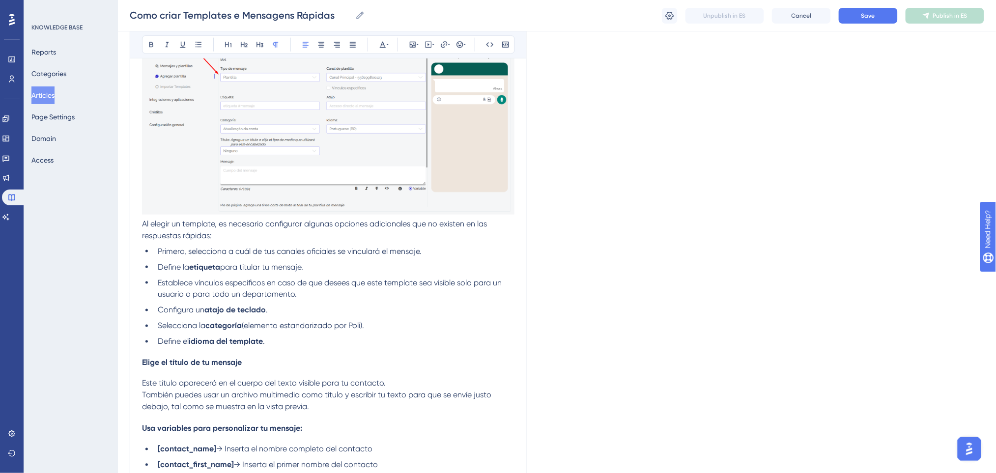
click at [144, 218] on p "Al elegir un template, es necesario configurar algunas opciones adicionales que…" at bounding box center [328, 230] width 373 height 24
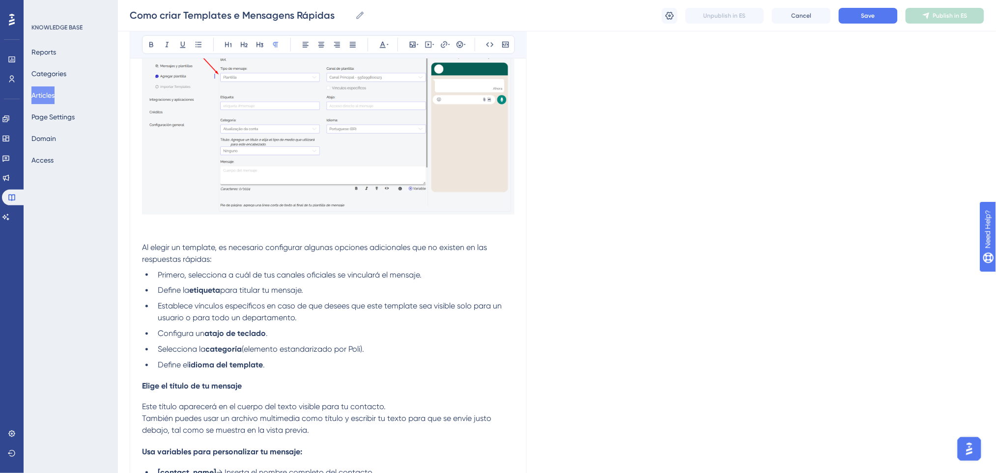
click at [174, 230] on p at bounding box center [328, 236] width 373 height 12
click at [265, 302] on span "Establece vínculos específicos en caso de que desees que este template sea visi…" at bounding box center [331, 312] width 346 height 21
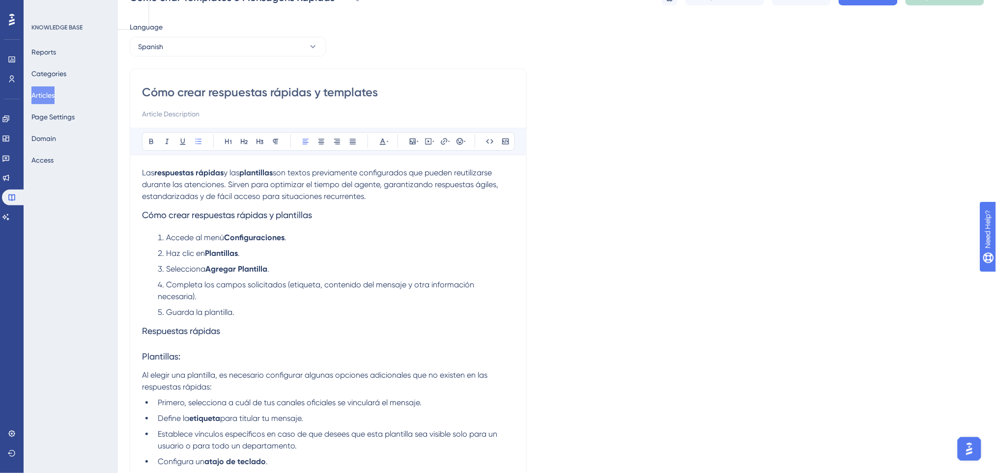
scroll to position [65, 0]
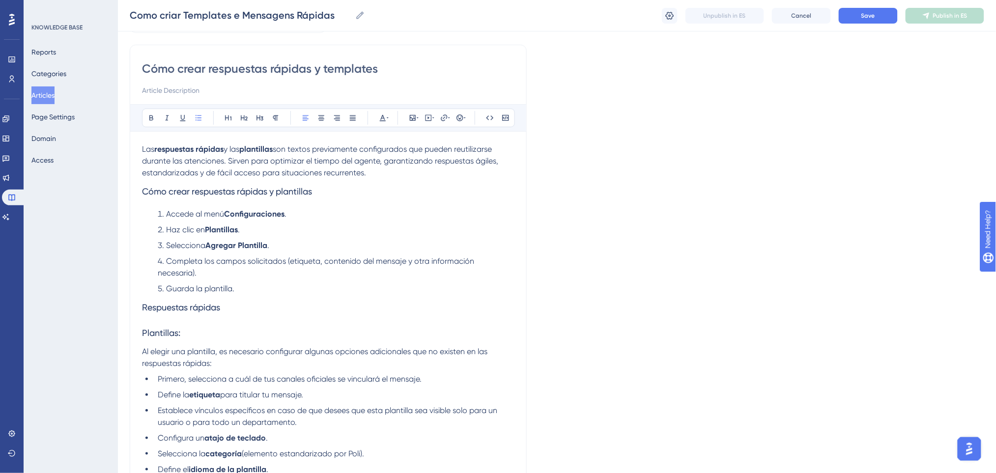
click at [194, 321] on h3 "Plantillas:" at bounding box center [328, 333] width 373 height 26
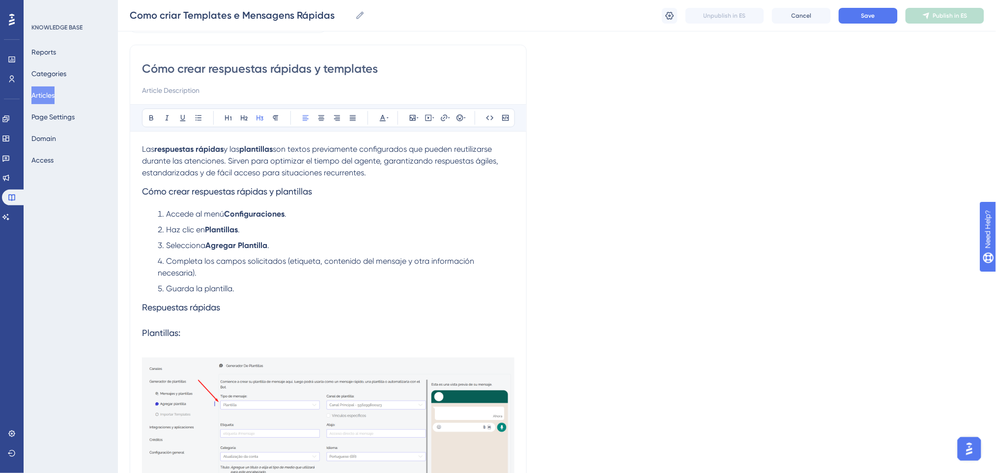
click at [209, 320] on h3 "Plantillas:" at bounding box center [328, 333] width 373 height 26
click at [218, 302] on span "Respuestas rápidas" at bounding box center [181, 307] width 78 height 10
click at [232, 295] on h3 "Respuestas rápidas" at bounding box center [328, 308] width 373 height 26
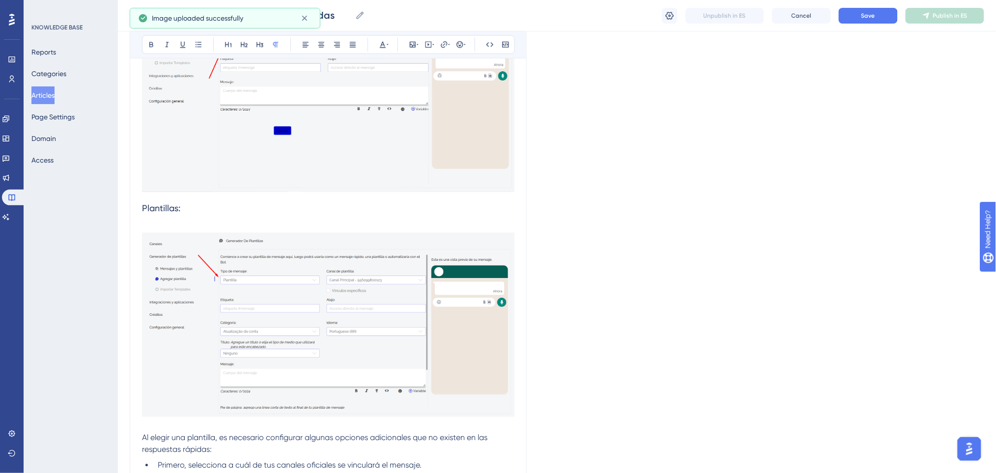
scroll to position [393, 0]
drag, startPoint x: 173, startPoint y: 198, endPoint x: 193, endPoint y: 117, distance: 83.0
click at [137, 198] on div "Cómo crear respuestas rápidas y templates Bold Italic Underline Bullet Point He…" at bounding box center [328, 319] width 397 height 1204
click at [150, 46] on icon at bounding box center [151, 45] width 8 height 8
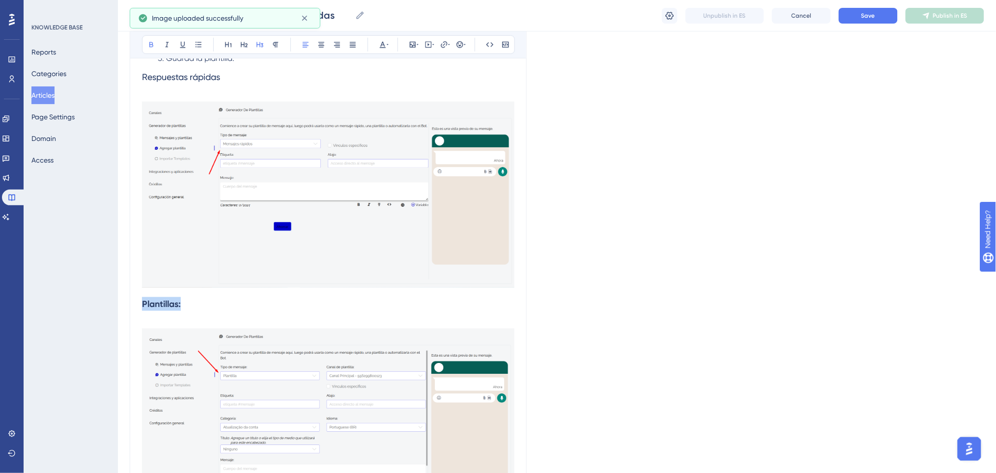
scroll to position [131, 0]
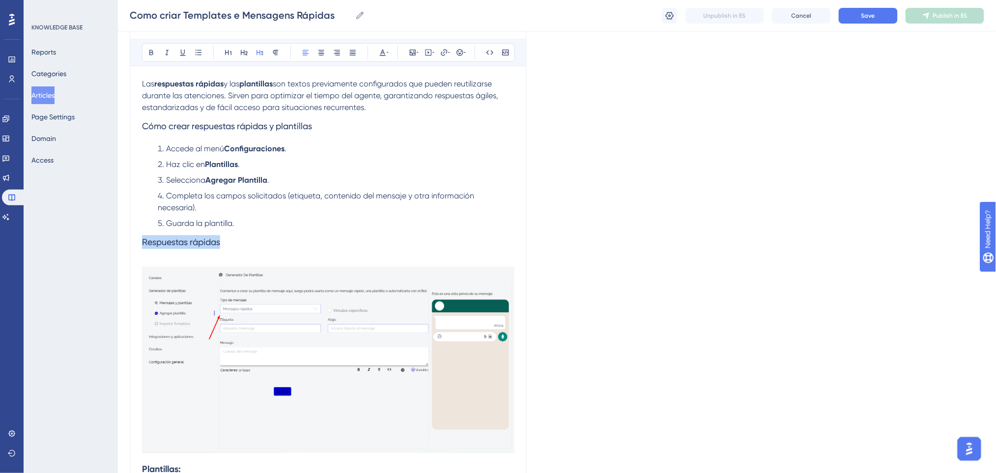
drag, startPoint x: 228, startPoint y: 233, endPoint x: 132, endPoint y: 219, distance: 96.9
click at [148, 57] on button at bounding box center [152, 53] width 14 height 14
click at [351, 192] on span "Completa los campos solicitados (etiqueta, contenido del mensaje y otra informa…" at bounding box center [317, 201] width 319 height 21
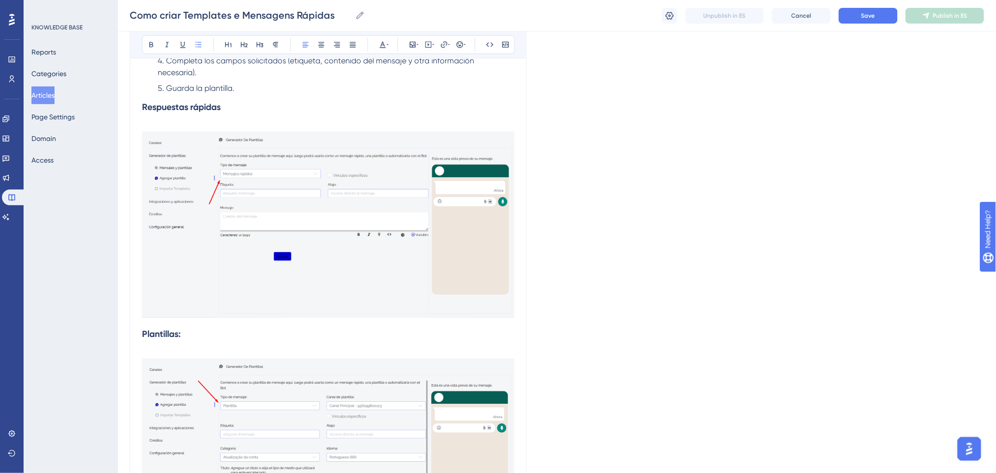
scroll to position [133, 0]
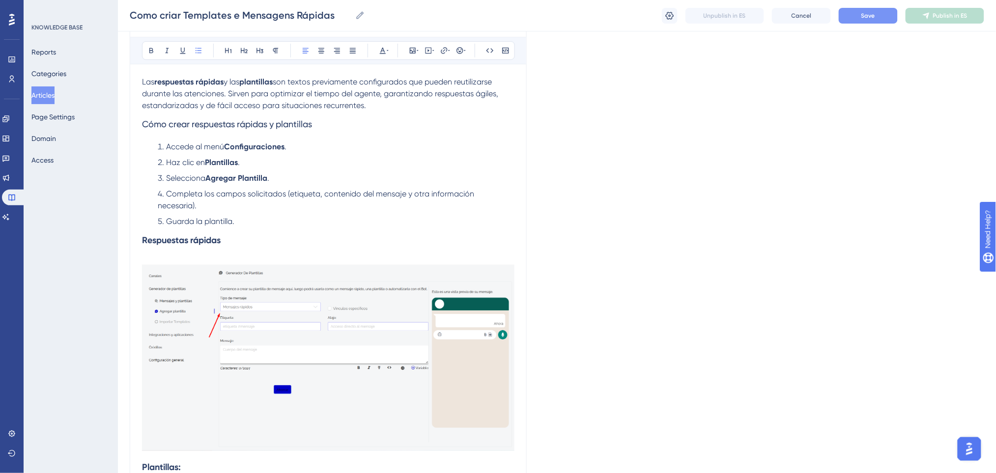
click at [856, 15] on button "Save" at bounding box center [868, 16] width 59 height 16
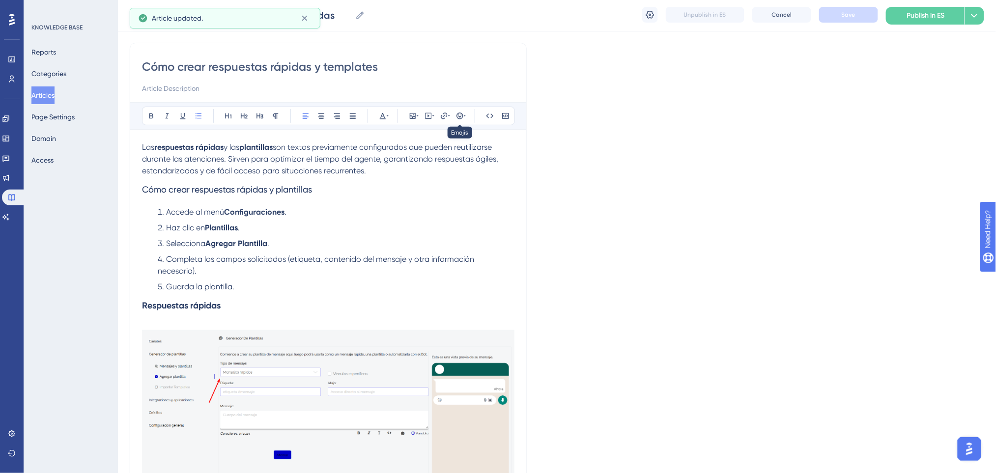
scroll to position [0, 0]
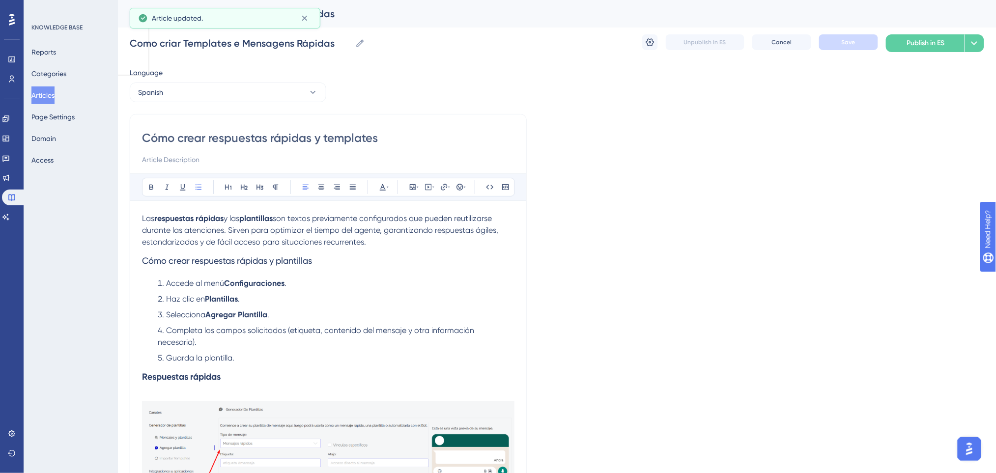
click at [271, 352] on li "Guarda la plantilla." at bounding box center [334, 358] width 361 height 12
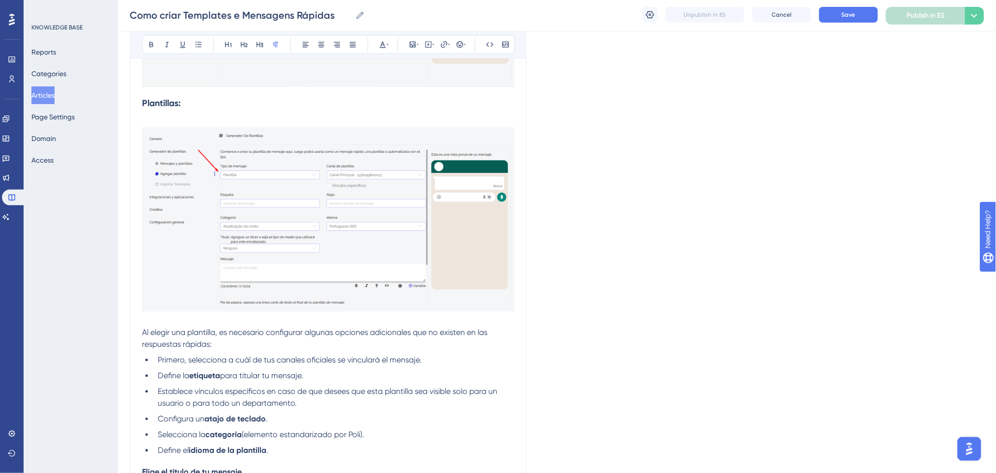
scroll to position [524, 0]
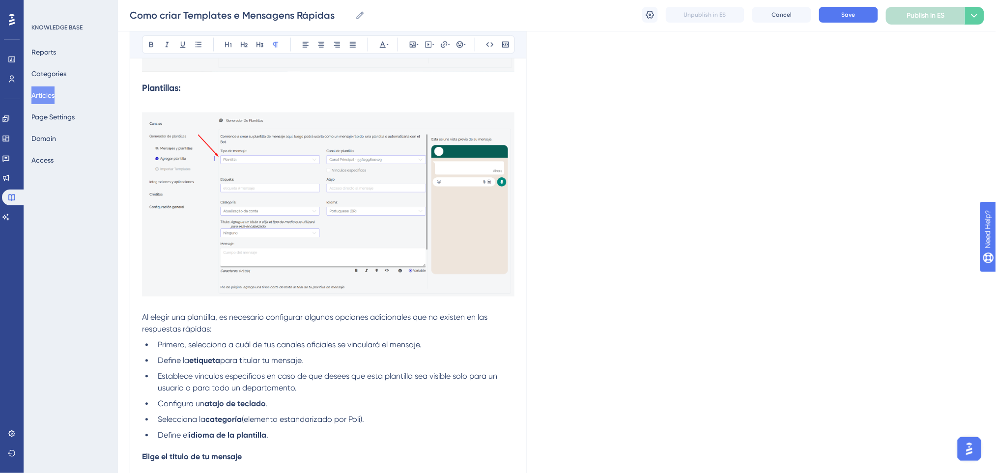
click at [143, 313] on span "Al elegir una plantilla, es necesario configurar algunas opciones adicionales q…" at bounding box center [316, 323] width 348 height 21
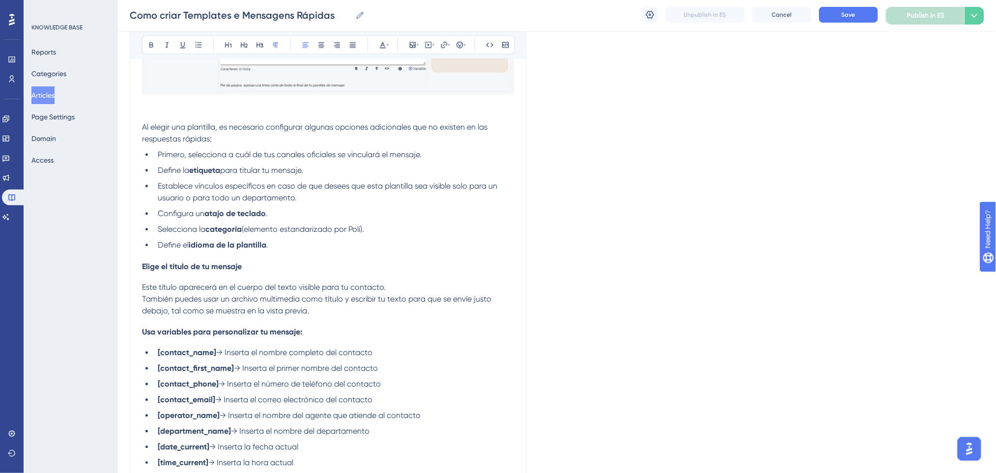
scroll to position [721, 0]
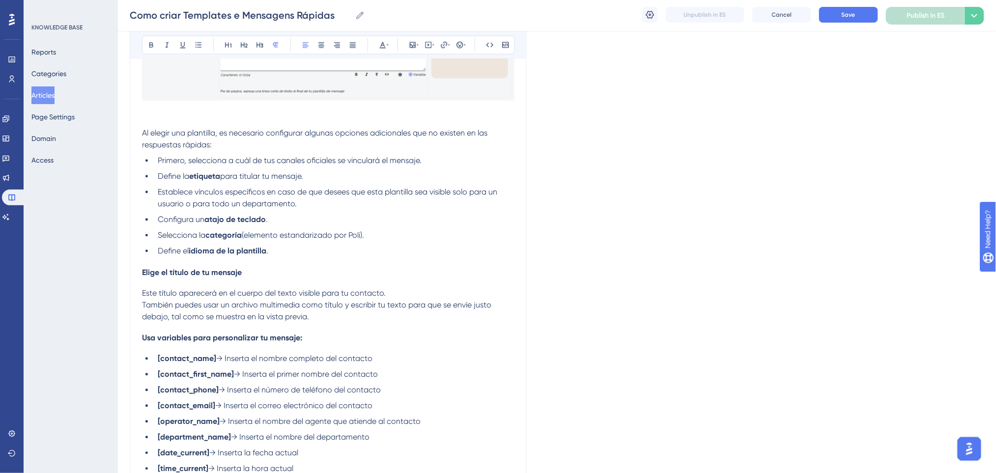
click at [271, 245] on li "Define el idioma de la plantilla ." at bounding box center [334, 251] width 361 height 12
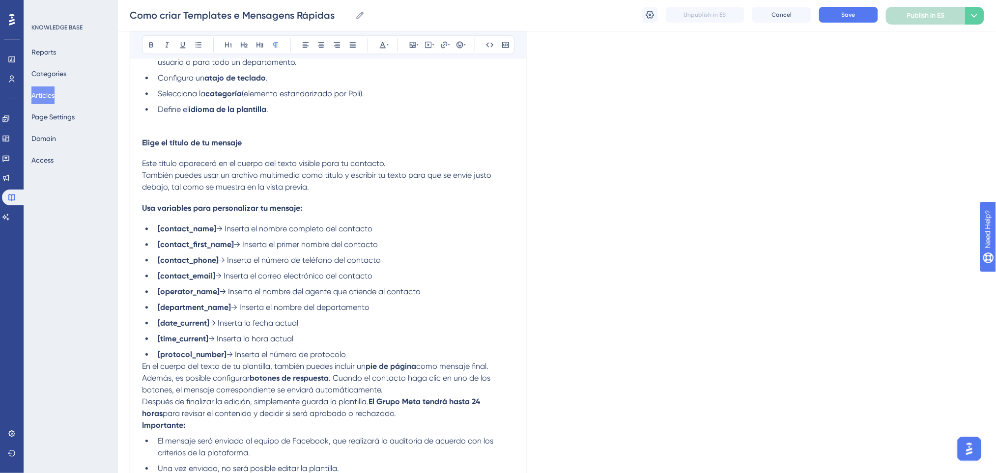
scroll to position [917, 0]
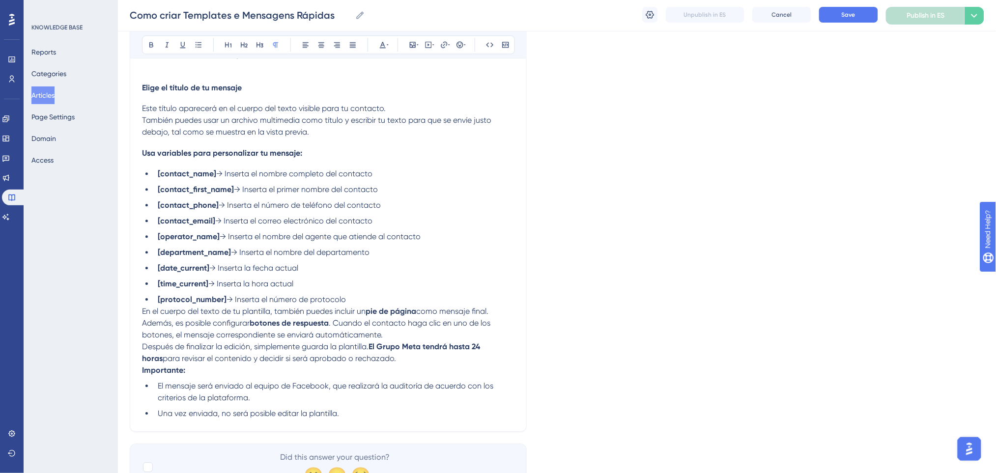
click at [390, 341] on p "Después de finalizar la edición, simplemente guarda la plantilla. El Grupo Meta…" at bounding box center [328, 353] width 373 height 24
click at [391, 346] on p "Después de finalizar la edición, simplemente guarda la plantilla. El Grupo Meta…" at bounding box center [328, 353] width 373 height 24
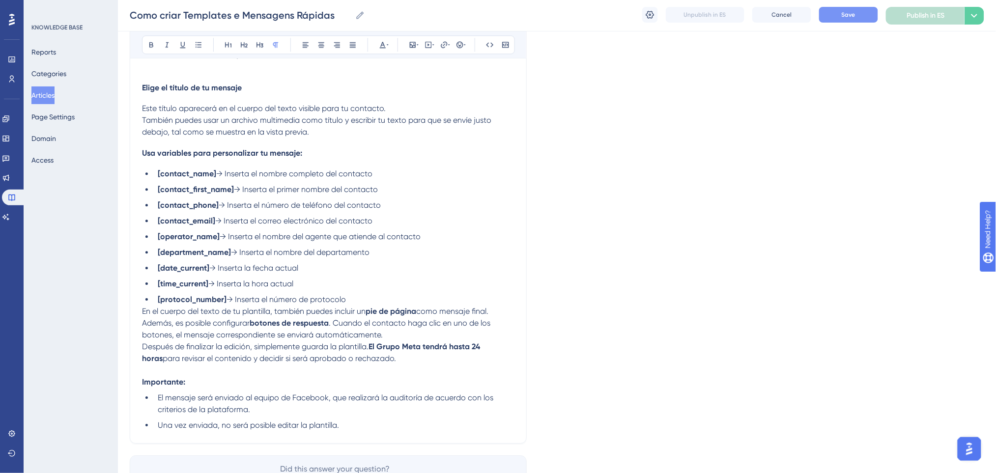
click at [844, 14] on span "Save" at bounding box center [849, 15] width 14 height 8
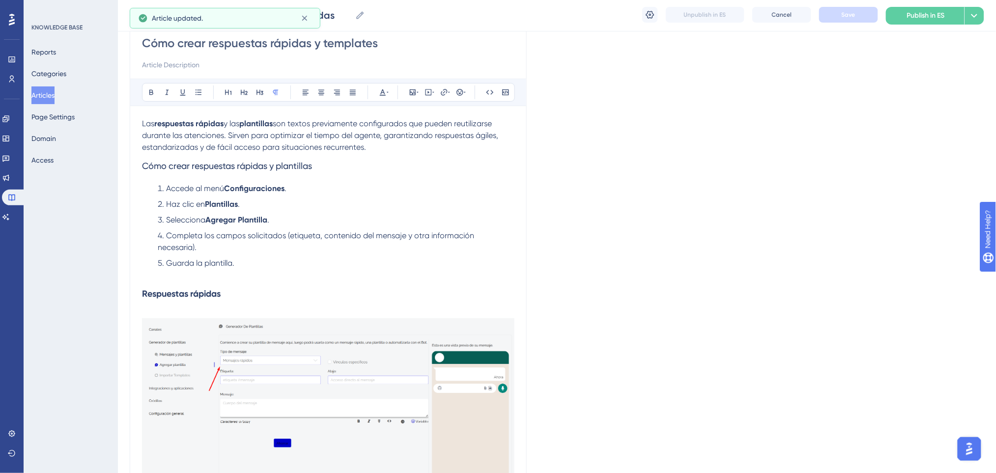
scroll to position [0, 0]
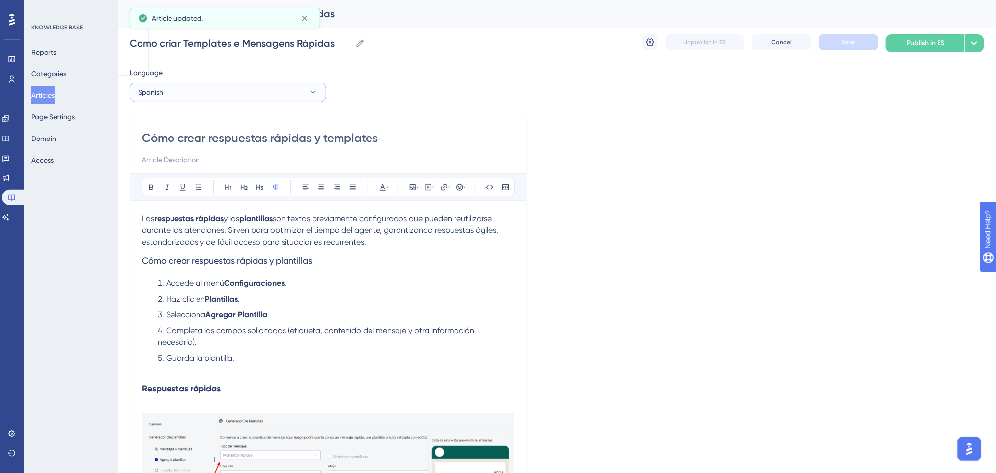
click at [273, 87] on button "Spanish" at bounding box center [228, 93] width 197 height 20
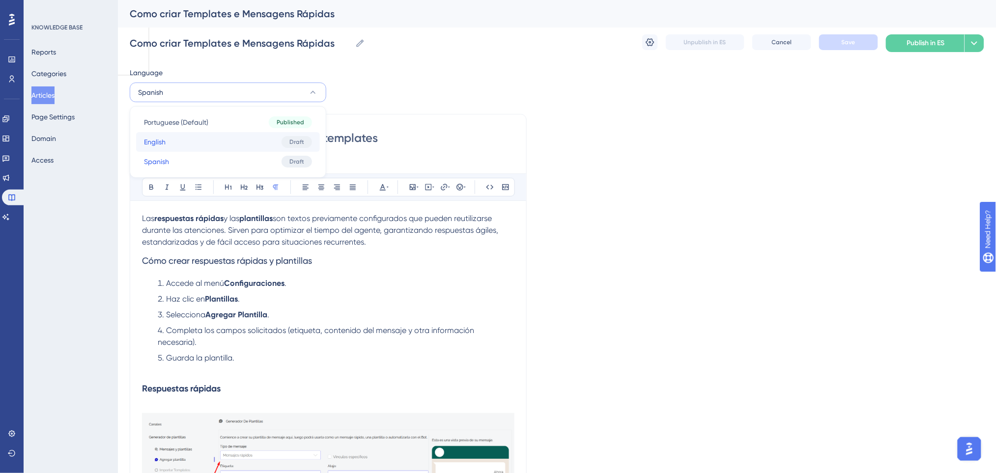
click at [251, 146] on button "English English Draft" at bounding box center [228, 142] width 184 height 20
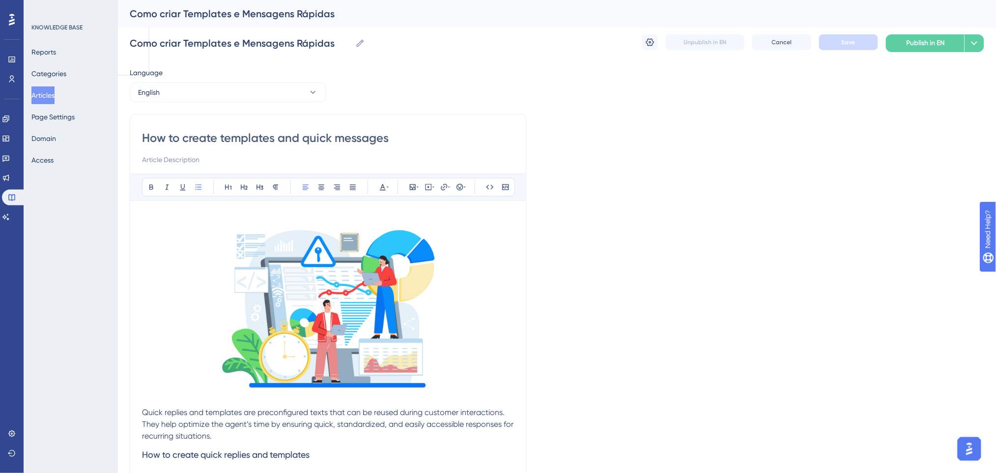
drag, startPoint x: 396, startPoint y: 140, endPoint x: 341, endPoint y: 136, distance: 55.2
click at [341, 136] on input "How to create templates and quick messages" at bounding box center [328, 138] width 373 height 16
type input "How to create templates and quick replies"
click at [839, 42] on button "Save" at bounding box center [848, 42] width 59 height 16
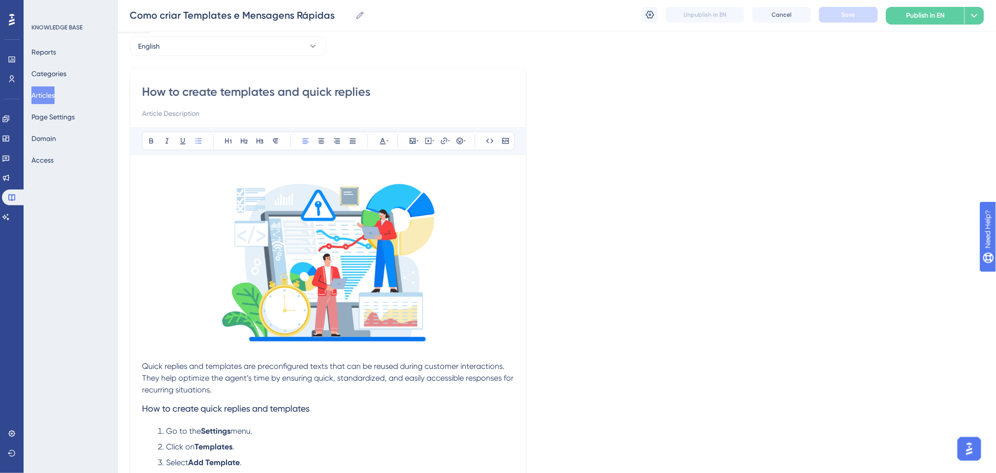
scroll to position [65, 0]
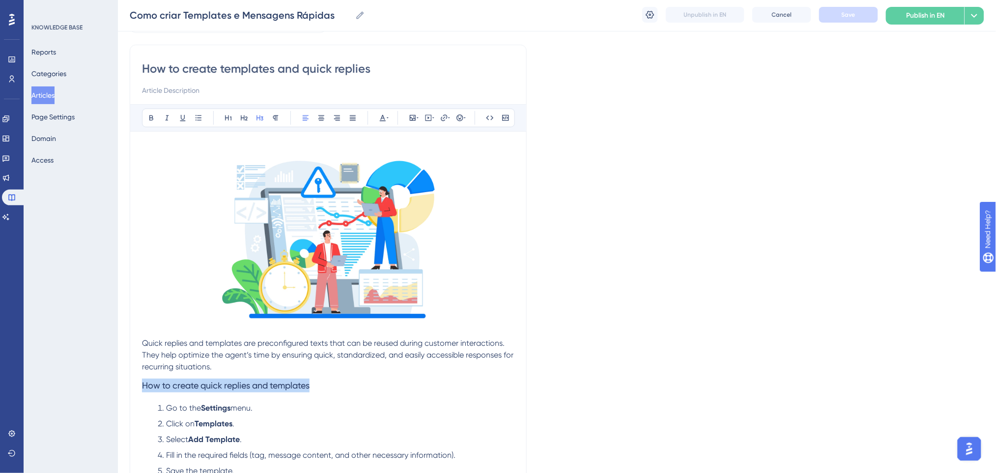
drag, startPoint x: 316, startPoint y: 385, endPoint x: 114, endPoint y: 386, distance: 201.5
copy span "How to create quick replies and templates"
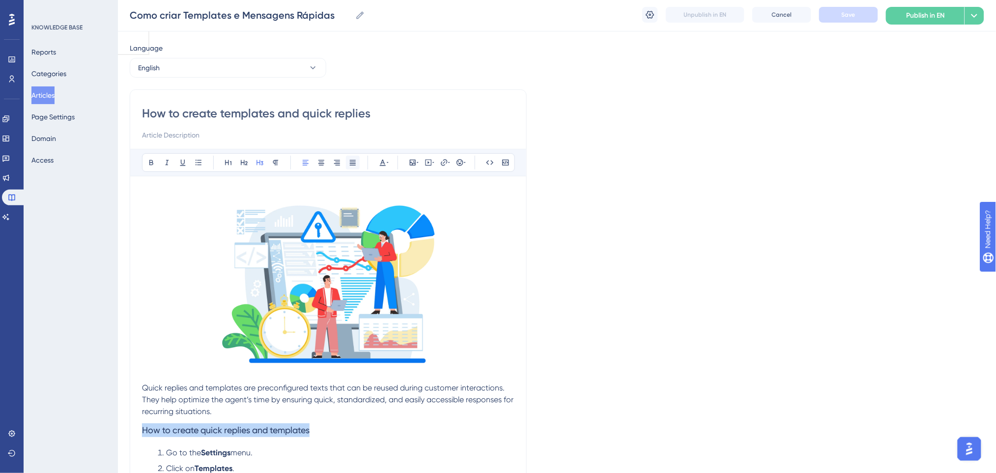
scroll to position [0, 0]
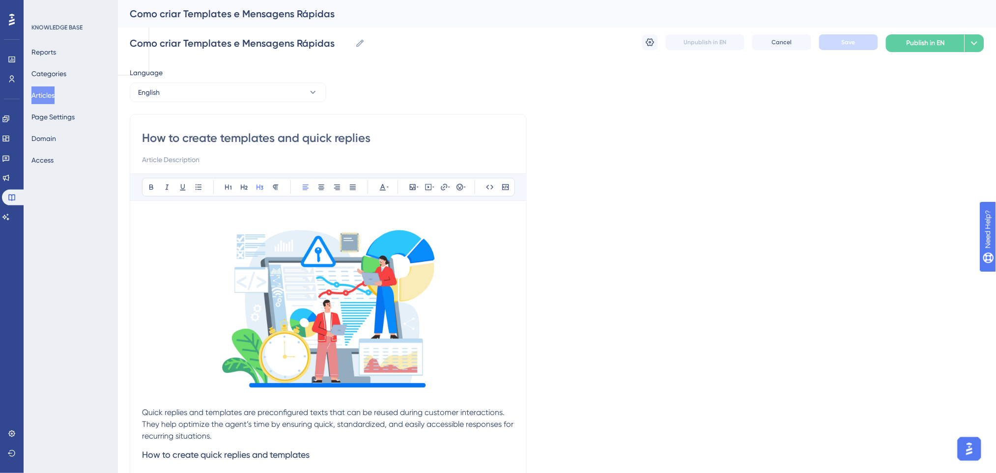
click at [395, 149] on div "How to create templates and quick replies" at bounding box center [328, 147] width 373 height 35
click at [395, 138] on input "How to create templates and quick replies" at bounding box center [328, 138] width 373 height 16
paste input "How to create quick replies and templates"
type input "How to create quick replies and templates"
click at [849, 36] on button "Save" at bounding box center [848, 42] width 59 height 16
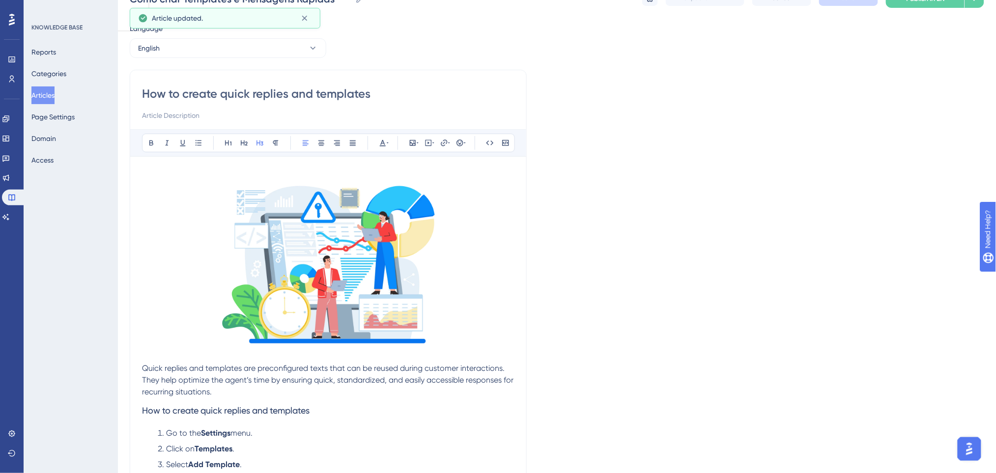
scroll to position [65, 0]
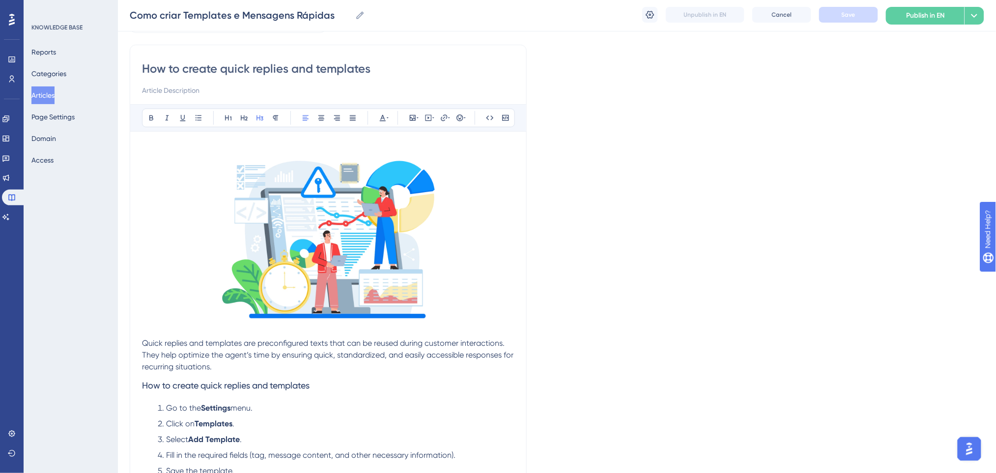
drag, startPoint x: 135, startPoint y: 135, endPoint x: 485, endPoint y: 373, distance: 422.8
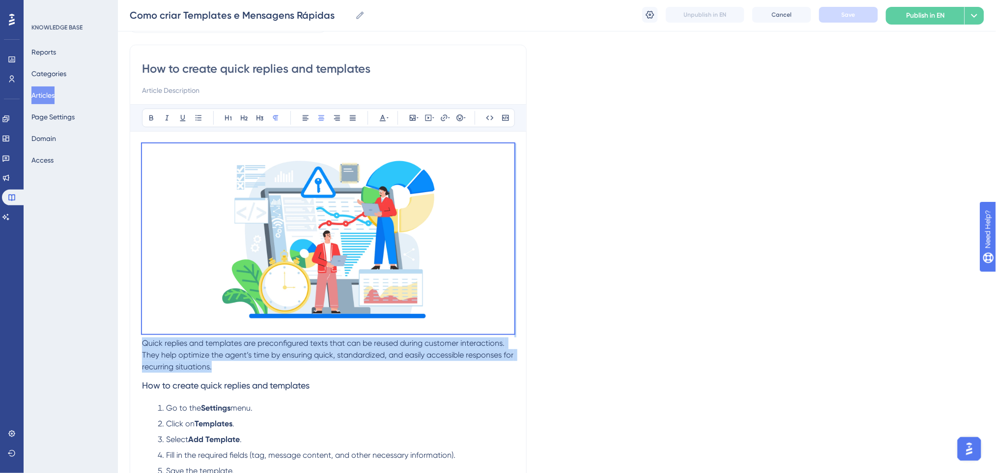
drag, startPoint x: 492, startPoint y: 362, endPoint x: 108, endPoint y: 72, distance: 481.5
copy div "Quick replies and templates are preconfigured texts that can be reused during c…"
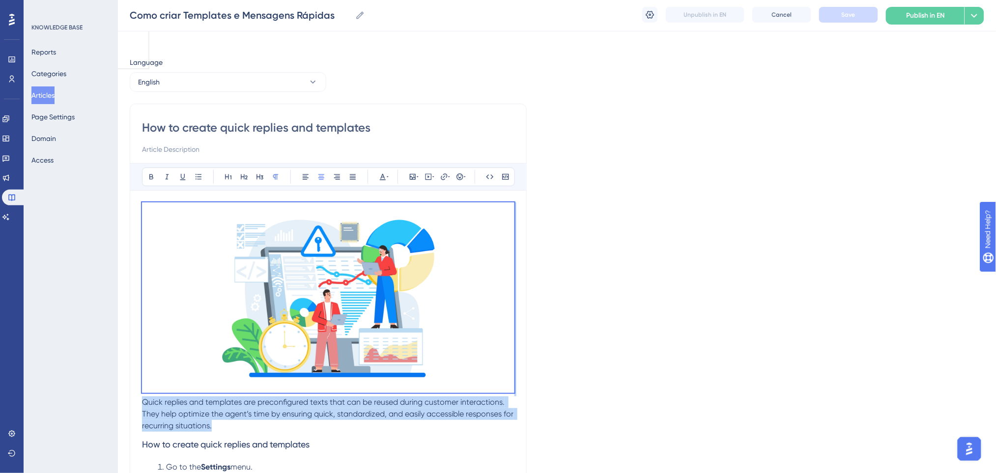
scroll to position [0, 0]
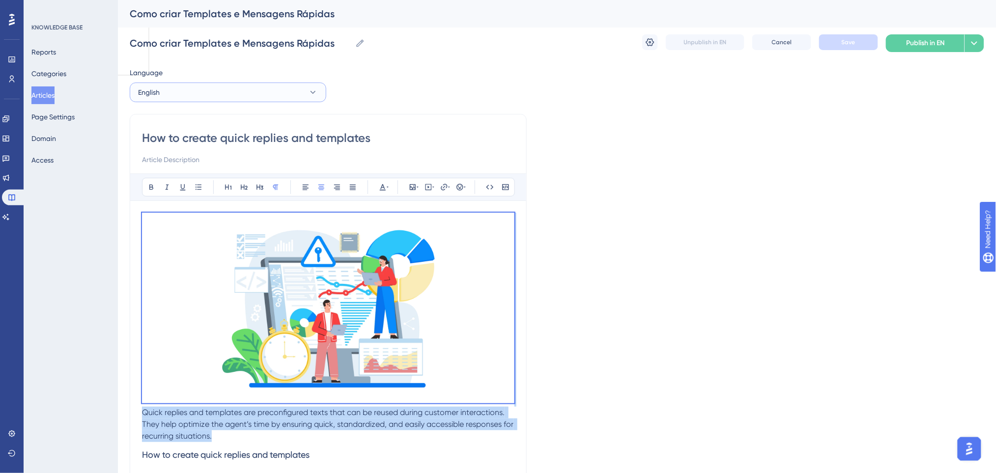
click at [208, 89] on button "English" at bounding box center [228, 93] width 197 height 20
click at [192, 165] on button "Spanish Spanish Draft" at bounding box center [228, 162] width 184 height 20
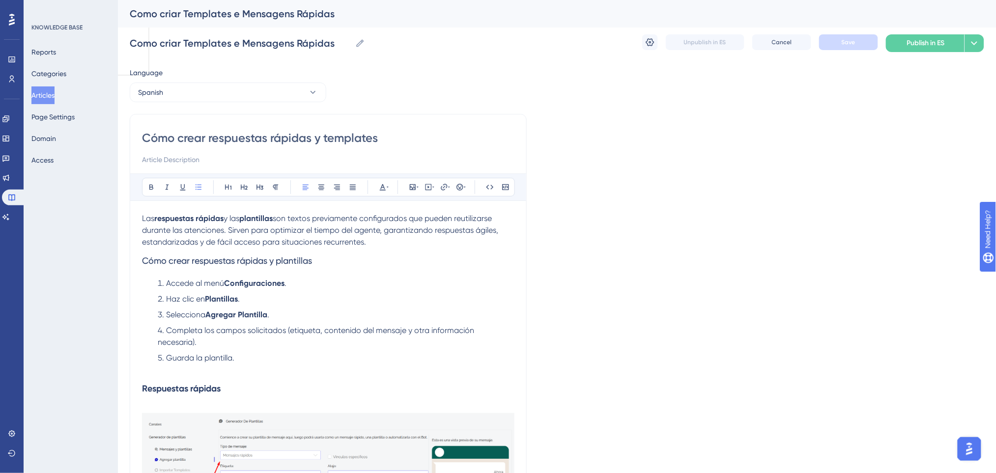
click at [142, 220] on span "Las" at bounding box center [148, 218] width 12 height 9
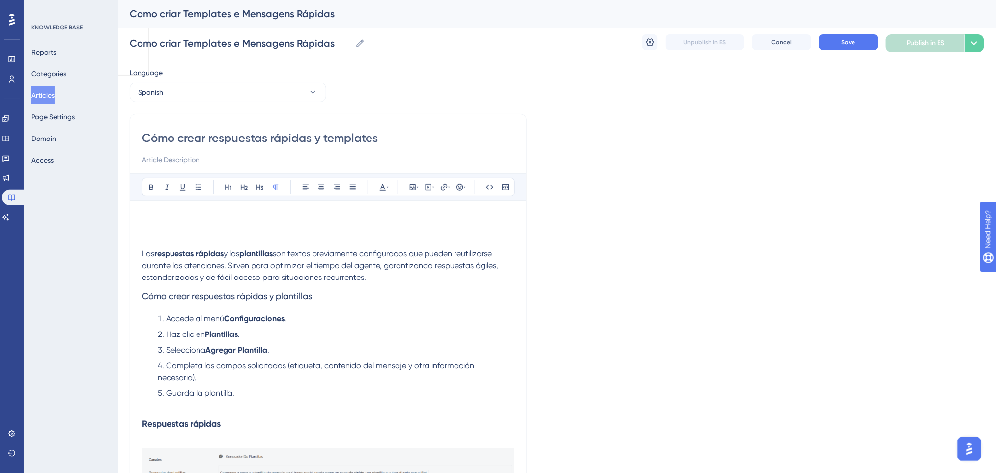
click at [175, 215] on p at bounding box center [328, 219] width 373 height 12
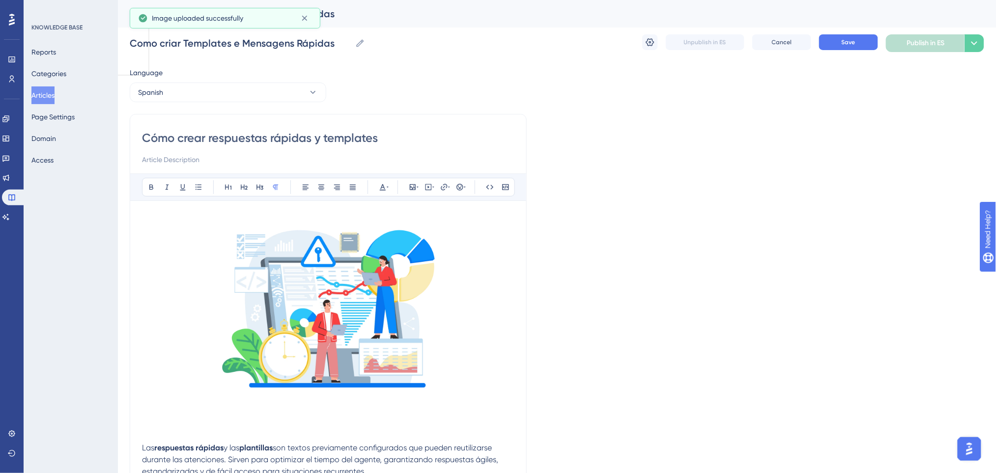
drag, startPoint x: 254, startPoint y: 437, endPoint x: 118, endPoint y: 417, distance: 137.1
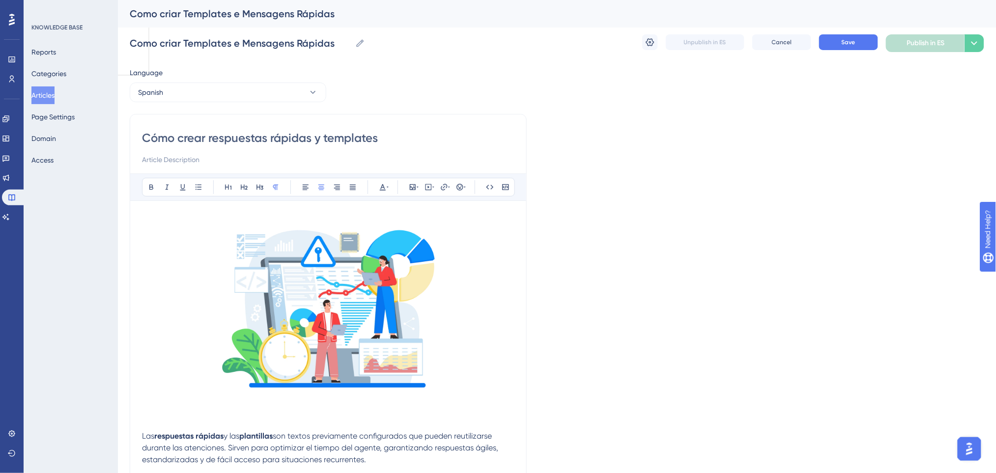
click at [175, 426] on p at bounding box center [328, 425] width 373 height 12
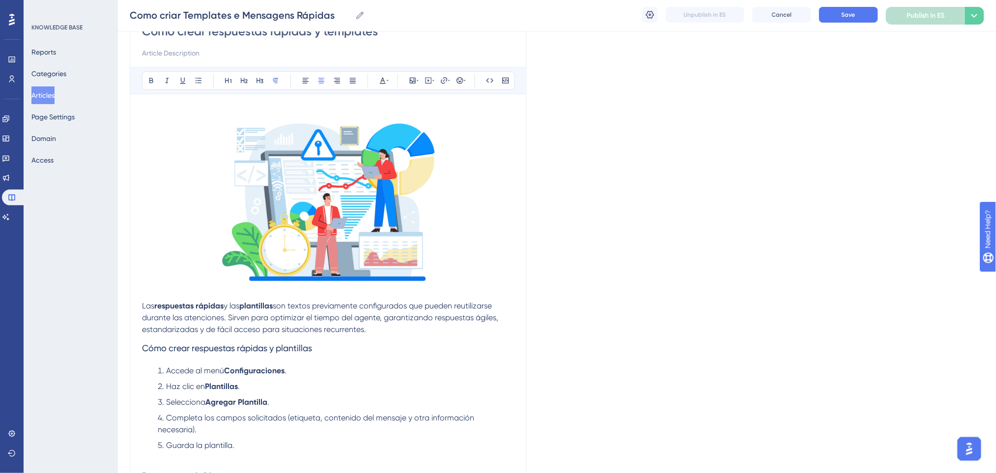
scroll to position [65, 0]
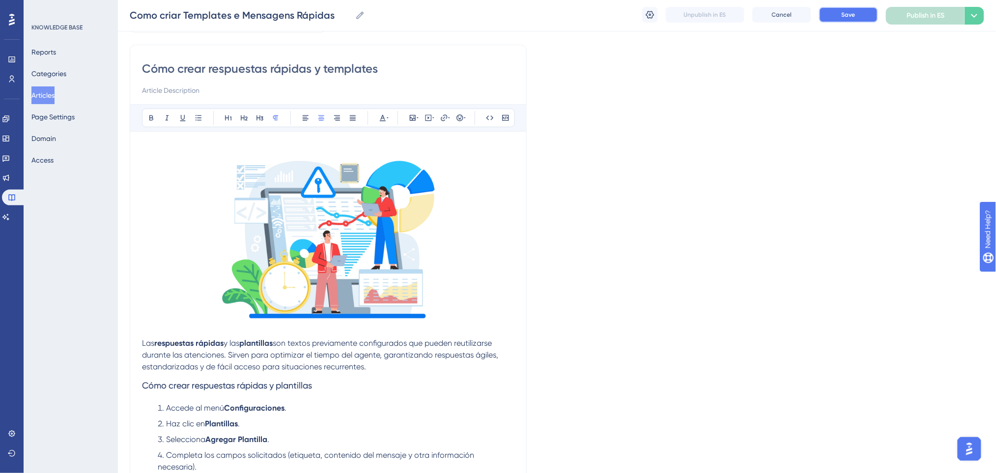
click at [830, 14] on button "Save" at bounding box center [848, 15] width 59 height 16
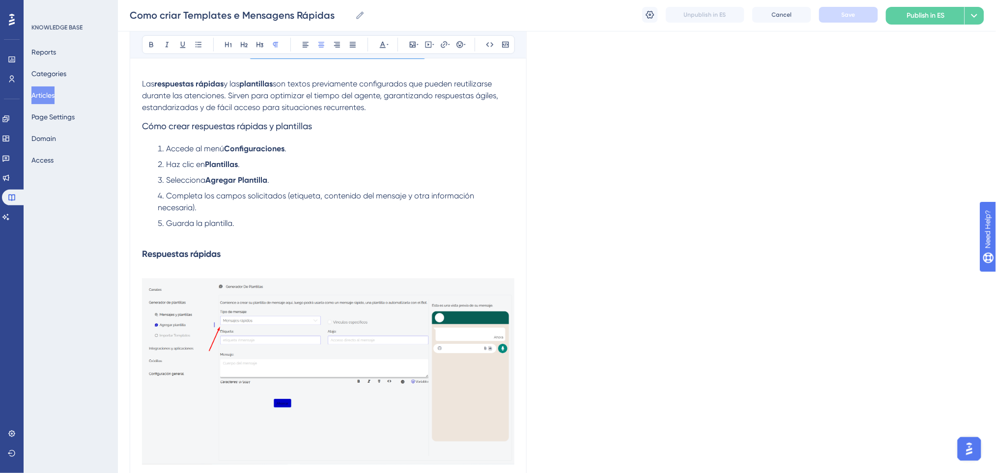
scroll to position [327, 0]
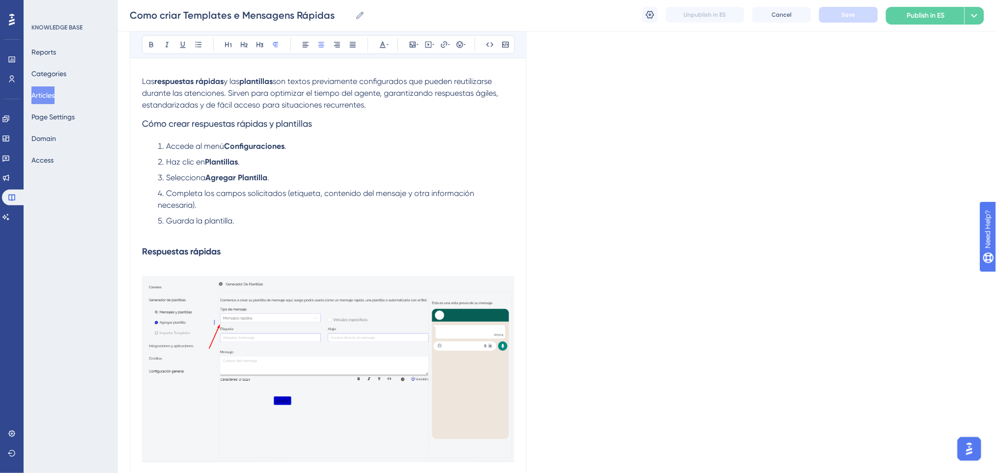
click at [53, 101] on button "Articles" at bounding box center [42, 96] width 23 height 18
